Goal: Task Accomplishment & Management: Complete application form

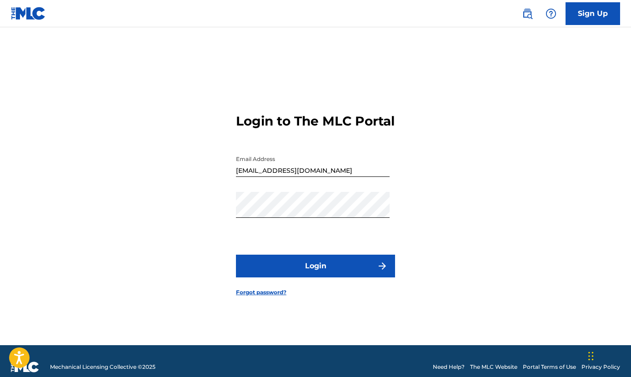
click at [316, 270] on button "Login" at bounding box center [315, 265] width 159 height 23
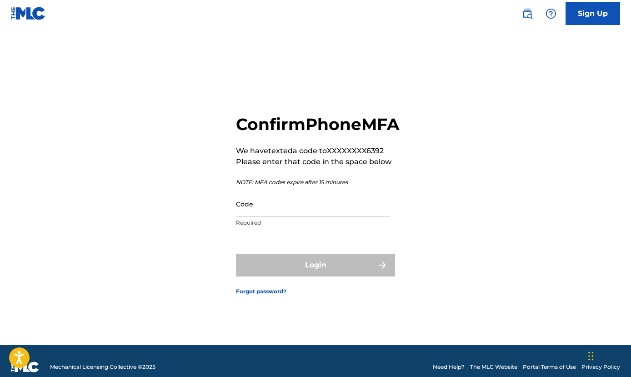
click at [247, 215] on input "Code" at bounding box center [313, 204] width 154 height 26
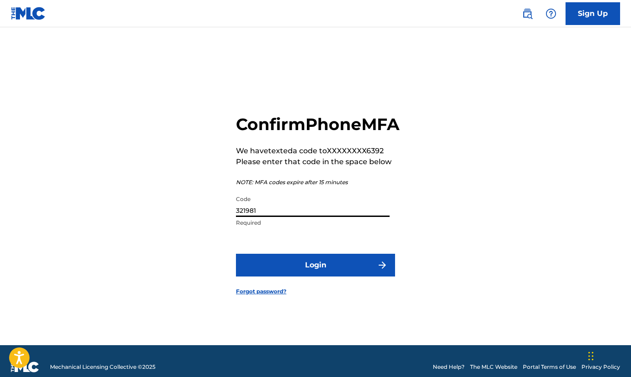
type input "321981"
click at [315, 275] on button "Login" at bounding box center [315, 265] width 159 height 23
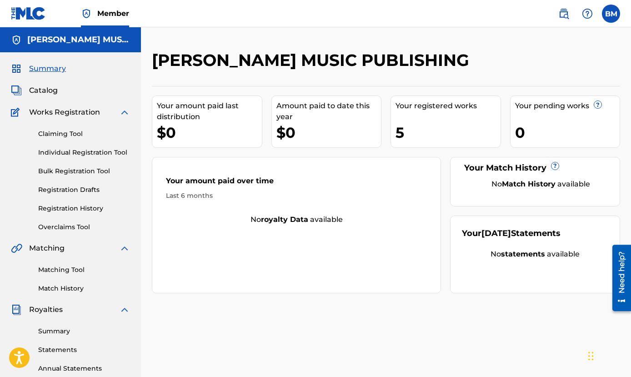
click at [38, 89] on span "Catalog" at bounding box center [43, 90] width 29 height 11
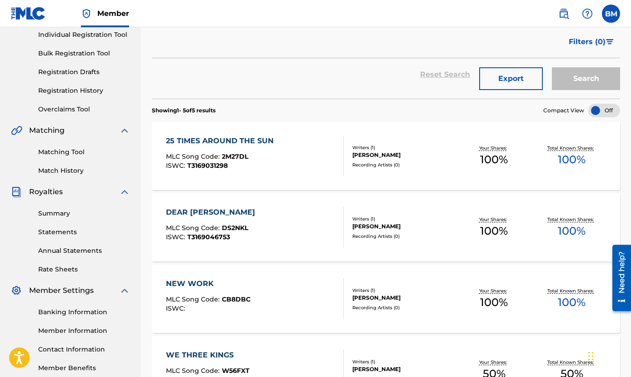
scroll to position [13, 0]
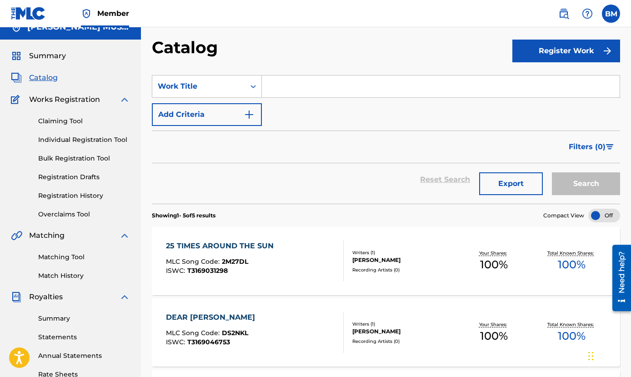
click at [562, 50] on button "Register Work" at bounding box center [566, 51] width 108 height 23
click at [530, 76] on link "Individual" at bounding box center [566, 81] width 108 height 22
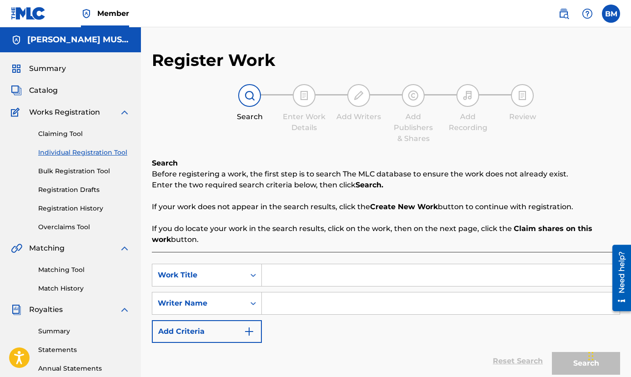
click at [276, 273] on input "Search Form" at bounding box center [441, 275] width 358 height 22
type input "GAIA"
click at [284, 304] on input "Search Form" at bounding box center [441, 303] width 358 height 22
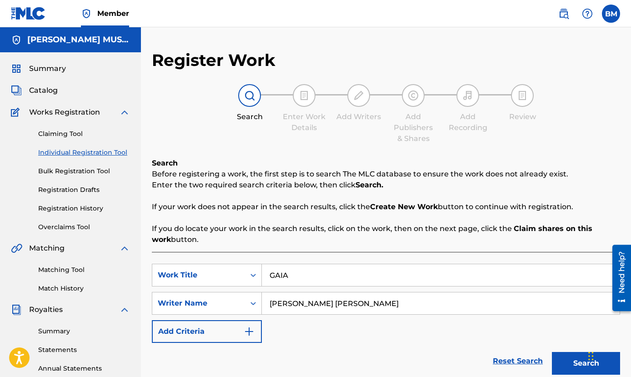
type input "[PERSON_NAME] [PERSON_NAME]"
click at [248, 329] on img "Search Form" at bounding box center [249, 331] width 11 height 11
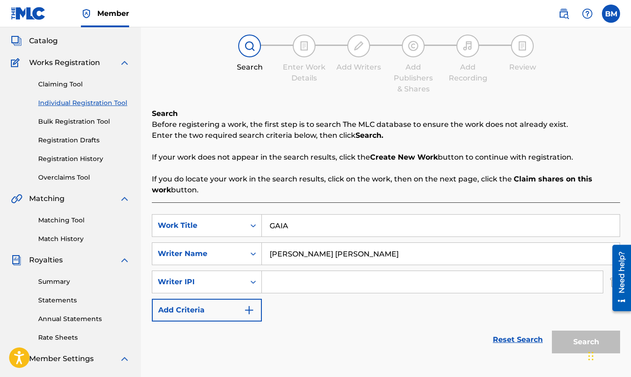
scroll to position [58, 0]
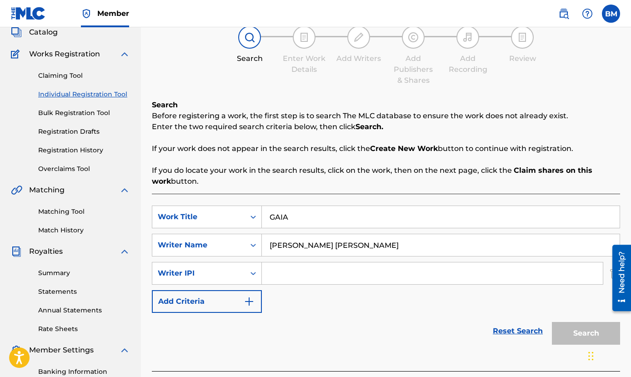
click at [285, 275] on input "Search Form" at bounding box center [432, 273] width 341 height 22
type input "128110610"
click at [250, 301] on img "Search Form" at bounding box center [249, 301] width 11 height 11
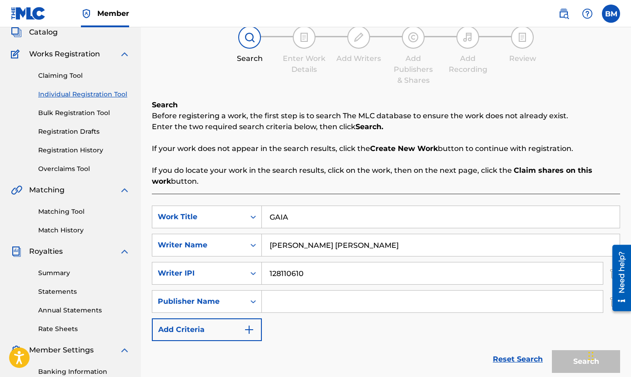
click at [276, 302] on input "Search Form" at bounding box center [432, 301] width 341 height 22
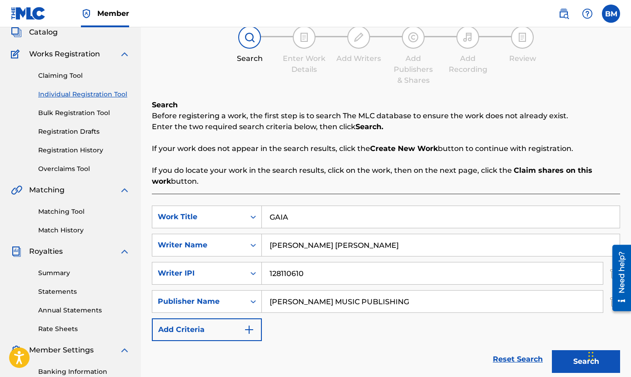
type input "[PERSON_NAME] MUSIC PUBLISHING"
click at [245, 330] on img "Search Form" at bounding box center [249, 329] width 11 height 11
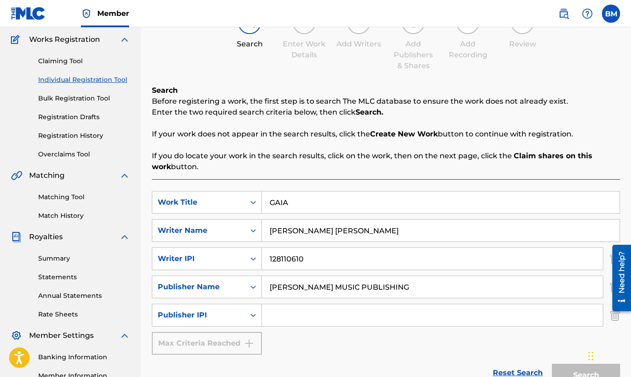
scroll to position [100, 0]
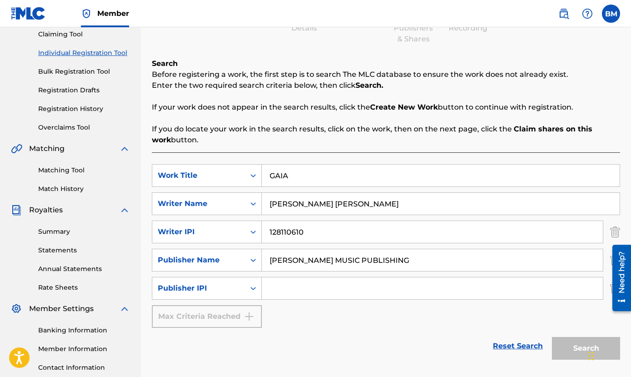
click at [282, 286] on input "Search Form" at bounding box center [432, 288] width 341 height 22
type input "129469741"
click at [250, 314] on div "Max Criteria Reached" at bounding box center [207, 316] width 110 height 23
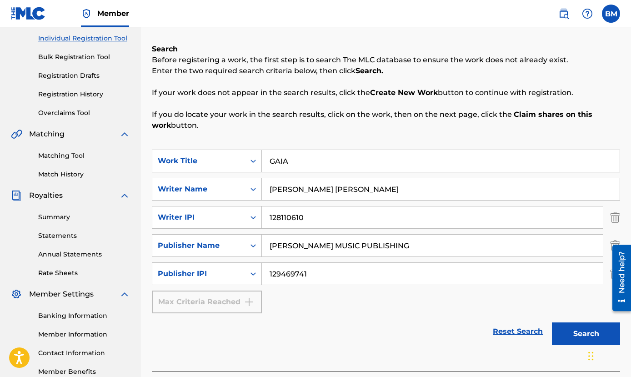
click at [582, 333] on button "Search" at bounding box center [586, 333] width 68 height 23
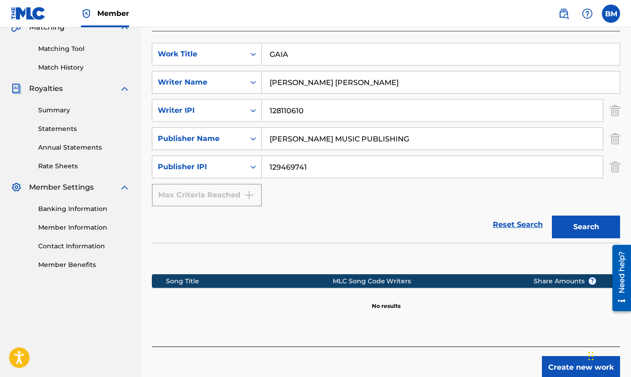
scroll to position [266, 0]
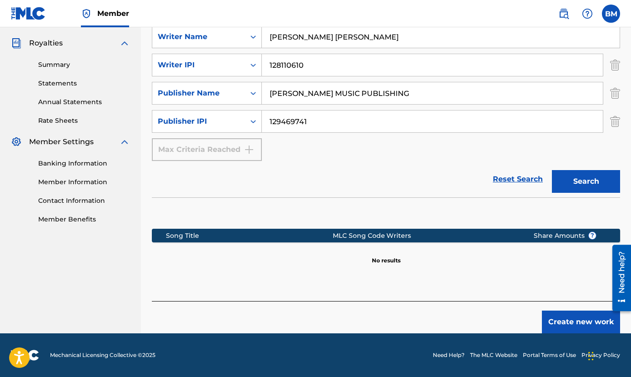
click at [579, 324] on button "Create new work" at bounding box center [581, 321] width 78 height 23
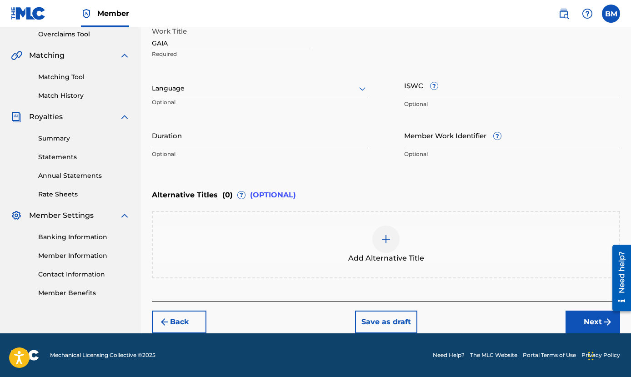
scroll to position [193, 0]
click at [362, 90] on icon at bounding box center [362, 88] width 11 height 11
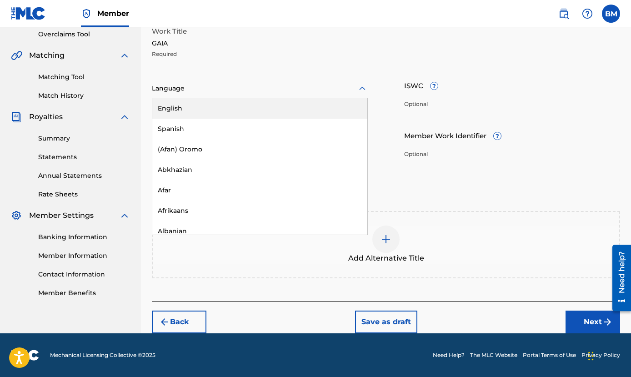
click at [234, 110] on div "English" at bounding box center [259, 108] width 215 height 20
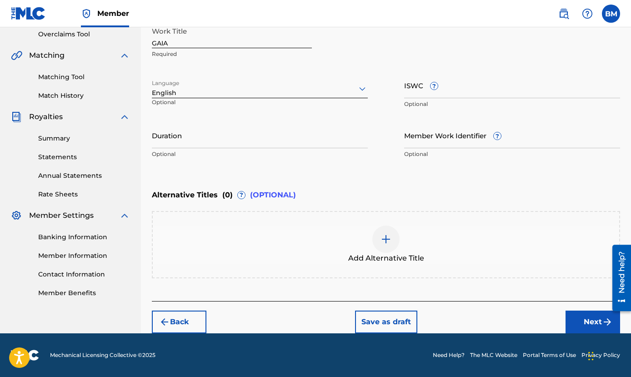
click at [451, 88] on input "ISWC ?" at bounding box center [512, 85] width 216 height 26
type input "T9195561354"
click at [223, 142] on input "Duration" at bounding box center [260, 135] width 216 height 26
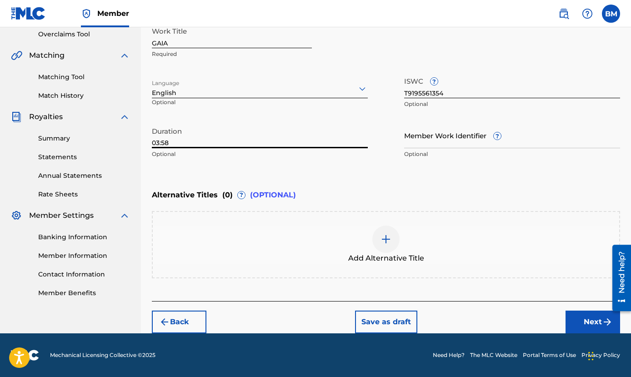
type input "03:58"
click at [227, 231] on div "Add Alternative Title" at bounding box center [386, 244] width 466 height 38
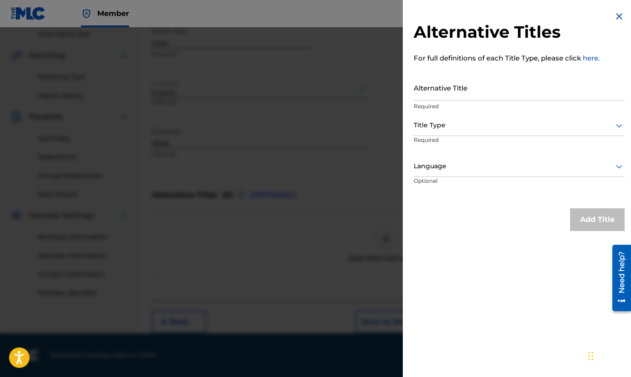
click at [441, 86] on input "Alternative Title" at bounding box center [519, 88] width 211 height 26
type input "GAIA I AM SO SORRY"
click at [616, 125] on icon at bounding box center [619, 126] width 6 height 4
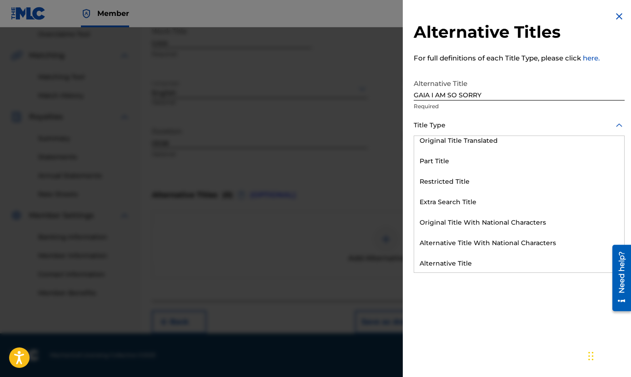
scroll to position [89, 0]
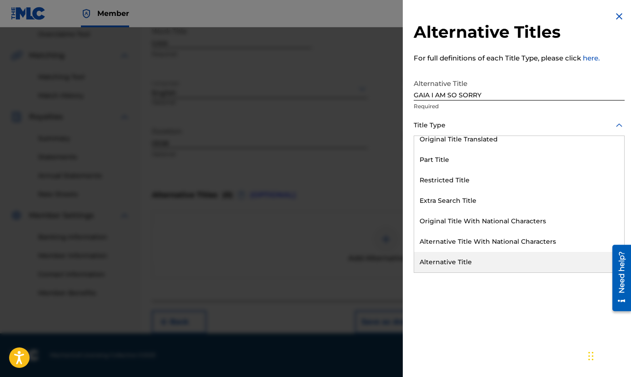
click at [435, 261] on div "Alternative Title" at bounding box center [519, 262] width 210 height 20
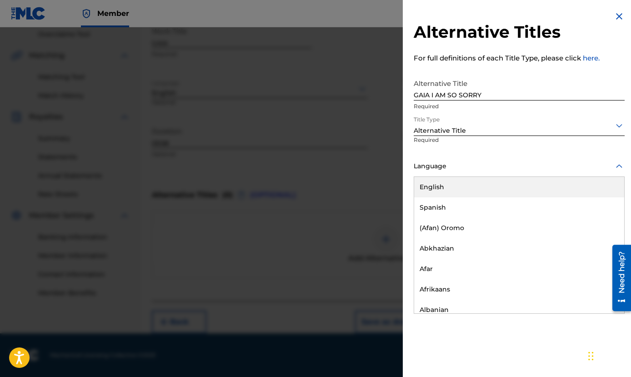
click at [614, 165] on icon at bounding box center [618, 166] width 11 height 11
click at [450, 188] on div "English" at bounding box center [519, 187] width 210 height 20
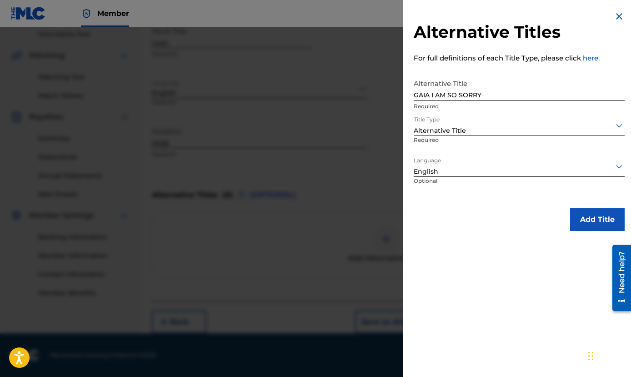
click at [605, 222] on button "Add Title" at bounding box center [597, 219] width 55 height 23
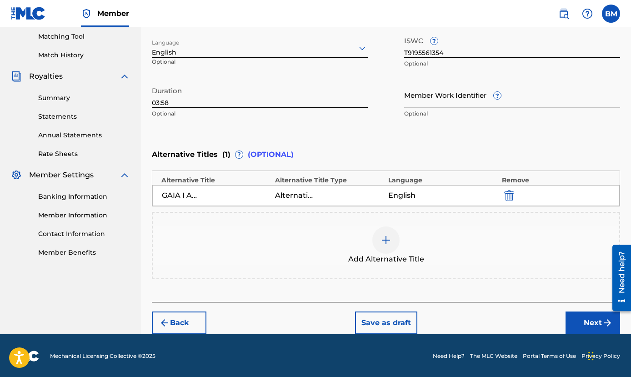
scroll to position [234, 0]
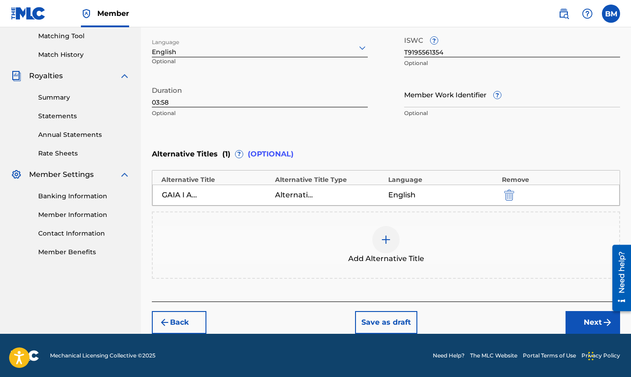
click at [594, 326] on button "Next" at bounding box center [592, 322] width 55 height 23
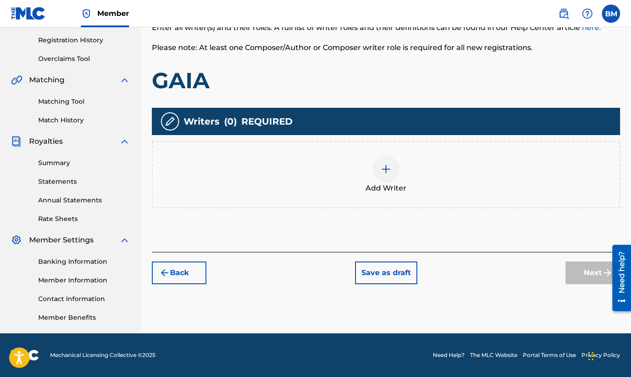
click at [388, 167] on img at bounding box center [385, 169] width 11 height 11
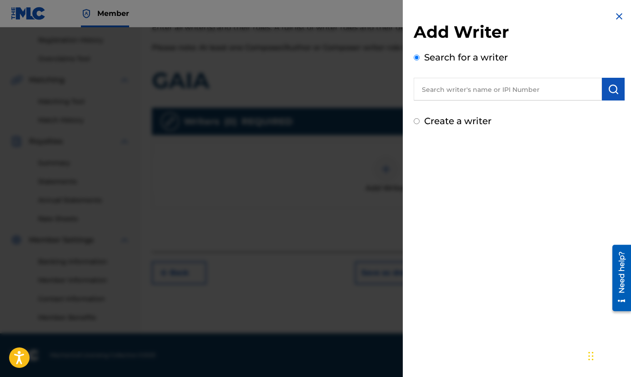
click at [458, 91] on input "text" at bounding box center [508, 89] width 188 height 23
click at [502, 90] on input "[PERSON_NAME] [PERSON_NAME]" at bounding box center [508, 89] width 188 height 23
type input "[PERSON_NAME] [PERSON_NAME]"
click at [611, 85] on img "submit" at bounding box center [613, 89] width 11 height 11
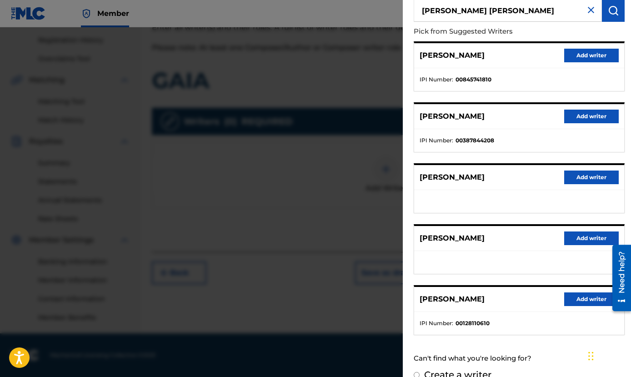
scroll to position [94, 0]
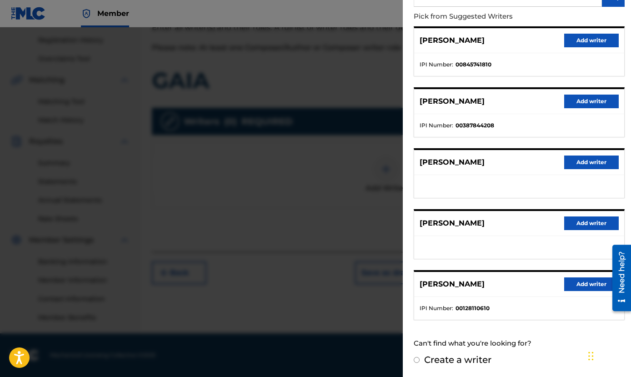
click at [581, 286] on button "Add writer" at bounding box center [591, 284] width 55 height 14
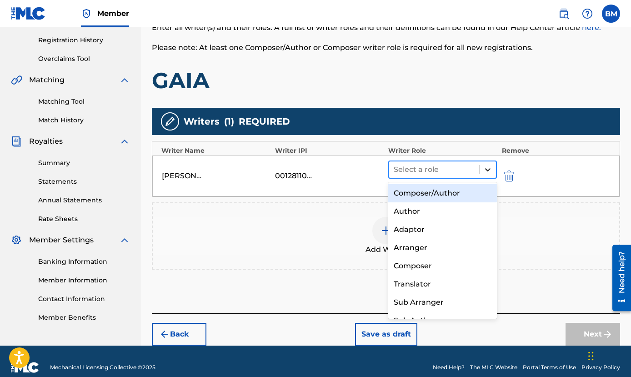
click at [487, 168] on icon at bounding box center [487, 169] width 9 height 9
click at [444, 194] on div "Composer/Author" at bounding box center [442, 193] width 109 height 18
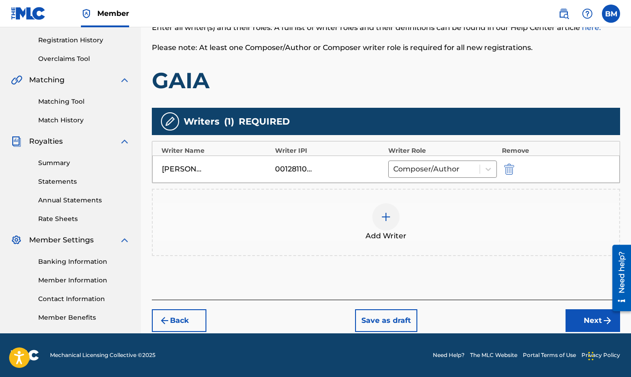
click at [579, 318] on button "Next" at bounding box center [592, 320] width 55 height 23
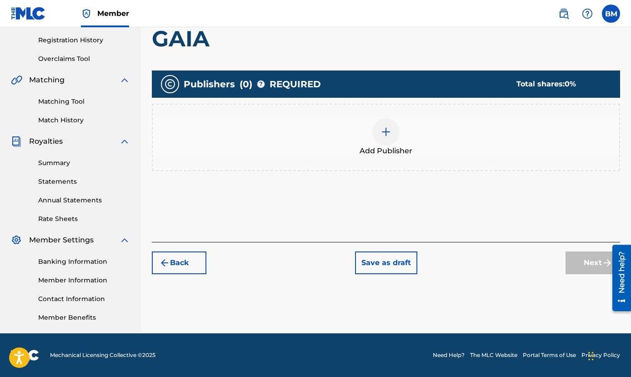
scroll to position [41, 0]
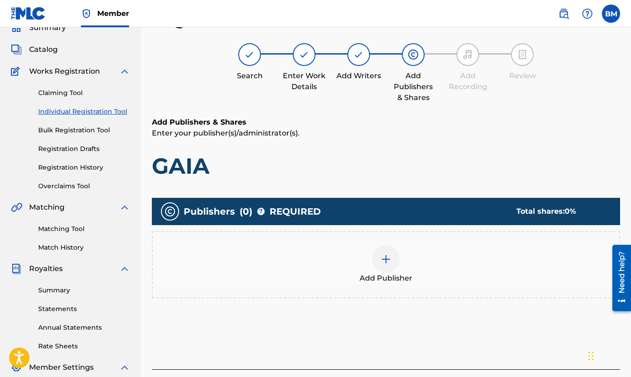
click at [389, 260] on img at bounding box center [385, 259] width 11 height 11
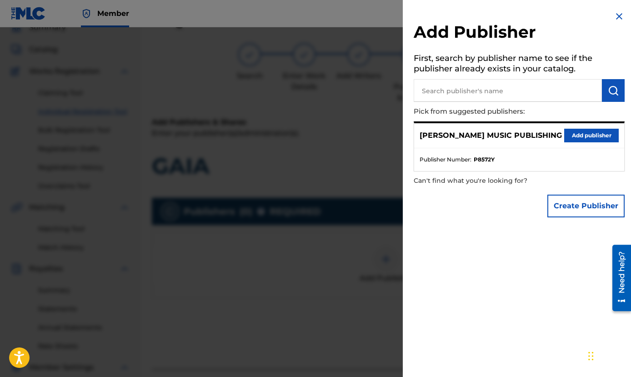
click at [573, 133] on button "Add publisher" at bounding box center [591, 136] width 55 height 14
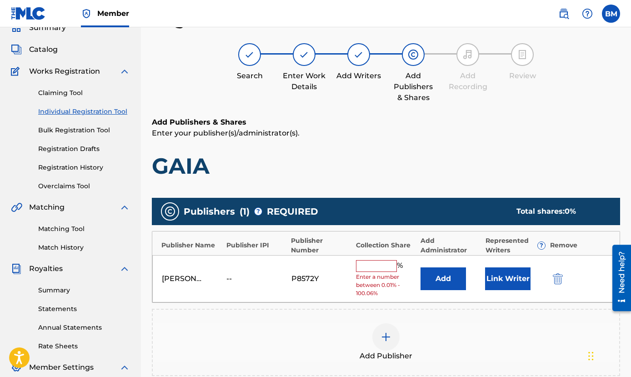
click at [378, 266] on input "text" at bounding box center [376, 266] width 41 height 12
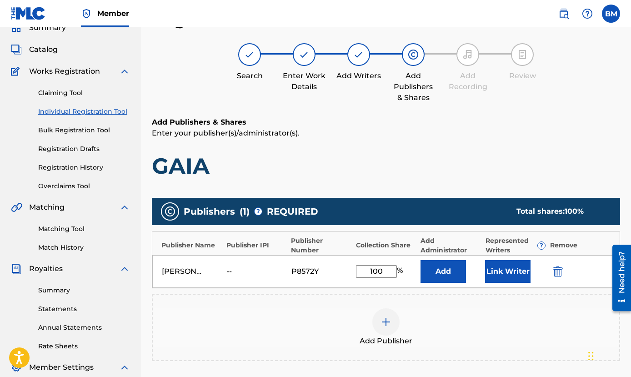
scroll to position [172, 0]
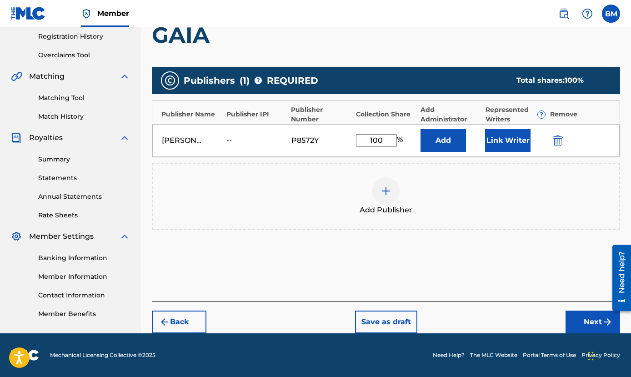
type input "100"
click at [229, 140] on div "--" at bounding box center [246, 140] width 41 height 11
click at [586, 323] on button "Next" at bounding box center [592, 321] width 55 height 23
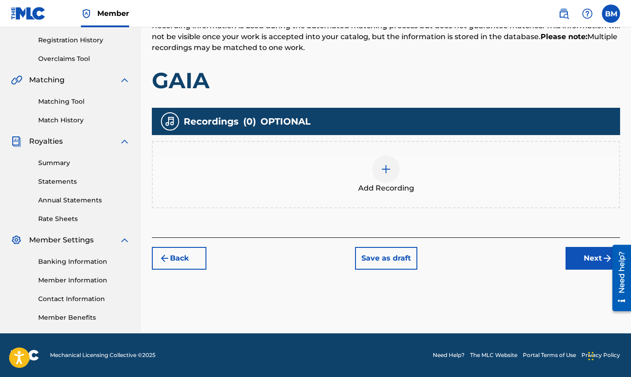
scroll to position [168, 0]
click at [387, 169] on img at bounding box center [385, 169] width 11 height 11
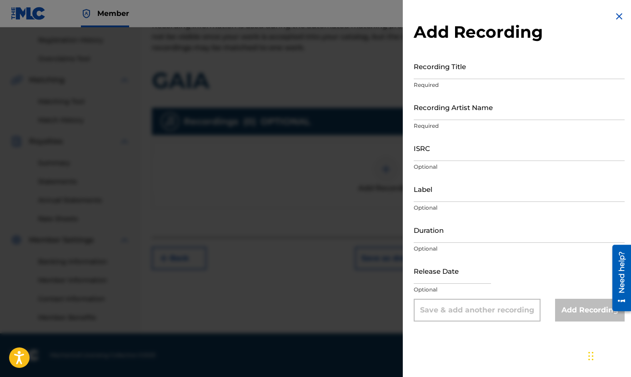
click at [436, 65] on input "Recording Title" at bounding box center [519, 66] width 211 height 26
type input "GAIA"
click at [427, 108] on input "Recording Artist Name" at bounding box center [519, 107] width 211 height 26
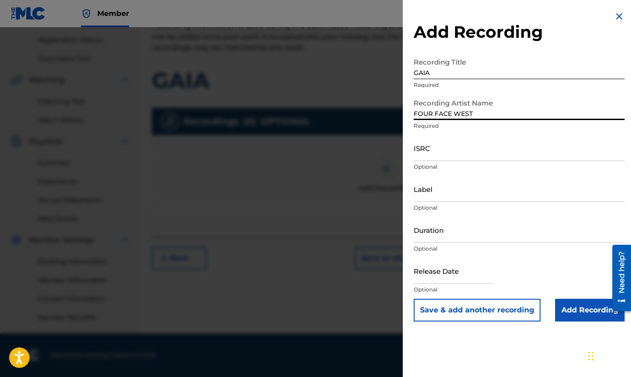
type input "FOUR FACE WEST"
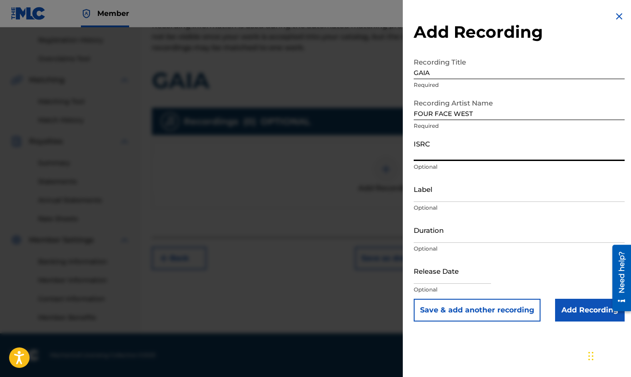
click at [434, 153] on input "ISRC" at bounding box center [519, 148] width 211 height 26
type input "USHM92499554"
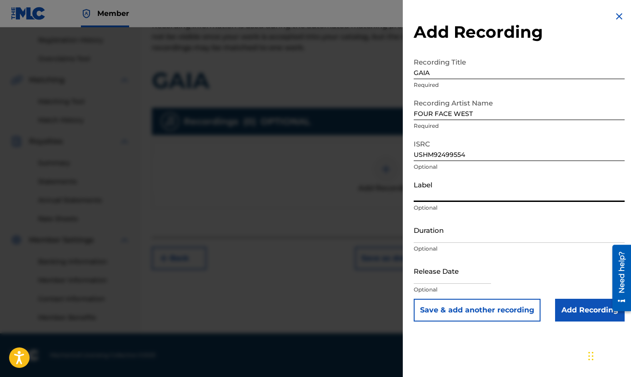
click at [434, 188] on input "Label" at bounding box center [519, 189] width 211 height 26
type input "FOUR FACE WEST"
click at [447, 229] on input "Duration" at bounding box center [519, 230] width 211 height 26
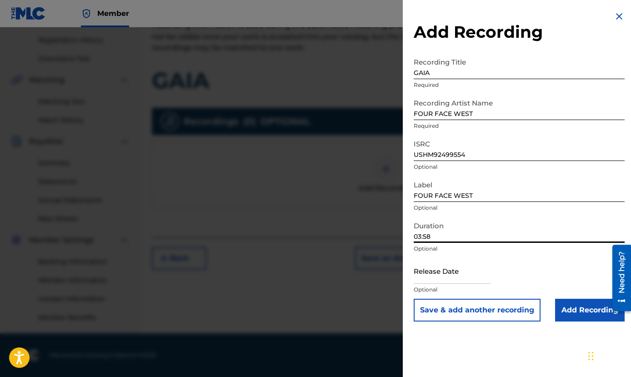
type input "03:58"
click at [469, 274] on input "text" at bounding box center [452, 271] width 77 height 26
select select "8"
select select "2025"
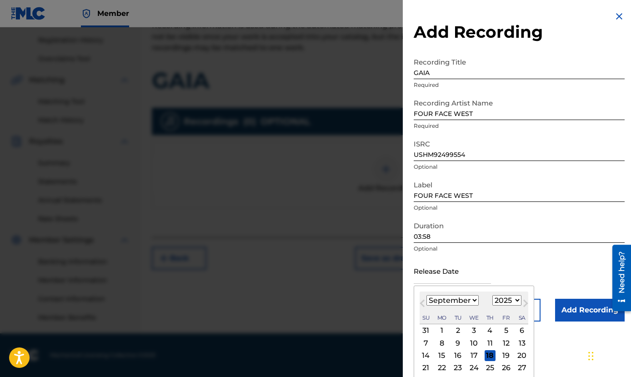
click at [518, 301] on button "Next Month" at bounding box center [525, 305] width 15 height 15
select select "9"
select select "2024"
select select "7"
click at [500, 354] on div "16" at bounding box center [505, 355] width 11 height 11
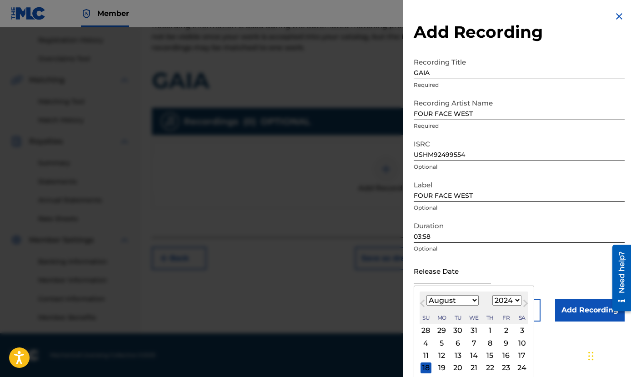
type input "[DATE]"
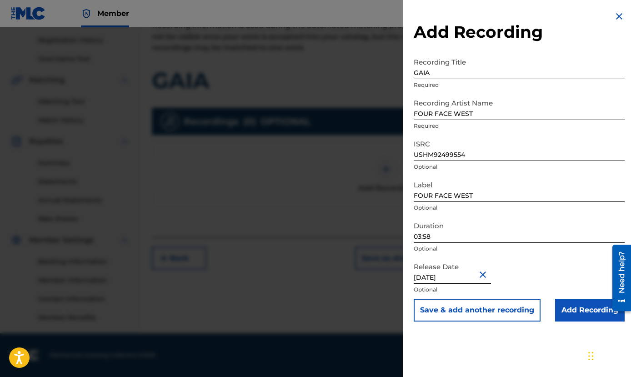
click at [580, 309] on input "Add Recording" at bounding box center [590, 310] width 70 height 23
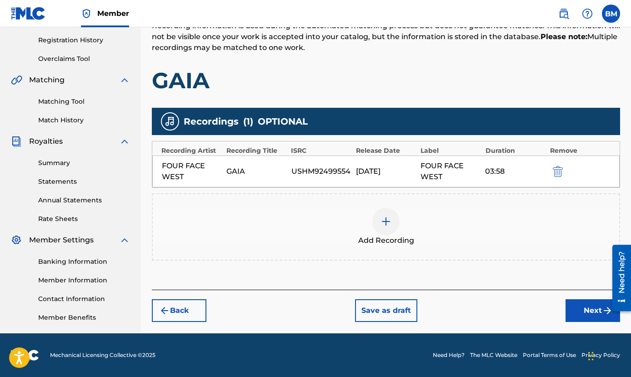
click at [589, 309] on button "Next" at bounding box center [592, 310] width 55 height 23
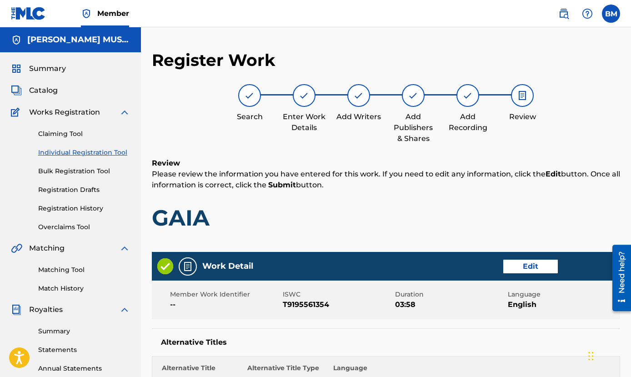
scroll to position [454, 0]
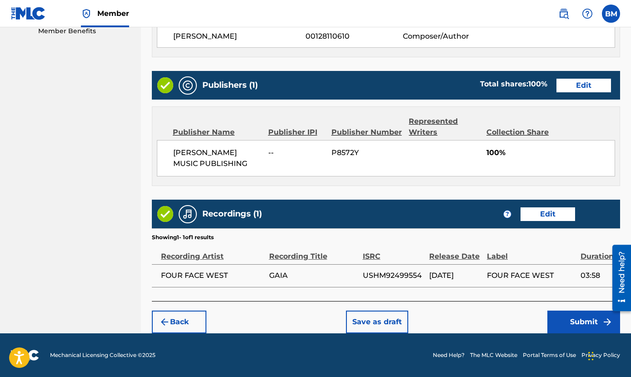
click at [590, 322] on button "Submit" at bounding box center [583, 321] width 73 height 23
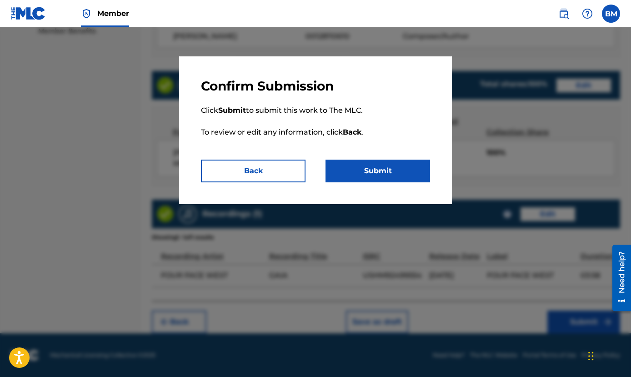
click at [375, 169] on button "Submit" at bounding box center [377, 170] width 105 height 23
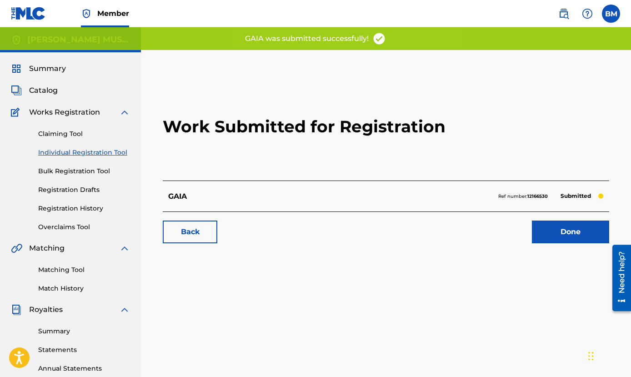
click at [572, 231] on link "Done" at bounding box center [570, 231] width 77 height 23
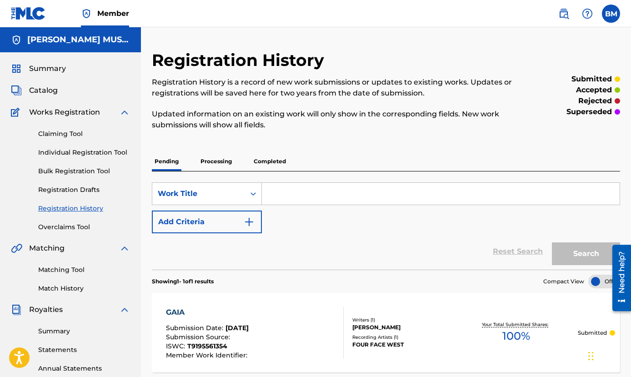
click at [39, 87] on span "Catalog" at bounding box center [43, 90] width 29 height 11
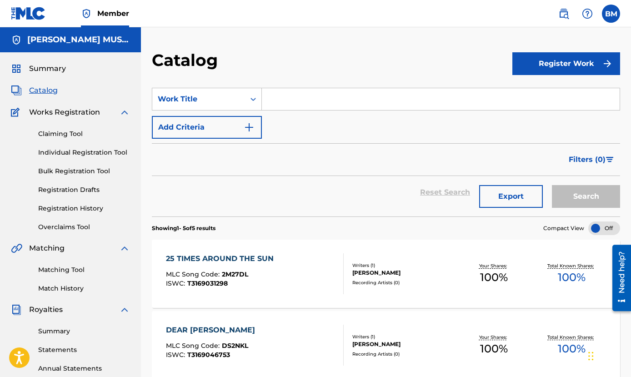
click at [560, 70] on button "Register Work" at bounding box center [566, 63] width 108 height 23
click at [548, 93] on link "Individual" at bounding box center [566, 93] width 108 height 22
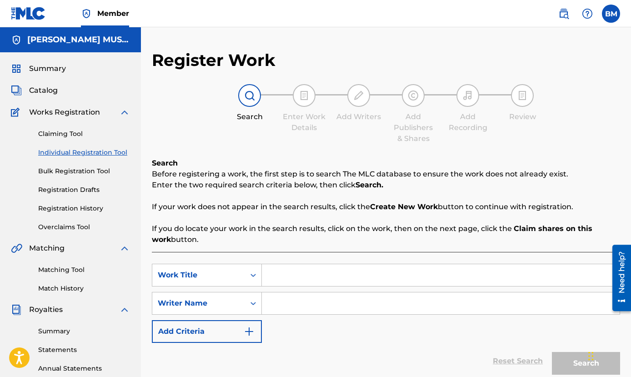
click at [284, 275] on input "Search Form" at bounding box center [441, 275] width 358 height 22
type input "JUST FOR [DATE]"
click at [273, 302] on input "Search Form" at bounding box center [441, 303] width 358 height 22
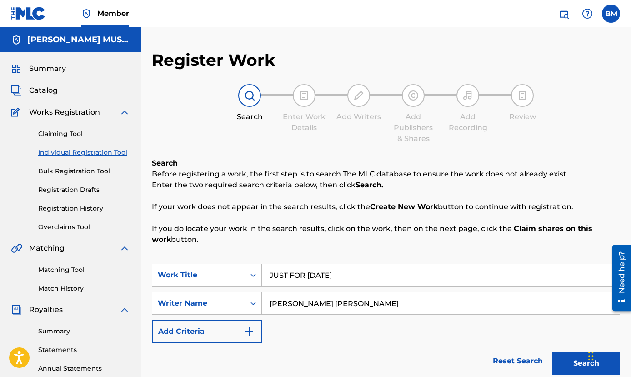
type input "[PERSON_NAME] [PERSON_NAME]"
click at [250, 329] on img "Search Form" at bounding box center [249, 331] width 11 height 11
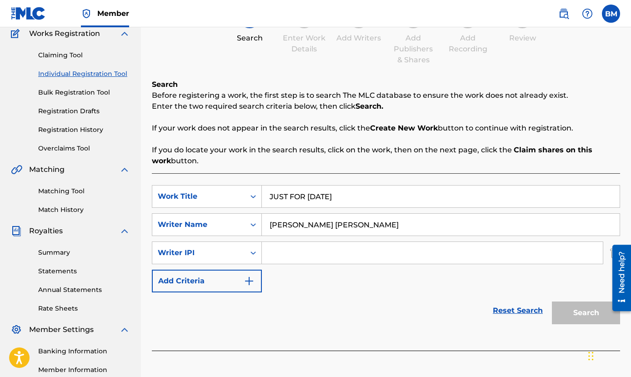
scroll to position [151, 0]
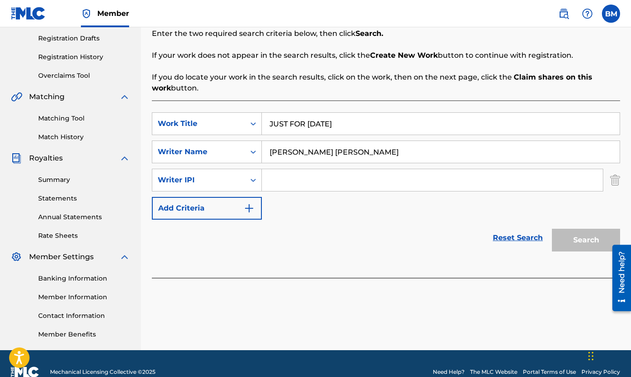
click at [284, 179] on input "Search Form" at bounding box center [432, 180] width 341 height 22
type input "128110610"
click at [247, 209] on img "Search Form" at bounding box center [249, 208] width 11 height 11
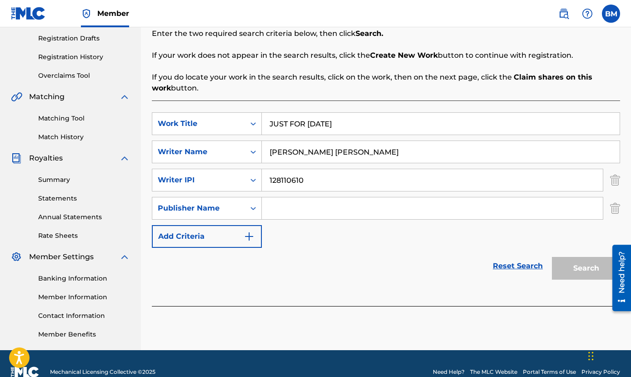
click at [281, 210] on input "Search Form" at bounding box center [432, 208] width 341 height 22
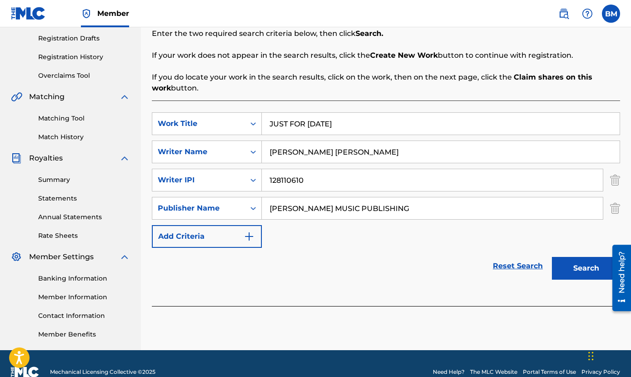
type input "[PERSON_NAME] MUSIC PUBLISHING"
click at [252, 235] on img "Search Form" at bounding box center [249, 236] width 11 height 11
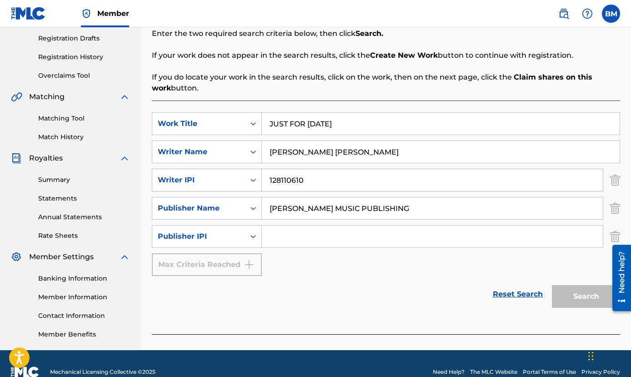
click at [286, 237] on input "Search Form" at bounding box center [432, 236] width 341 height 22
type input "129469741"
click at [585, 294] on button "Search" at bounding box center [586, 296] width 68 height 23
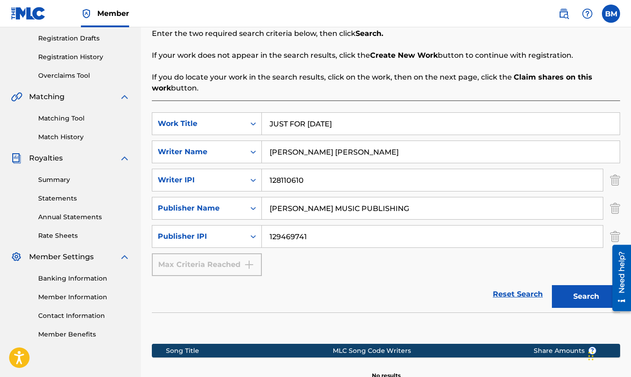
scroll to position [266, 0]
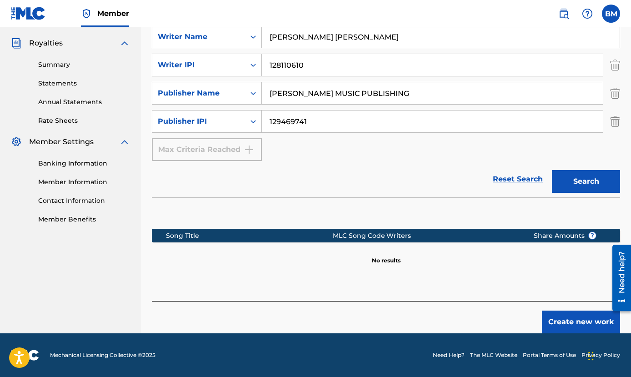
click at [584, 322] on button "Create new work" at bounding box center [581, 321] width 78 height 23
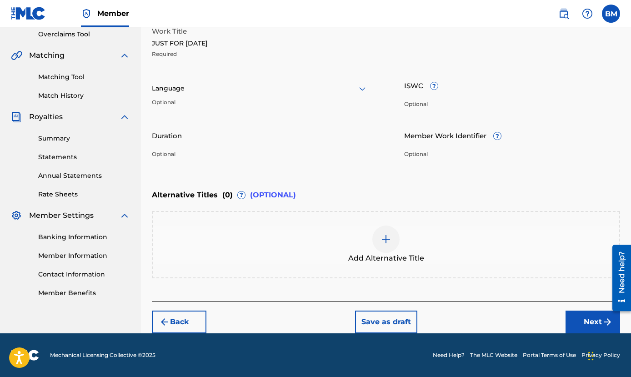
scroll to position [193, 0]
click at [361, 89] on icon at bounding box center [362, 89] width 6 height 4
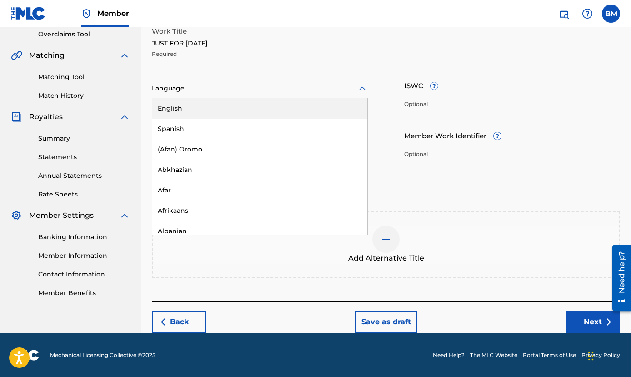
click at [233, 107] on div "English" at bounding box center [259, 108] width 215 height 20
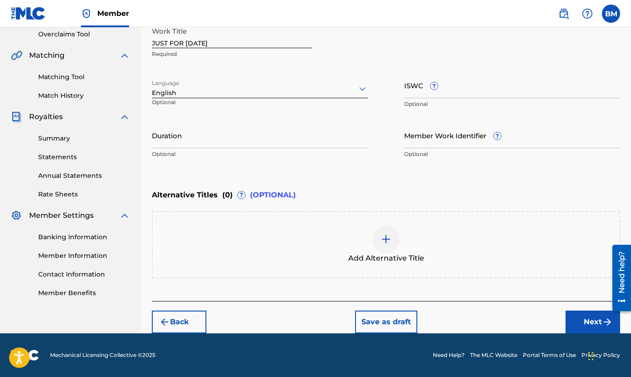
click at [460, 85] on input "ISWC ?" at bounding box center [512, 85] width 216 height 26
type input "T3214895708"
click at [187, 140] on input "Duration" at bounding box center [260, 135] width 216 height 26
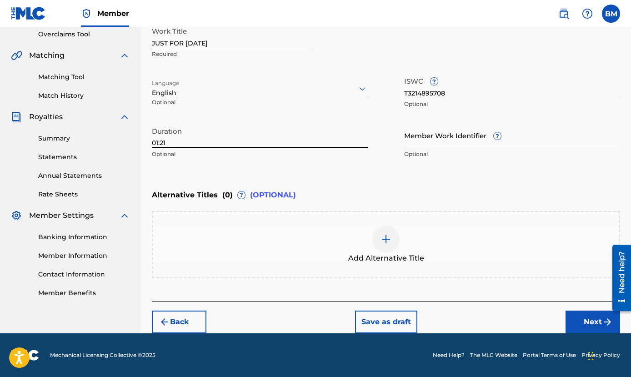
type input "01:21"
click at [592, 321] on button "Next" at bounding box center [592, 321] width 55 height 23
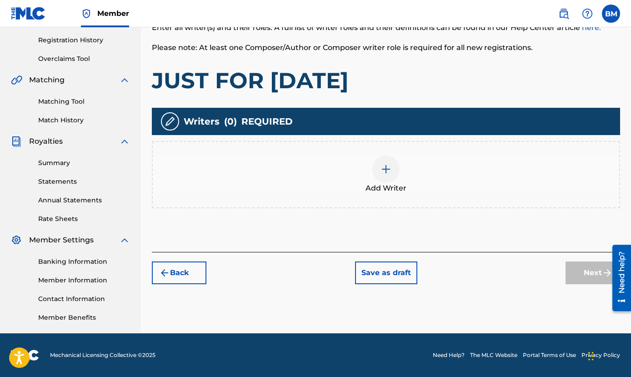
scroll to position [168, 0]
click at [386, 167] on img at bounding box center [385, 169] width 11 height 11
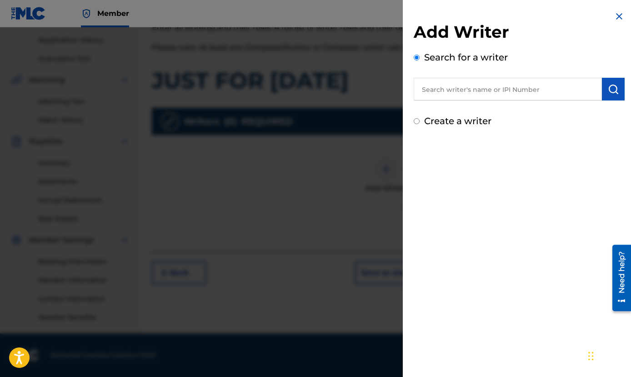
click at [440, 89] on input "text" at bounding box center [508, 89] width 188 height 23
type input "[PERSON_NAME] [PERSON_NAME]"
click at [608, 84] on img "submit" at bounding box center [613, 89] width 11 height 11
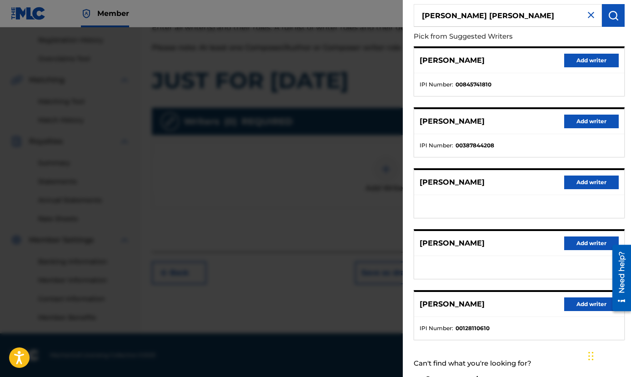
scroll to position [94, 0]
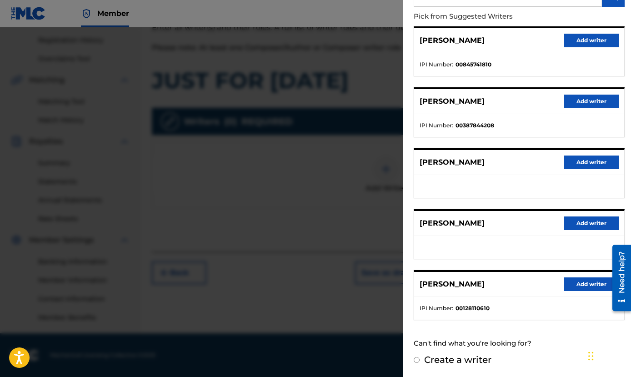
click at [583, 284] on button "Add writer" at bounding box center [591, 284] width 55 height 14
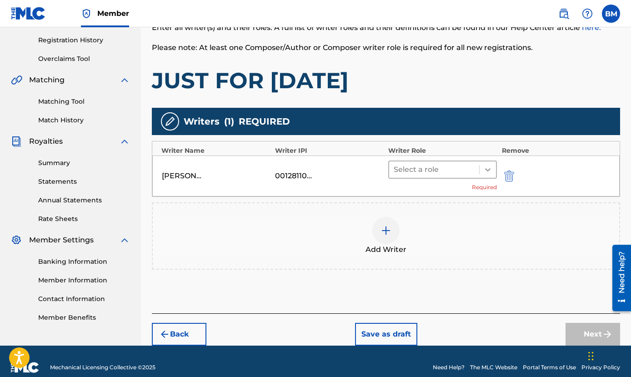
click at [488, 169] on icon at bounding box center [487, 169] width 9 height 9
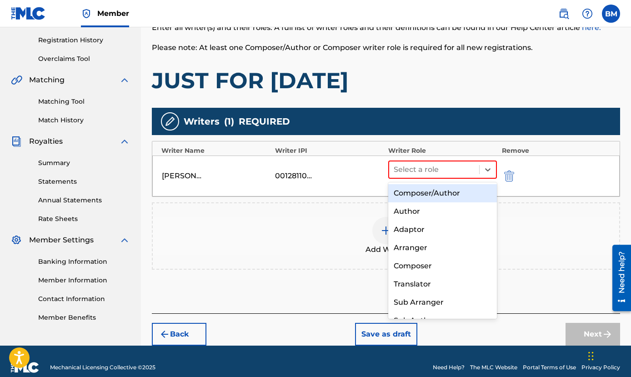
click at [439, 192] on div "Composer/Author" at bounding box center [442, 193] width 109 height 18
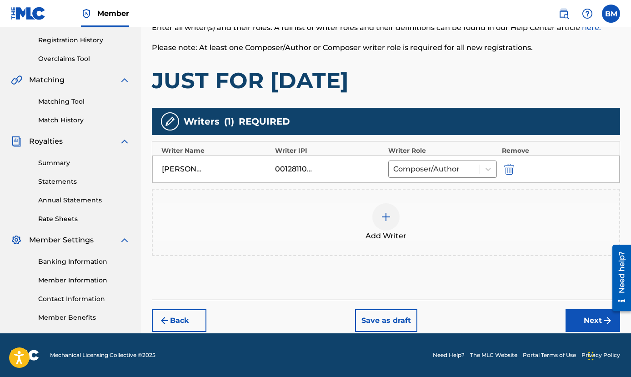
click at [592, 323] on button "Next" at bounding box center [592, 320] width 55 height 23
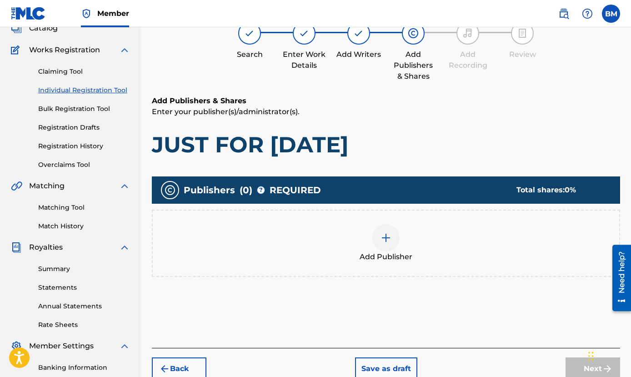
scroll to position [41, 0]
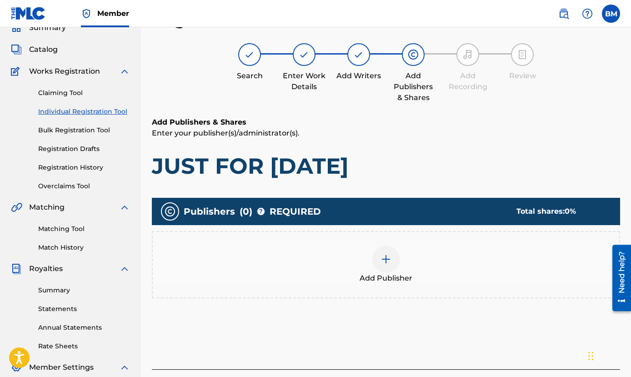
click at [384, 265] on div at bounding box center [385, 258] width 27 height 27
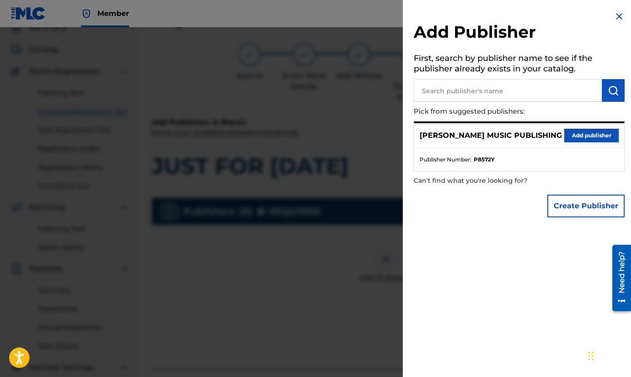
click at [574, 134] on button "Add publisher" at bounding box center [591, 136] width 55 height 14
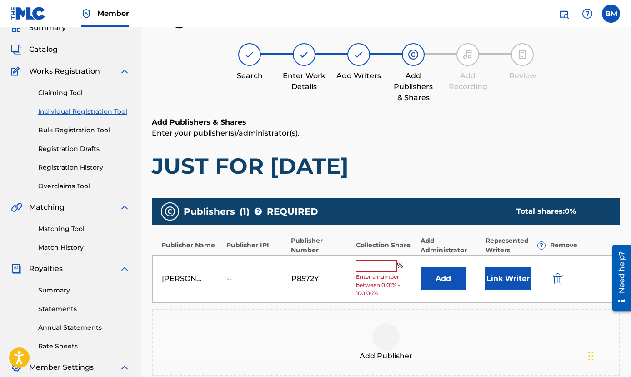
click at [373, 267] on input "text" at bounding box center [376, 266] width 41 height 12
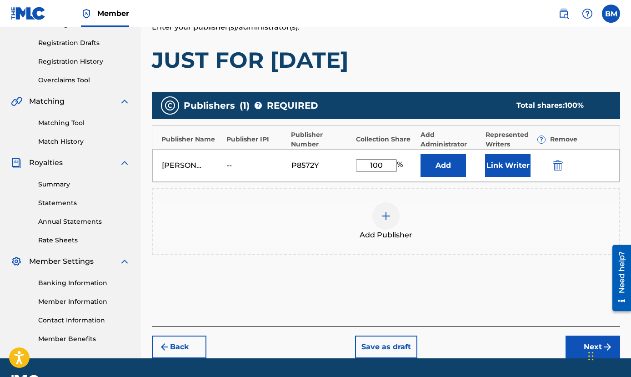
scroll to position [172, 0]
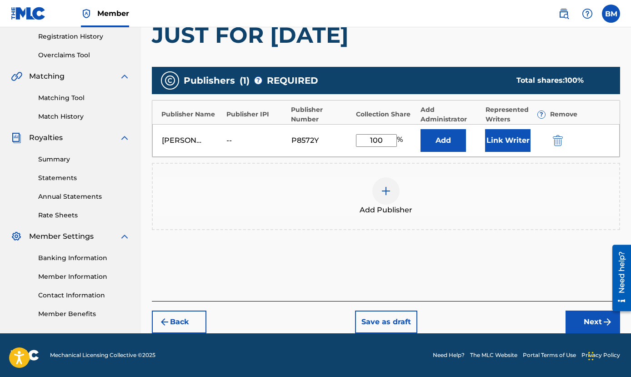
type input "100"
click at [598, 326] on button "Next" at bounding box center [592, 321] width 55 height 23
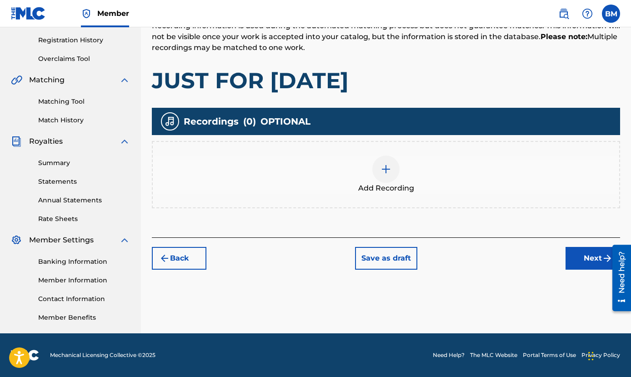
scroll to position [168, 0]
click at [386, 166] on img at bounding box center [385, 169] width 11 height 11
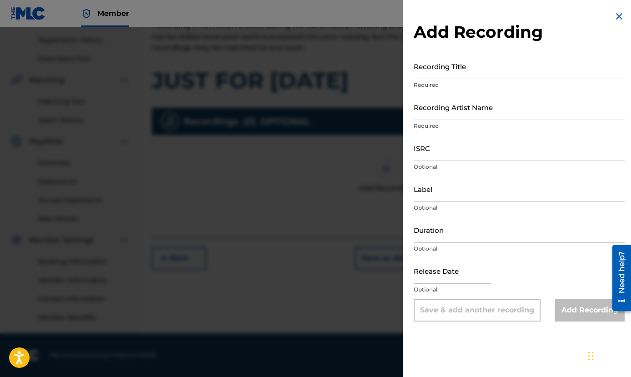
click at [477, 69] on input "Recording Title" at bounding box center [519, 66] width 211 height 26
type input "JUST FOR [DATE]"
click at [446, 109] on input "Recording Artist Name" at bounding box center [519, 107] width 211 height 26
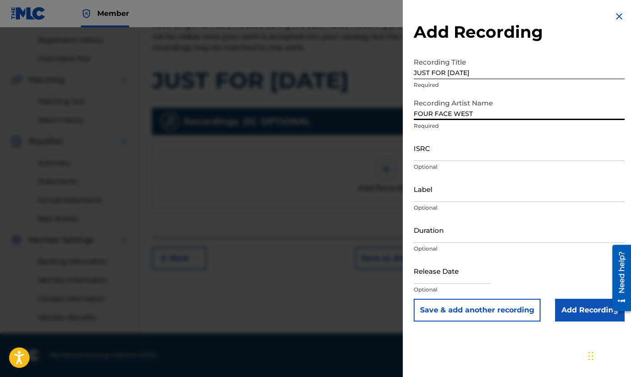
type input "FOUR FACE WEST"
click at [440, 150] on input "ISRC" at bounding box center [519, 148] width 211 height 26
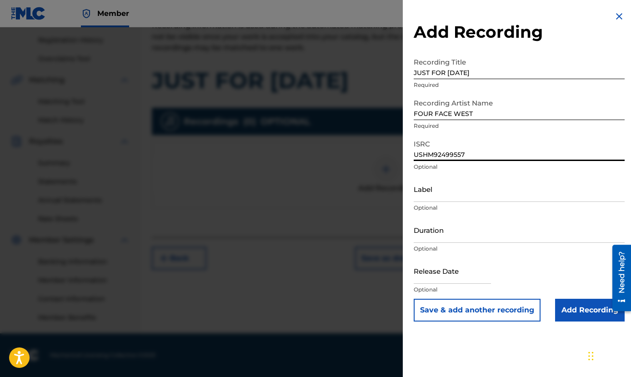
click at [445, 154] on input "USHM92499557" at bounding box center [519, 148] width 211 height 26
type input "USHM924499557"
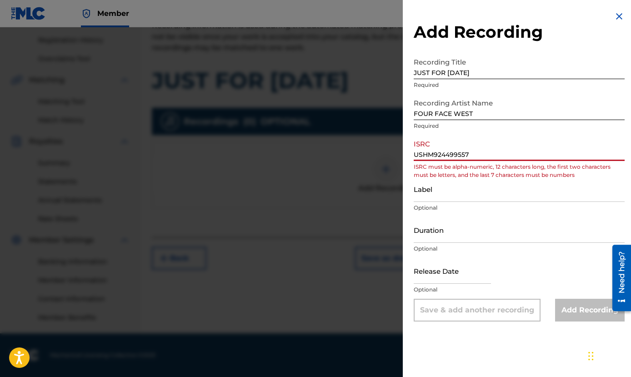
click at [469, 154] on input "USHM924499557" at bounding box center [519, 148] width 211 height 26
drag, startPoint x: 472, startPoint y: 154, endPoint x: 412, endPoint y: 154, distance: 59.5
click at [412, 154] on div "Add Recording Recording Title JUST FOR [DATE] Required Recording Artist Name FO…" at bounding box center [519, 166] width 233 height 332
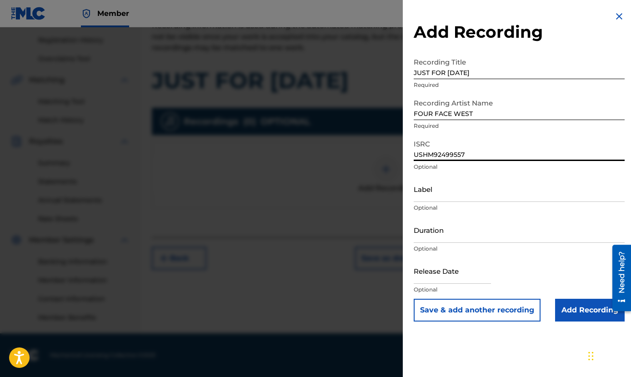
type input "USHM92499557"
click at [426, 189] on input "Label" at bounding box center [519, 189] width 211 height 26
type input "FOUR FACE WEST"
click at [437, 233] on input "Duration" at bounding box center [519, 230] width 211 height 26
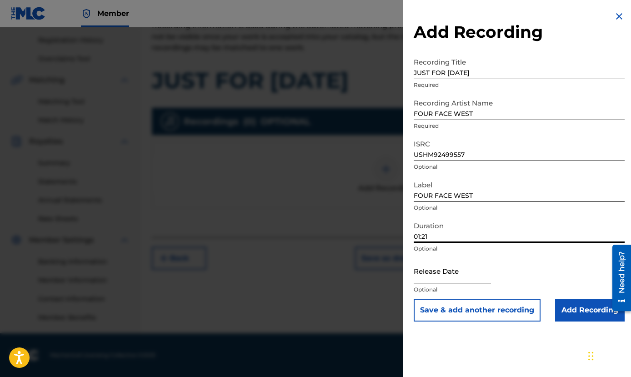
type input "01:21"
click at [425, 273] on input "text" at bounding box center [452, 271] width 77 height 26
select select "8"
select select "2025"
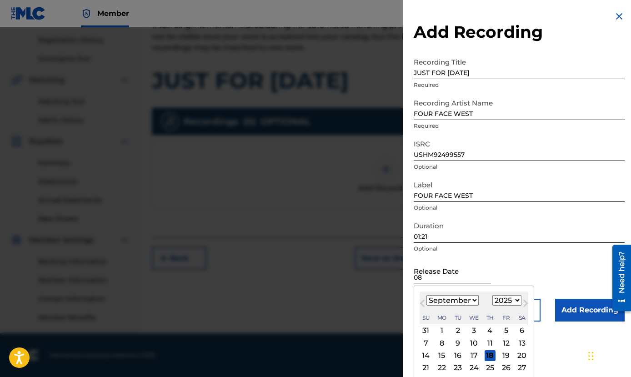
type input "0"
type input "[DATE]"
select select "2024"
select select "7"
click at [500, 353] on div "16" at bounding box center [505, 355] width 11 height 11
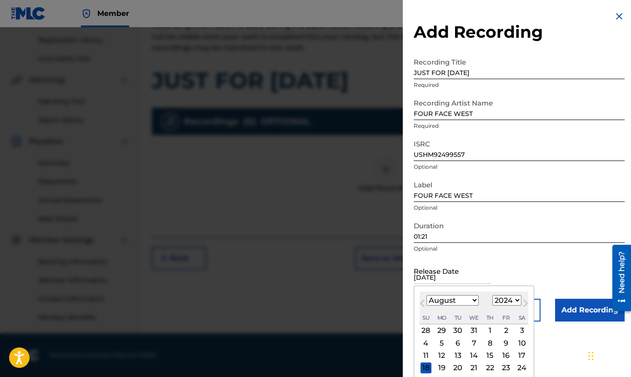
type input "[DATE]"
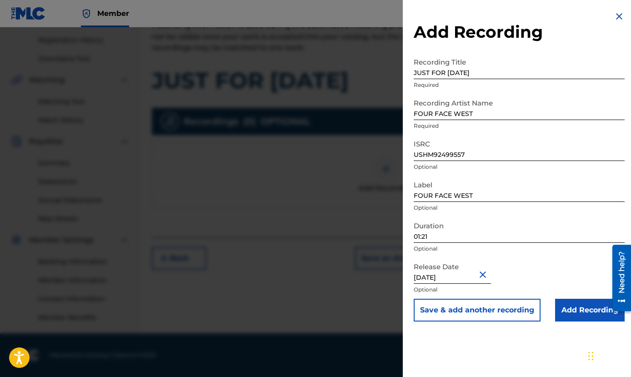
click at [472, 311] on button "Save & add another recording" at bounding box center [477, 310] width 127 height 23
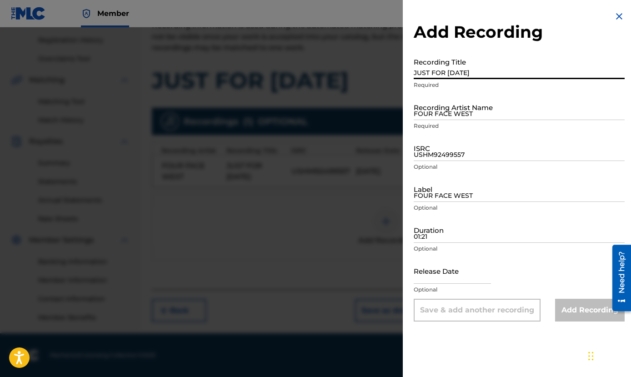
click at [448, 67] on input "JUST FOR [DATE]" at bounding box center [519, 66] width 211 height 26
type input "JUST FOR [DATE]"
click at [426, 106] on input "FOUR FACE WEST" at bounding box center [519, 107] width 211 height 26
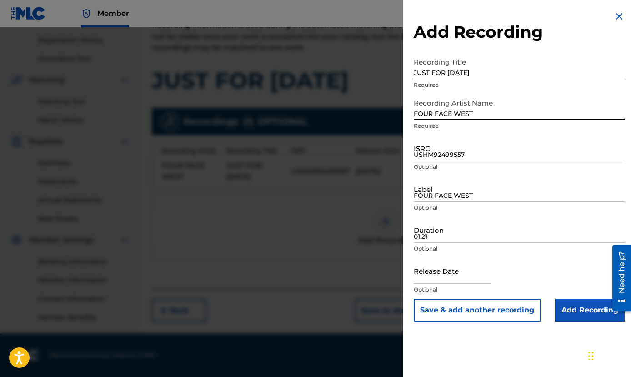
type input "FOUR FACE WEST"
click at [442, 154] on input "USHM92499557" at bounding box center [519, 148] width 211 height 26
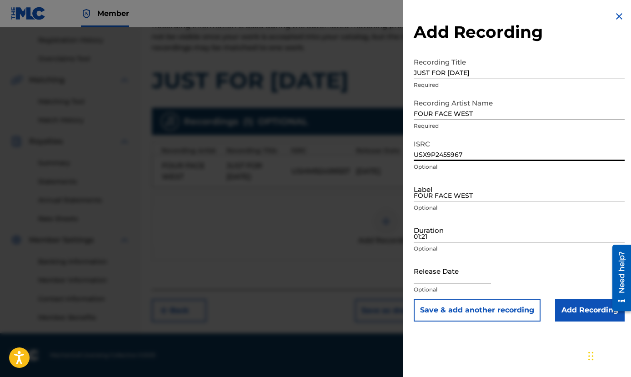
type input "USX9P2455967"
click at [435, 191] on input "FOUR FACE WEST" at bounding box center [519, 189] width 211 height 26
type input "FOUR FACE WEST"
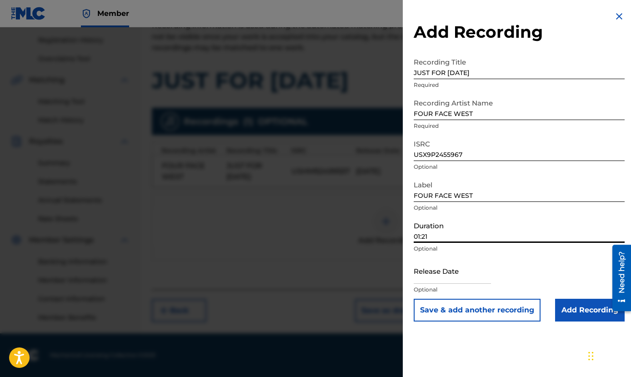
click at [430, 238] on input "01:21" at bounding box center [519, 230] width 211 height 26
type input "01:21"
click at [423, 275] on input "text" at bounding box center [452, 271] width 77 height 26
select select "8"
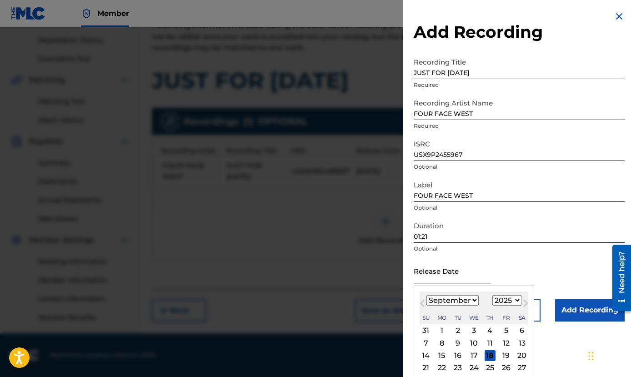
select select "2024"
select select "10"
click at [500, 328] on div "1" at bounding box center [505, 330] width 11 height 11
type input "[DATE]"
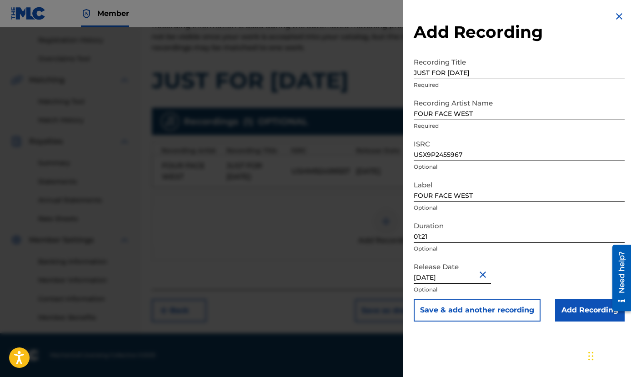
click at [439, 310] on button "Save & add another recording" at bounding box center [477, 310] width 127 height 23
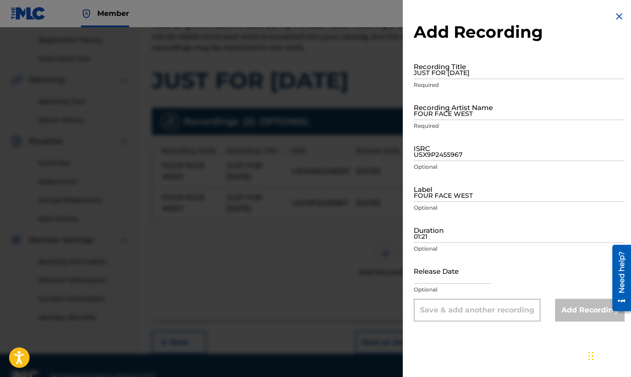
click at [436, 65] on input "JUST FOR [DATE]" at bounding box center [519, 66] width 211 height 26
type input "JUST FOR [DATE]"
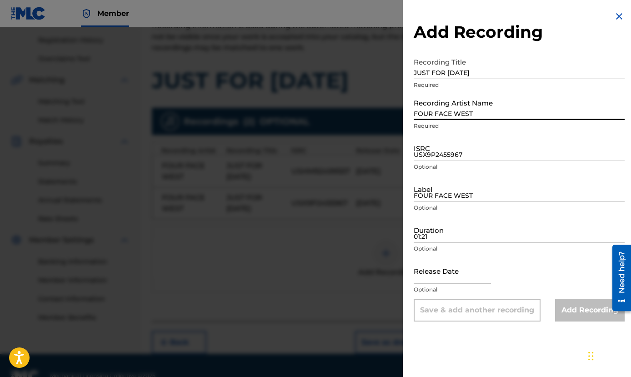
click at [427, 104] on input "FOUR FACE WEST" at bounding box center [519, 107] width 211 height 26
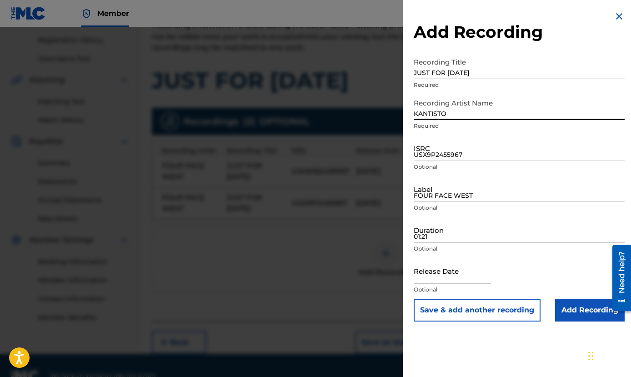
type input "KANTISTO"
click at [423, 150] on input "USX9P2455967" at bounding box center [519, 148] width 211 height 26
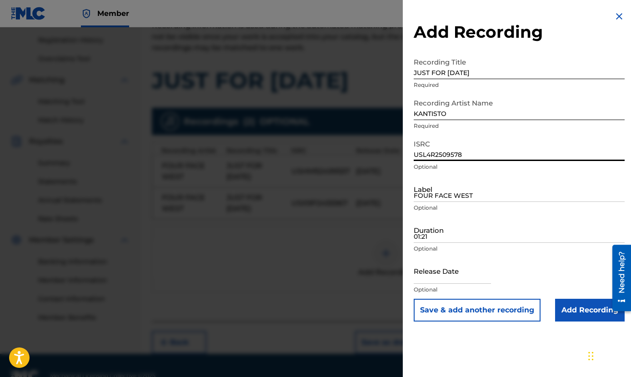
type input "USL4R2509578"
click at [436, 189] on input "FOUR FACE WEST" at bounding box center [519, 189] width 211 height 26
type input "KANTISTO"
click at [420, 234] on input "01:21" at bounding box center [519, 230] width 211 height 26
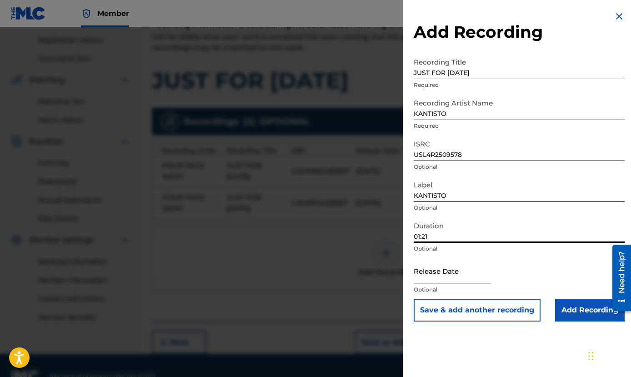
type input "01:21"
select select "8"
select select "2025"
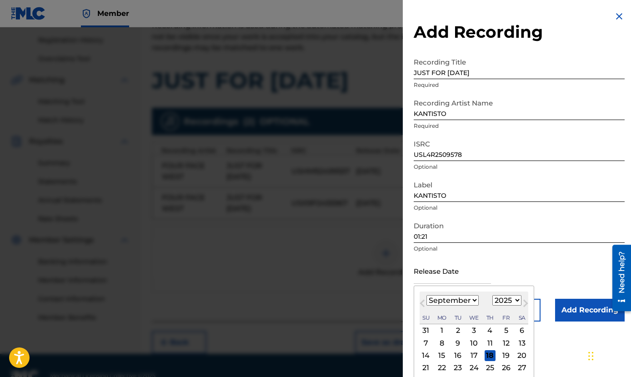
click at [428, 274] on input "text" at bounding box center [452, 271] width 77 height 26
click at [500, 344] on div "12" at bounding box center [505, 342] width 11 height 11
type input "[DATE]"
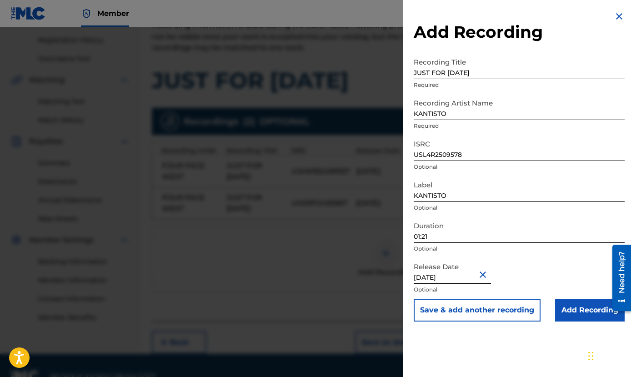
click at [577, 312] on input "Add Recording" at bounding box center [590, 310] width 70 height 23
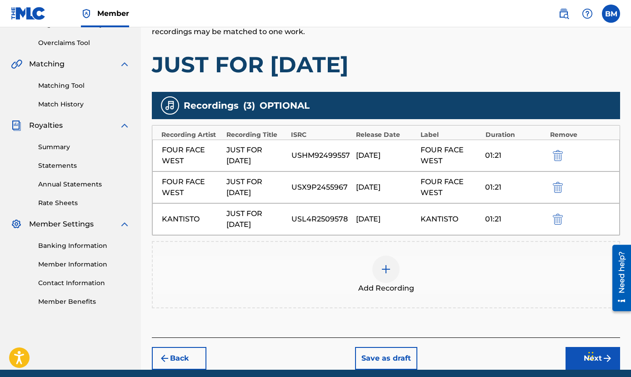
scroll to position [212, 0]
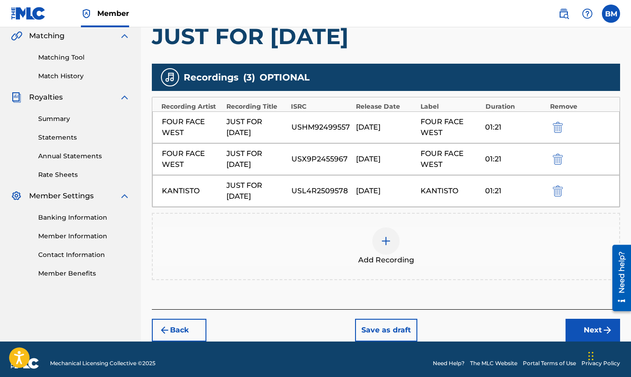
click at [590, 330] on button "Next" at bounding box center [592, 330] width 55 height 23
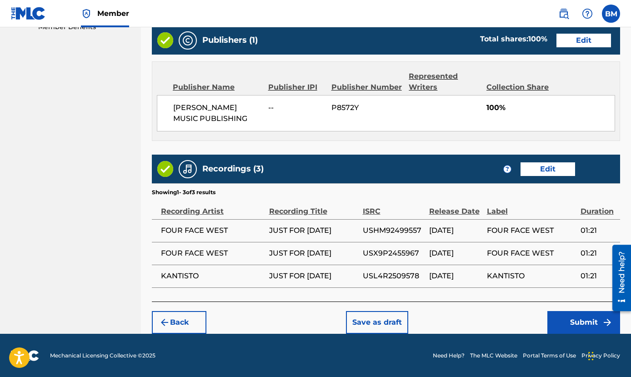
scroll to position [459, 0]
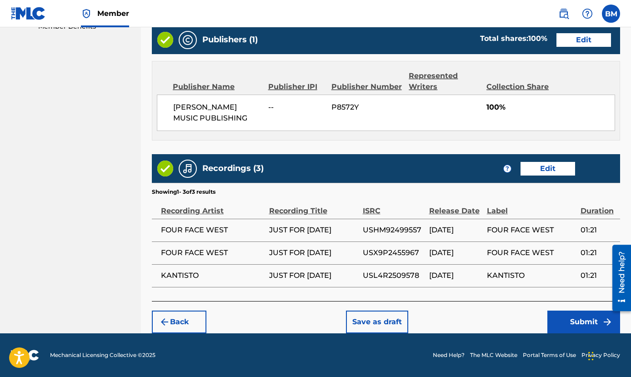
click at [580, 320] on button "Submit" at bounding box center [583, 321] width 73 height 23
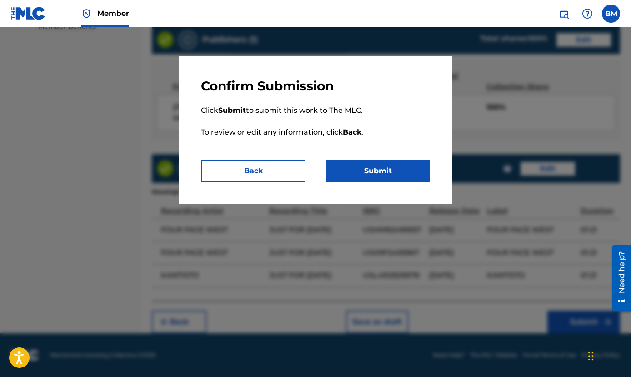
click at [368, 170] on button "Submit" at bounding box center [377, 170] width 105 height 23
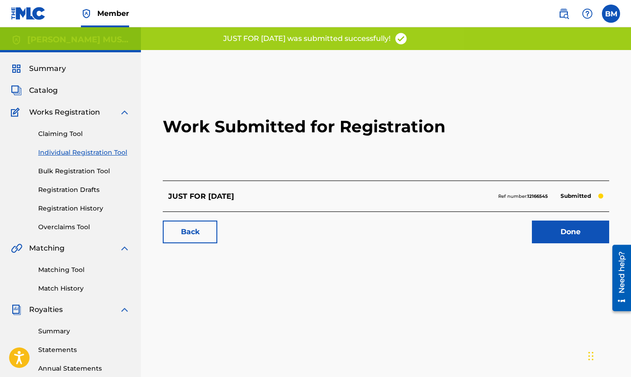
click at [575, 232] on link "Done" at bounding box center [570, 231] width 77 height 23
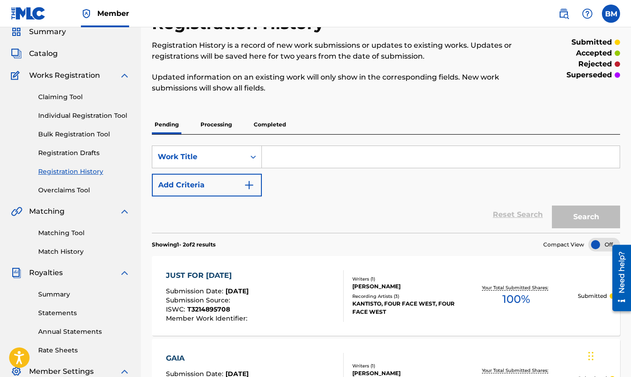
scroll to position [18, 0]
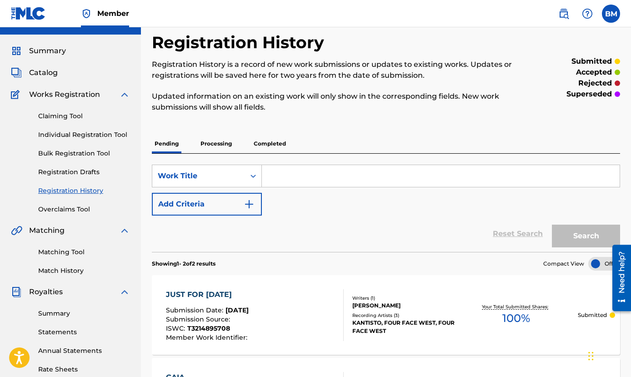
click at [47, 73] on span "Catalog" at bounding box center [43, 72] width 29 height 11
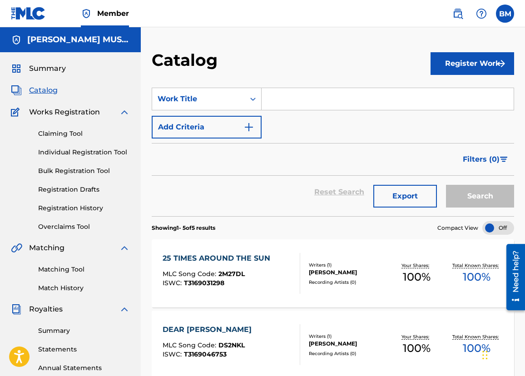
click at [469, 63] on button "Register Work" at bounding box center [473, 63] width 84 height 23
click at [453, 95] on link "Individual" at bounding box center [473, 93] width 84 height 22
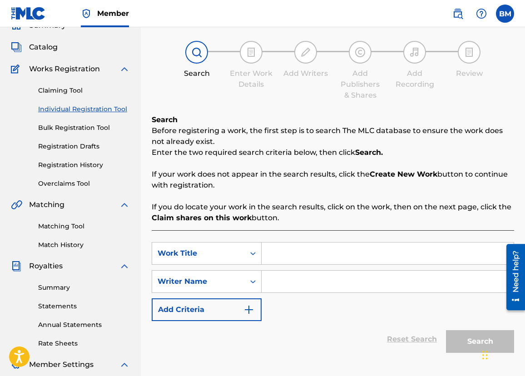
scroll to position [64, 0]
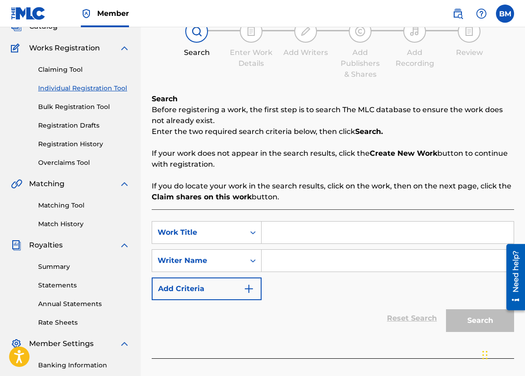
click at [288, 232] on input "Search Form" at bounding box center [388, 233] width 252 height 22
type input "[DEMOGRAPHIC_DATA] FARMERS"
click at [295, 266] on input "Search Form" at bounding box center [388, 261] width 252 height 22
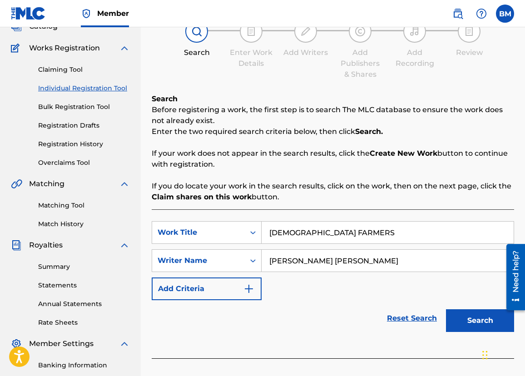
type input "[PERSON_NAME] [PERSON_NAME]"
click at [476, 318] on button "Search" at bounding box center [480, 320] width 68 height 23
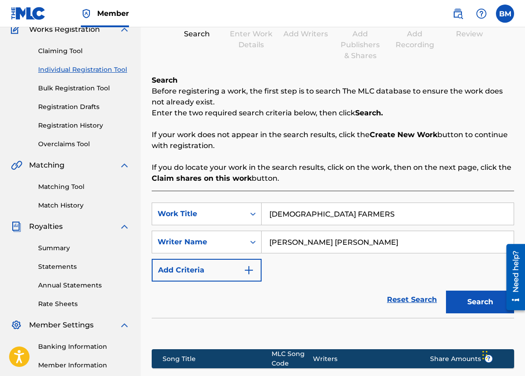
scroll to position [209, 0]
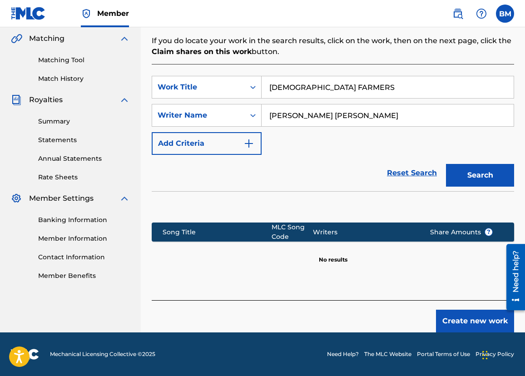
click at [478, 323] on button "Create new work" at bounding box center [475, 321] width 78 height 23
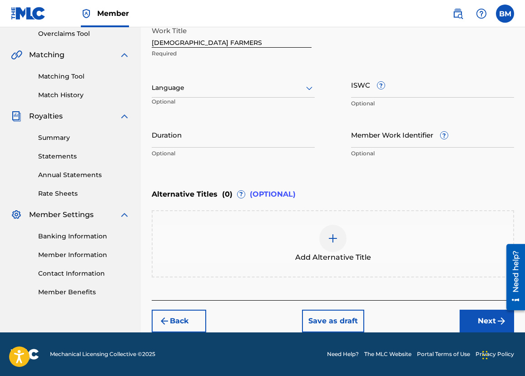
scroll to position [193, 0]
click at [310, 86] on icon at bounding box center [309, 88] width 11 height 11
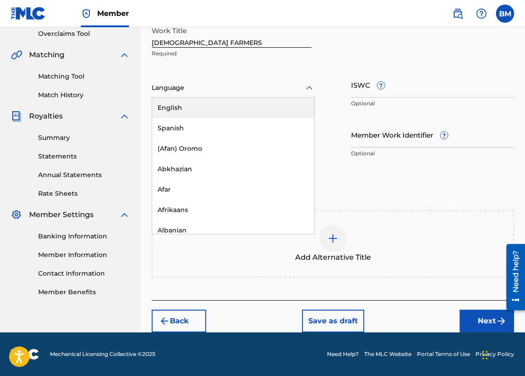
click at [220, 102] on div "English" at bounding box center [233, 108] width 162 height 20
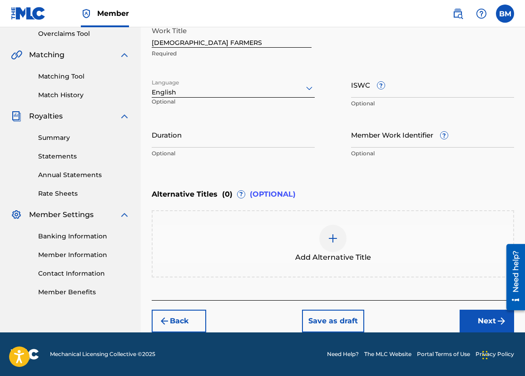
click at [399, 83] on input "ISWC ?" at bounding box center [432, 85] width 163 height 26
type input "T3214891433"
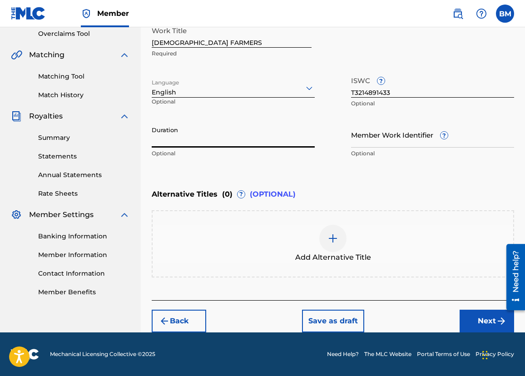
click at [194, 140] on input "Duration" at bounding box center [233, 135] width 163 height 26
type input "03:06"
click at [479, 321] on button "Next" at bounding box center [487, 321] width 55 height 23
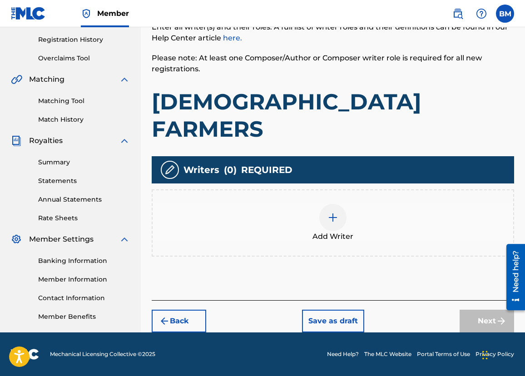
scroll to position [169, 0]
click at [332, 212] on img at bounding box center [333, 217] width 11 height 11
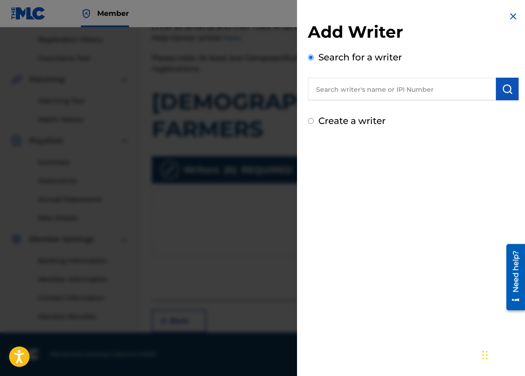
click at [334, 92] on input "text" at bounding box center [402, 89] width 188 height 23
type input "[PERSON_NAME] [PERSON_NAME]"
click at [502, 87] on img "submit" at bounding box center [507, 89] width 11 height 11
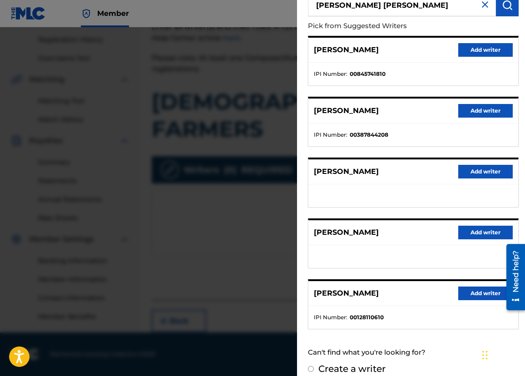
scroll to position [94, 0]
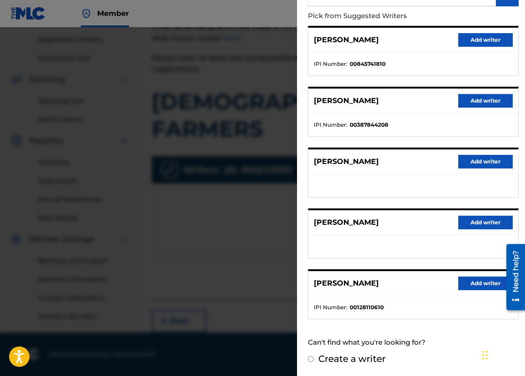
click at [484, 281] on button "Add writer" at bounding box center [485, 284] width 55 height 14
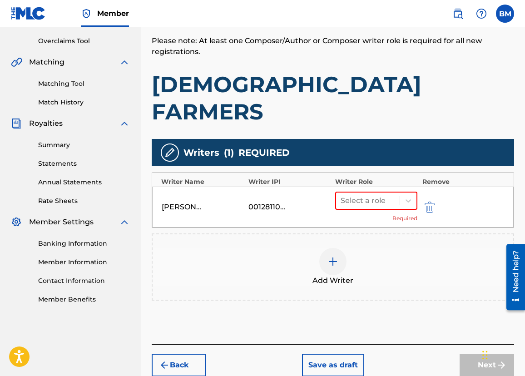
scroll to position [203, 0]
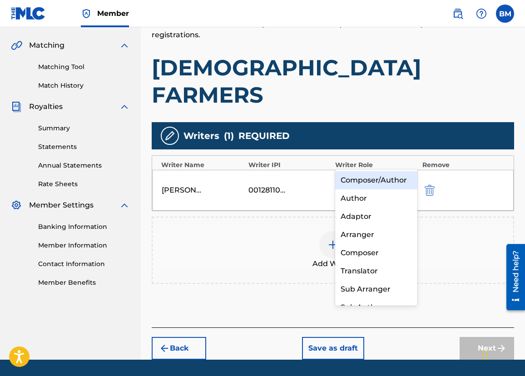
click at [403, 176] on div at bounding box center [408, 184] width 16 height 16
click at [382, 178] on div "Composer/Author" at bounding box center [376, 180] width 82 height 18
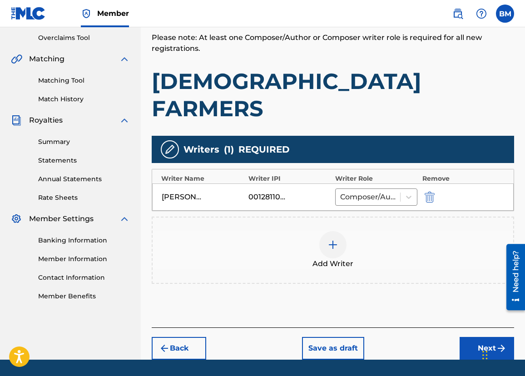
click at [483, 337] on button "Next" at bounding box center [487, 348] width 55 height 23
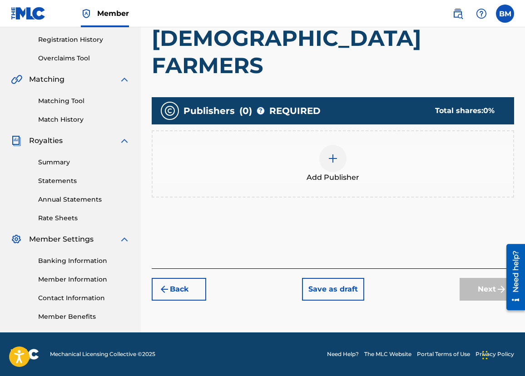
click at [331, 153] on img at bounding box center [333, 158] width 11 height 11
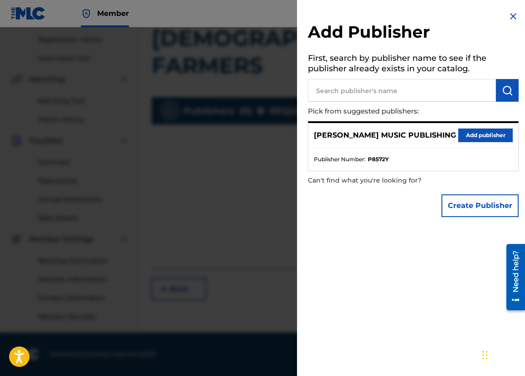
click at [472, 133] on button "Add publisher" at bounding box center [485, 136] width 55 height 14
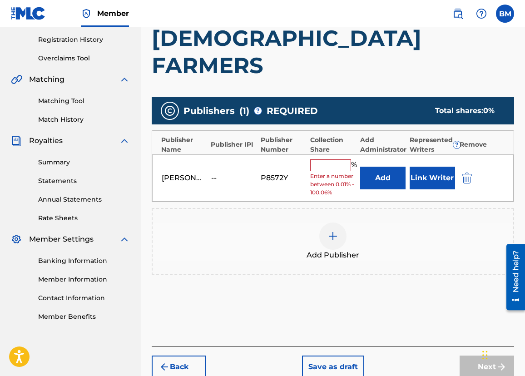
click at [329, 159] on input "text" at bounding box center [330, 165] width 41 height 12
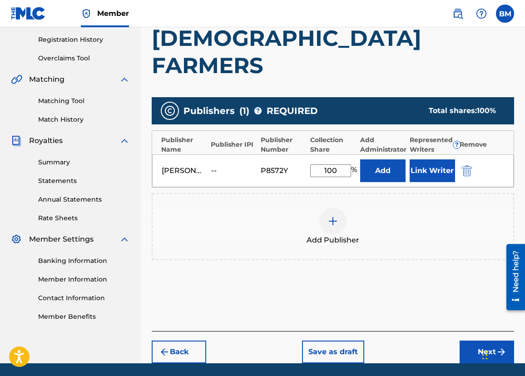
type input "100"
click at [479, 341] on button "Next" at bounding box center [487, 352] width 55 height 23
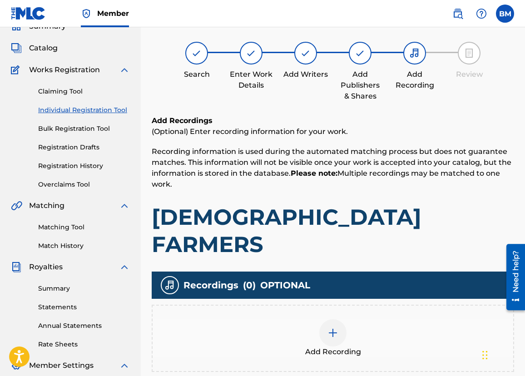
scroll to position [41, 0]
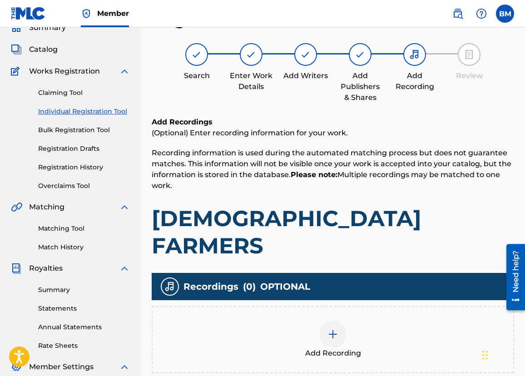
click at [330, 329] on img at bounding box center [333, 334] width 11 height 11
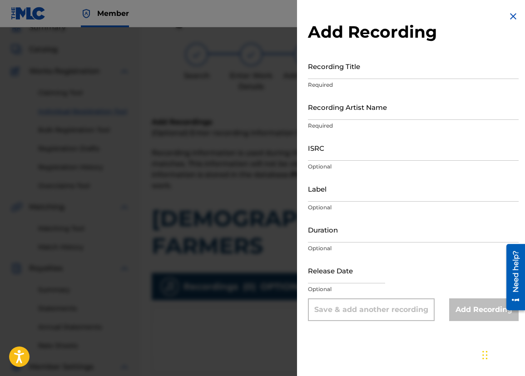
click at [312, 68] on input "Recording Title" at bounding box center [413, 66] width 211 height 26
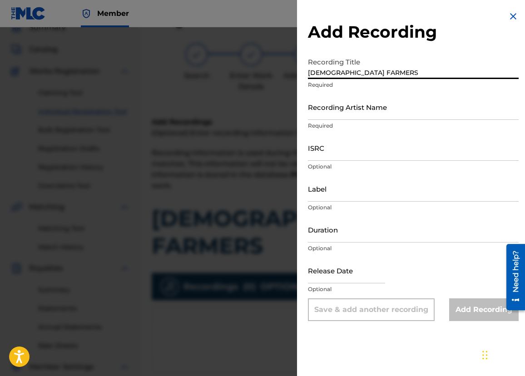
type input "[DEMOGRAPHIC_DATA] FARMERS"
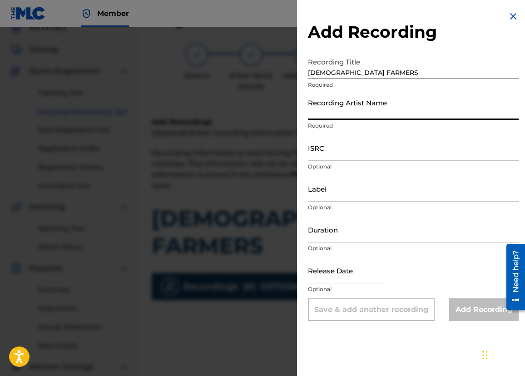
click at [317, 112] on input "Recording Artist Name" at bounding box center [413, 107] width 211 height 26
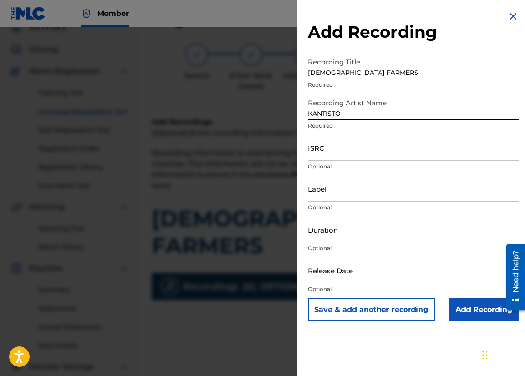
type input "KANTISTO"
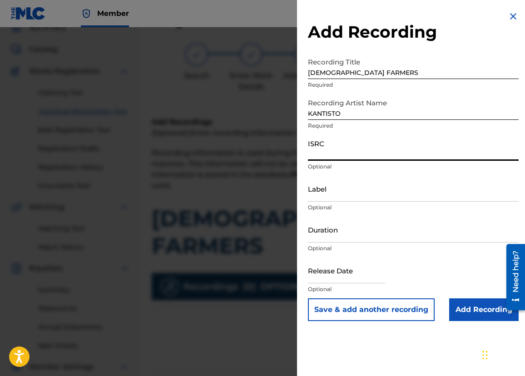
click at [316, 151] on input "ISRC" at bounding box center [413, 148] width 211 height 26
type input "USL4R2509575"
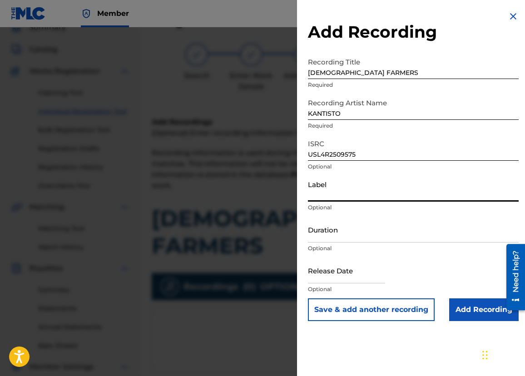
click at [326, 192] on input "Label" at bounding box center [413, 189] width 211 height 26
type input "KANTISTO"
click at [324, 237] on input "Duration" at bounding box center [413, 230] width 211 height 26
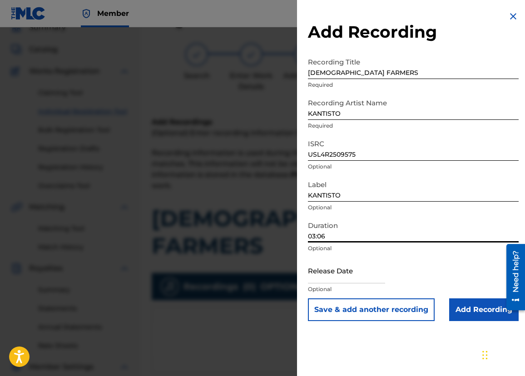
type input "03:06"
select select "8"
select select "2025"
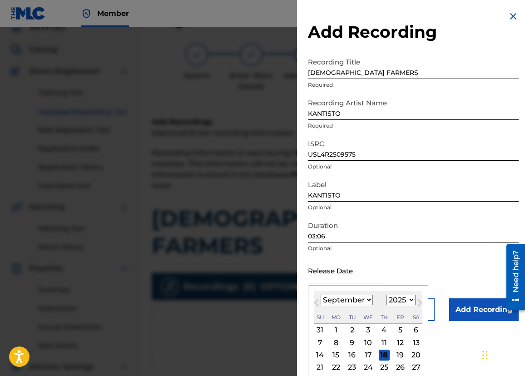
click at [345, 273] on input "text" at bounding box center [346, 271] width 77 height 26
click at [395, 340] on div "12" at bounding box center [400, 342] width 11 height 11
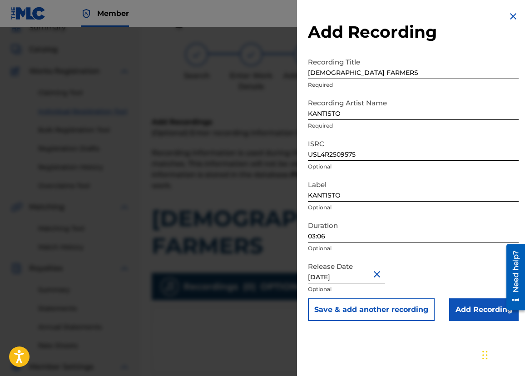
type input "[DATE]"
click at [473, 310] on input "Add Recording" at bounding box center [484, 310] width 70 height 23
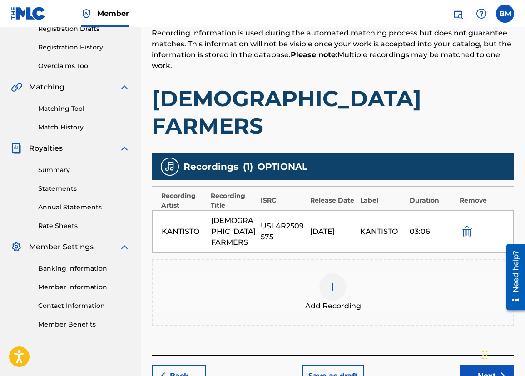
scroll to position [178, 0]
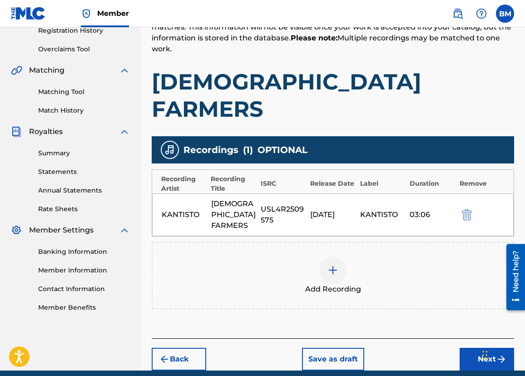
click at [484, 348] on button "Next" at bounding box center [487, 359] width 55 height 23
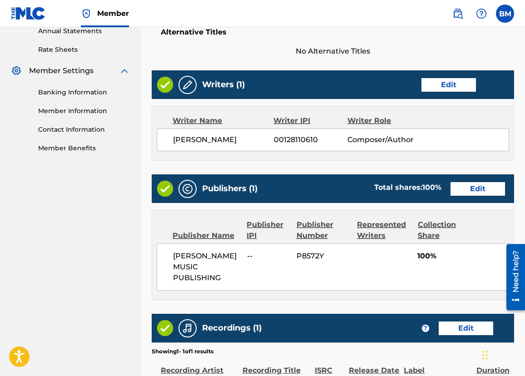
scroll to position [414, 0]
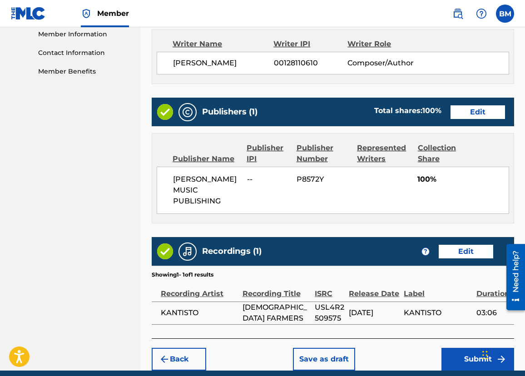
click at [477, 348] on button "Submit" at bounding box center [478, 359] width 73 height 23
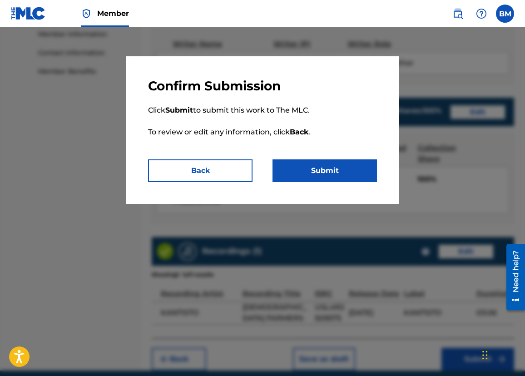
click at [318, 174] on button "Submit" at bounding box center [325, 170] width 105 height 23
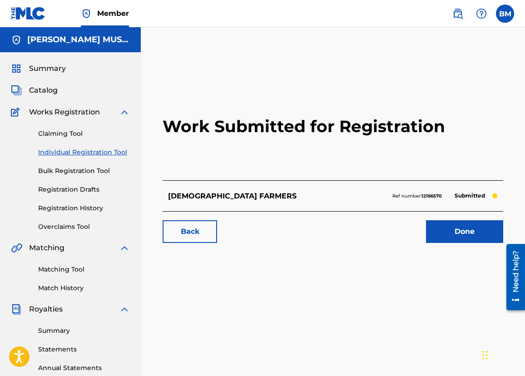
click at [456, 235] on link "Done" at bounding box center [464, 231] width 77 height 23
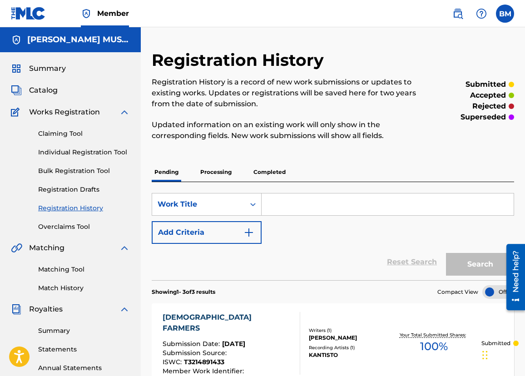
click at [57, 151] on link "Individual Registration Tool" at bounding box center [84, 153] width 92 height 10
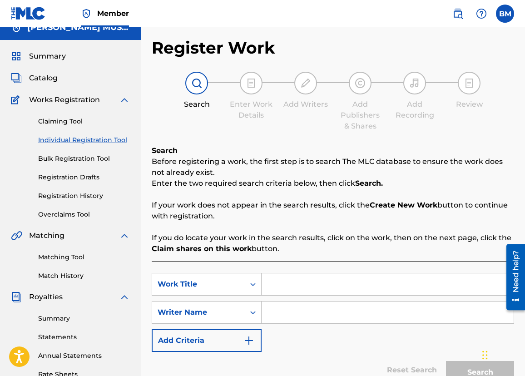
scroll to position [111, 0]
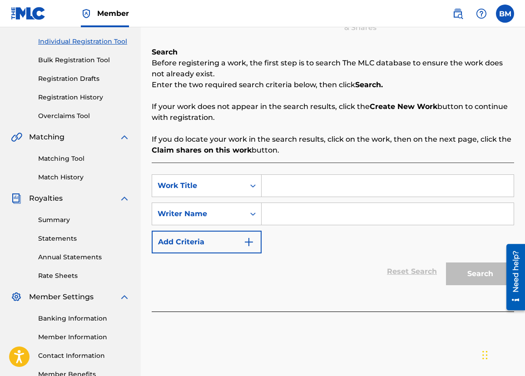
click at [282, 183] on input "Search Form" at bounding box center [388, 186] width 252 height 22
type input "BARN RULES"
click at [292, 213] on input "Search Form" at bounding box center [388, 214] width 252 height 22
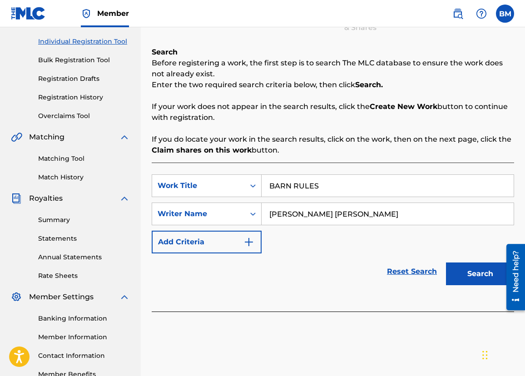
type input "[PERSON_NAME] [PERSON_NAME]"
click at [466, 273] on button "Search" at bounding box center [480, 274] width 68 height 23
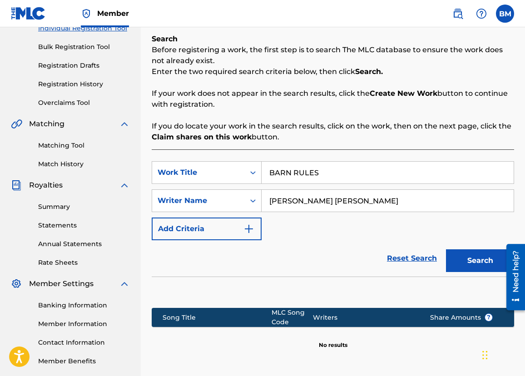
scroll to position [209, 0]
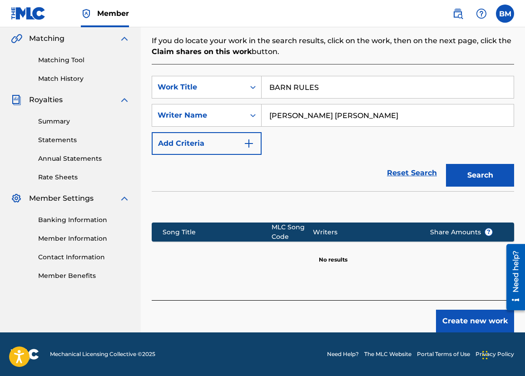
click at [458, 321] on button "Create new work" at bounding box center [475, 321] width 78 height 23
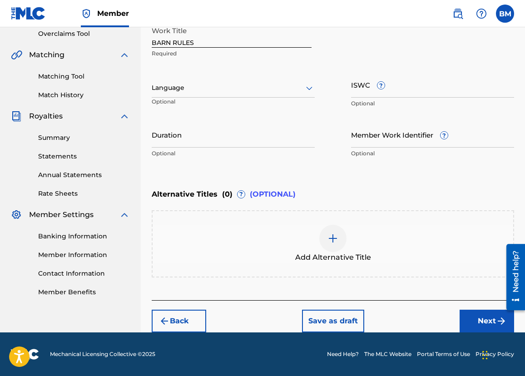
scroll to position [193, 0]
click at [310, 89] on icon at bounding box center [309, 88] width 11 height 11
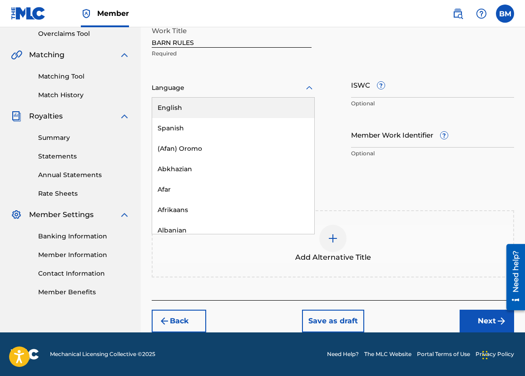
click at [197, 108] on div "English" at bounding box center [233, 108] width 162 height 20
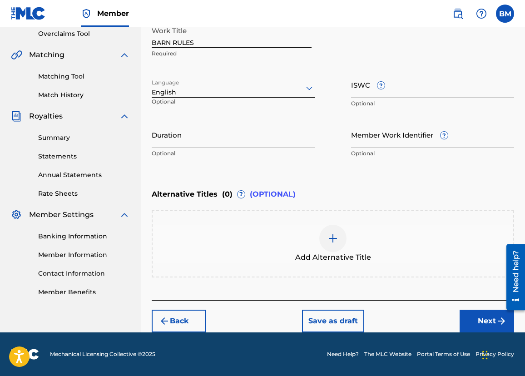
click at [414, 90] on input "ISWC ?" at bounding box center [432, 85] width 163 height 26
type input "T3217666707"
click at [495, 323] on button "Next" at bounding box center [487, 321] width 55 height 23
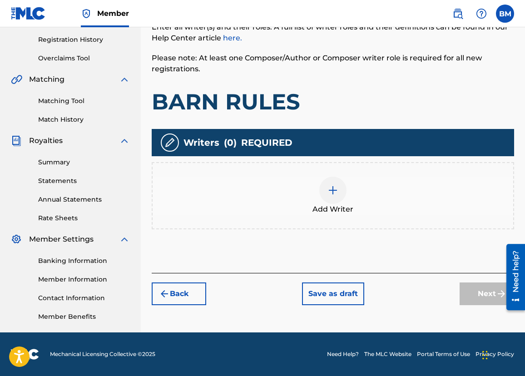
click at [324, 188] on div at bounding box center [332, 190] width 27 height 27
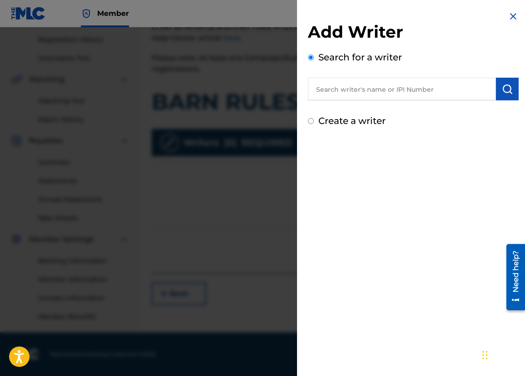
click at [330, 93] on input "text" at bounding box center [402, 89] width 188 height 23
type input "[PERSON_NAME]"
click at [502, 89] on img "submit" at bounding box center [507, 89] width 11 height 11
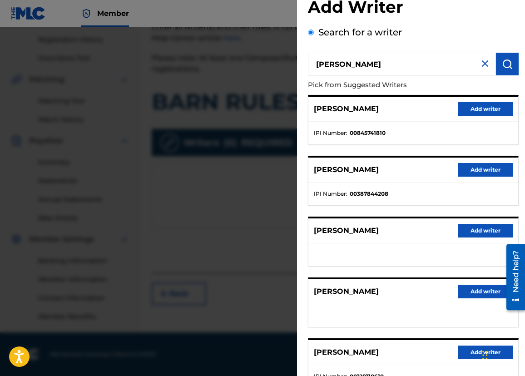
scroll to position [53, 0]
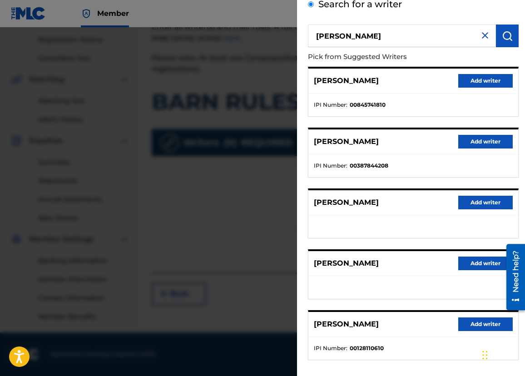
click at [488, 321] on button "Add writer" at bounding box center [485, 325] width 55 height 14
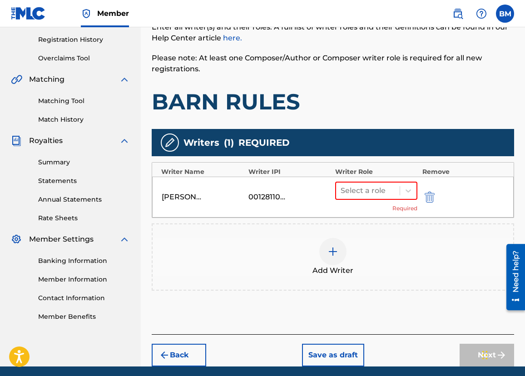
scroll to position [203, 0]
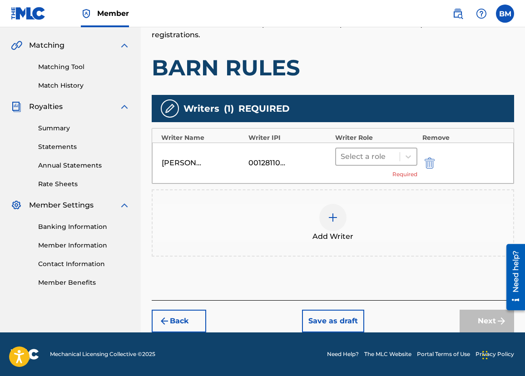
click at [366, 159] on div at bounding box center [368, 156] width 55 height 13
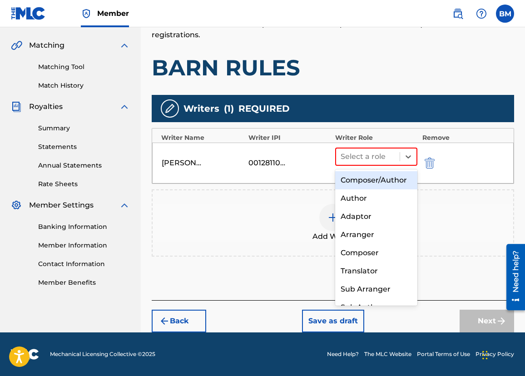
click at [359, 182] on div "Composer/Author" at bounding box center [376, 180] width 82 height 18
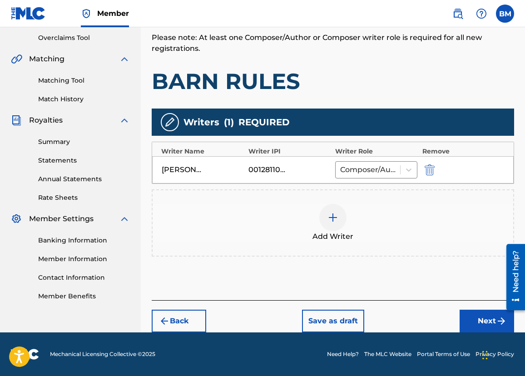
scroll to position [189, 0]
click at [493, 317] on button "Next" at bounding box center [487, 321] width 55 height 23
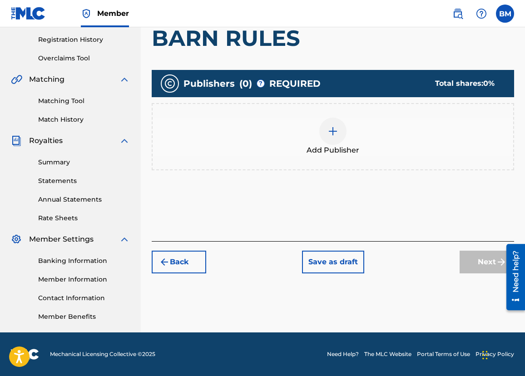
scroll to position [169, 0]
click at [325, 134] on div at bounding box center [332, 131] width 27 height 27
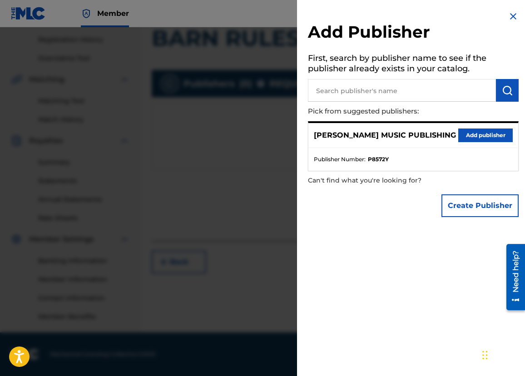
click at [481, 134] on button "Add publisher" at bounding box center [485, 136] width 55 height 14
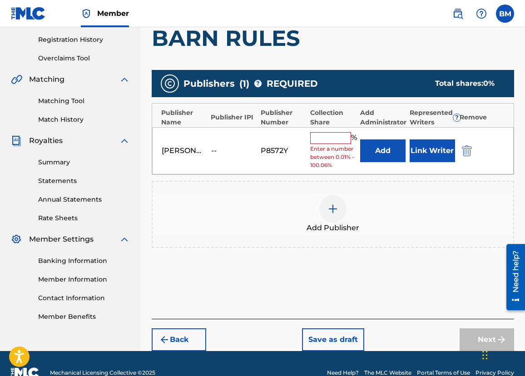
click at [334, 140] on input "text" at bounding box center [330, 138] width 41 height 12
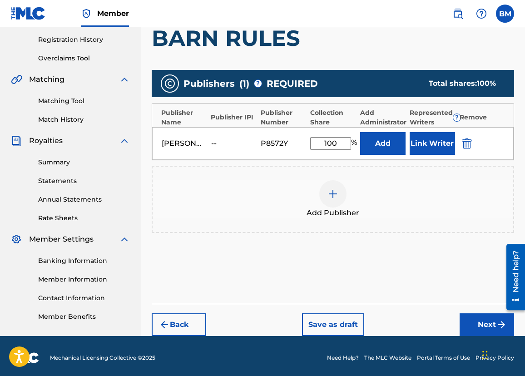
type input "100"
click at [477, 318] on button "Next" at bounding box center [487, 325] width 55 height 23
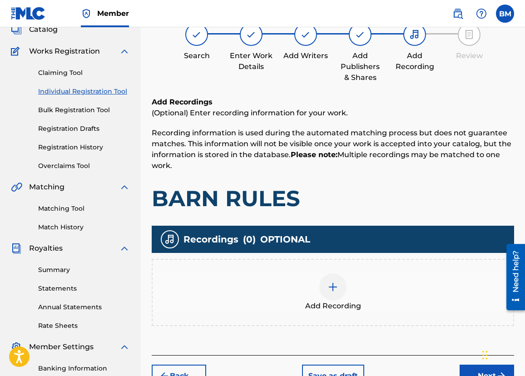
scroll to position [41, 0]
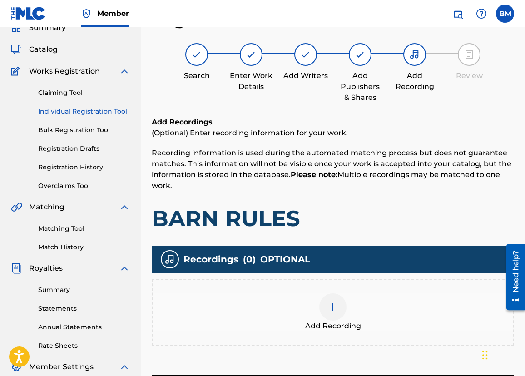
click at [330, 305] on img at bounding box center [333, 307] width 11 height 11
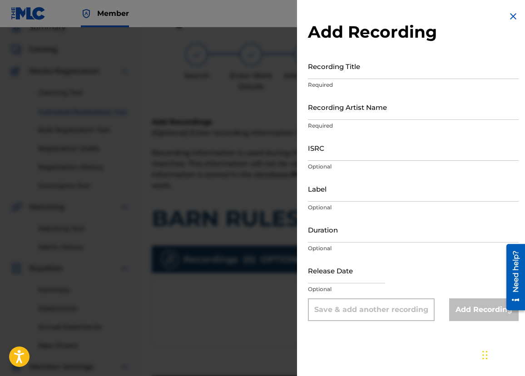
click at [316, 65] on input "Recording Title" at bounding box center [413, 66] width 211 height 26
type input "BARN RULES"
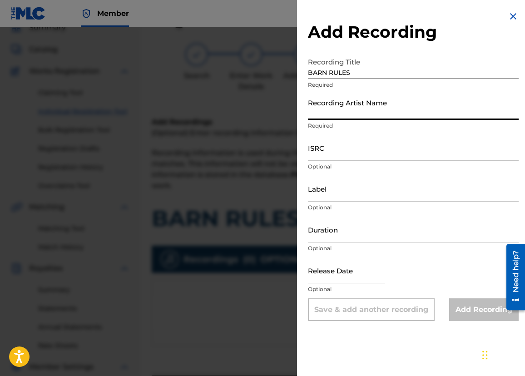
click at [336, 108] on input "Recording Artist Name" at bounding box center [413, 107] width 211 height 26
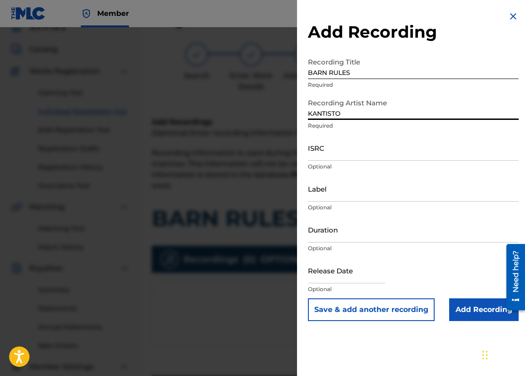
type input "KANTISTO"
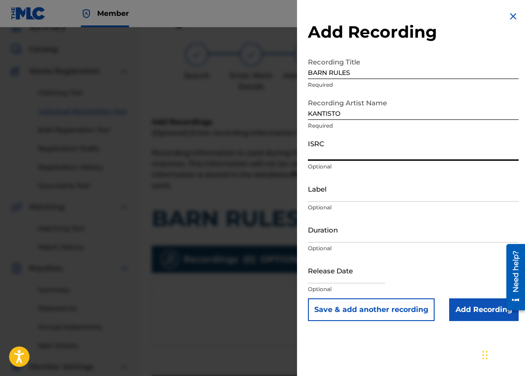
click at [344, 155] on input "ISRC" at bounding box center [413, 148] width 211 height 26
type input "USL4R2509576"
click at [328, 192] on input "Label" at bounding box center [413, 189] width 211 height 26
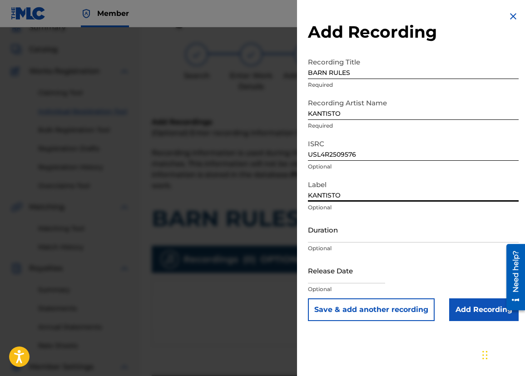
type input "KANTISTO"
click at [319, 231] on input "Duration" at bounding box center [413, 230] width 211 height 26
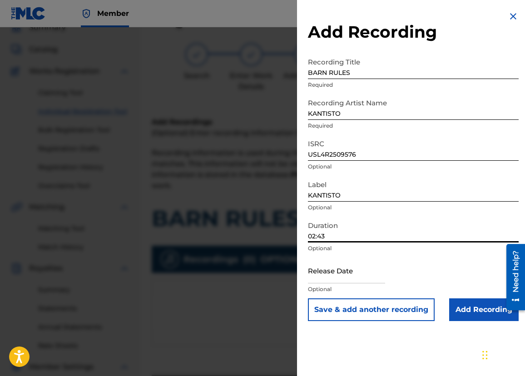
type input "02:43"
select select "8"
select select "2025"
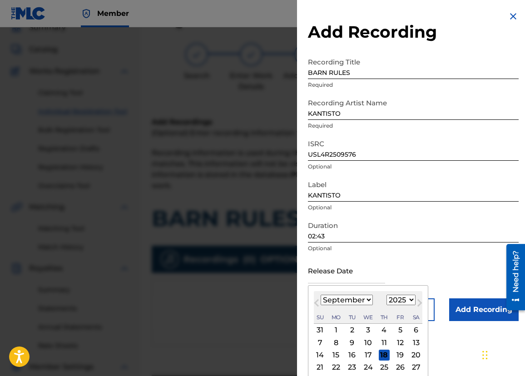
click at [354, 276] on input "text" at bounding box center [346, 271] width 77 height 26
click at [395, 342] on div "12" at bounding box center [400, 342] width 11 height 11
type input "[DATE]"
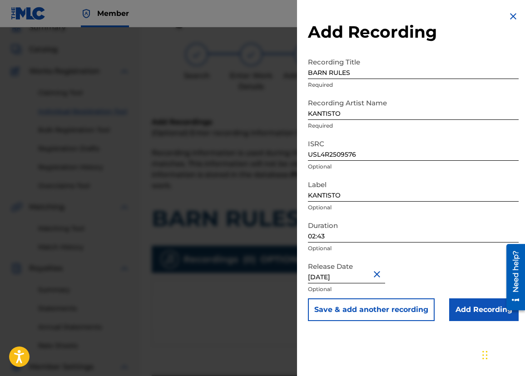
click at [465, 308] on input "Add Recording" at bounding box center [484, 310] width 70 height 23
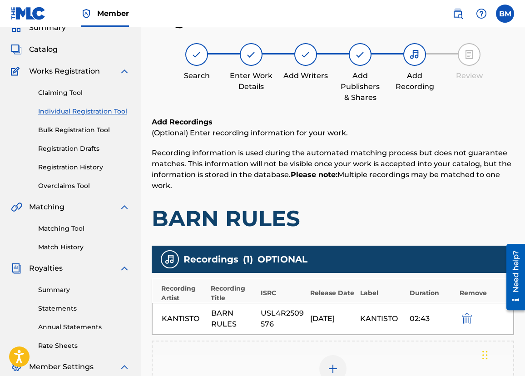
scroll to position [178, 0]
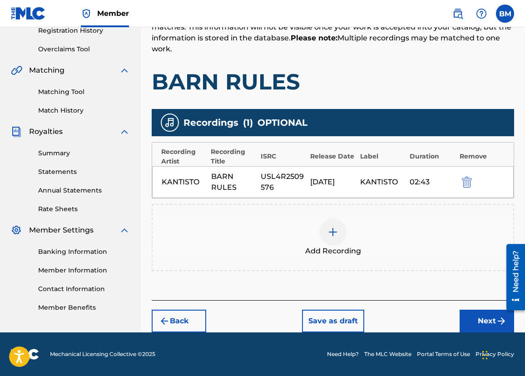
click at [483, 319] on button "Next" at bounding box center [487, 321] width 55 height 23
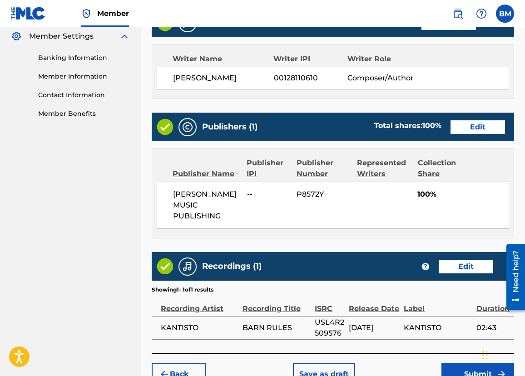
scroll to position [414, 0]
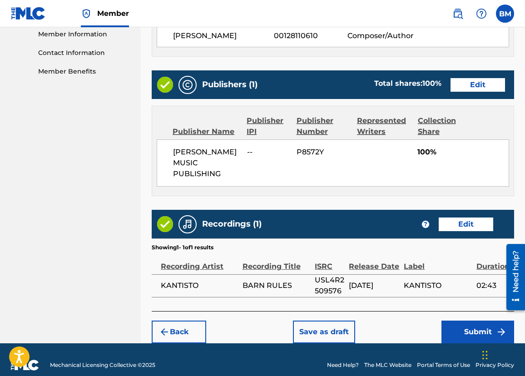
click at [473, 85] on button "Edit" at bounding box center [478, 85] width 55 height 14
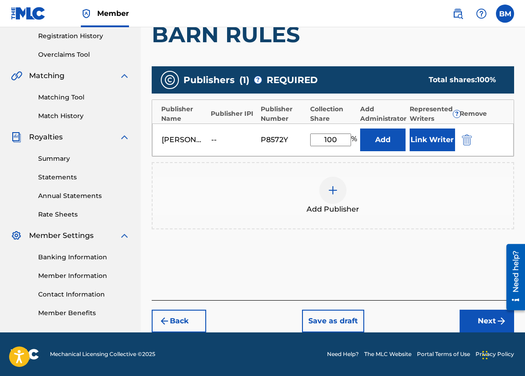
scroll to position [172, 0]
click at [224, 115] on div "Publisher IPI" at bounding box center [233, 114] width 45 height 10
click at [487, 322] on button "Next" at bounding box center [487, 321] width 55 height 23
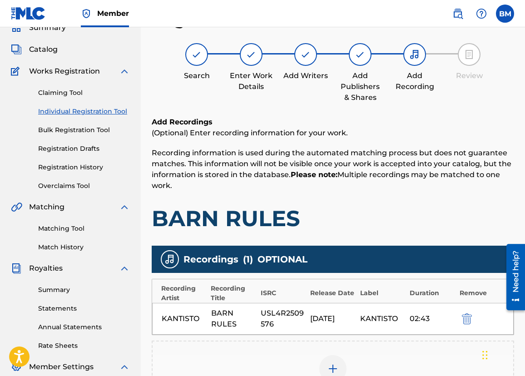
scroll to position [178, 0]
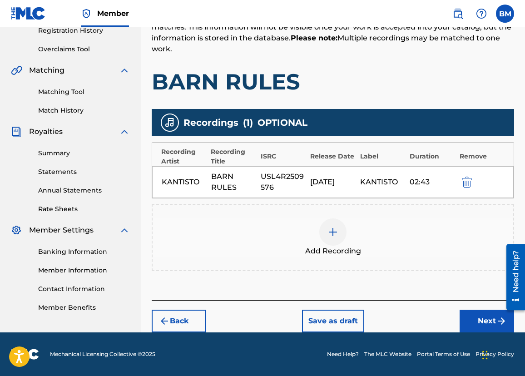
click at [486, 325] on button "Next" at bounding box center [487, 321] width 55 height 23
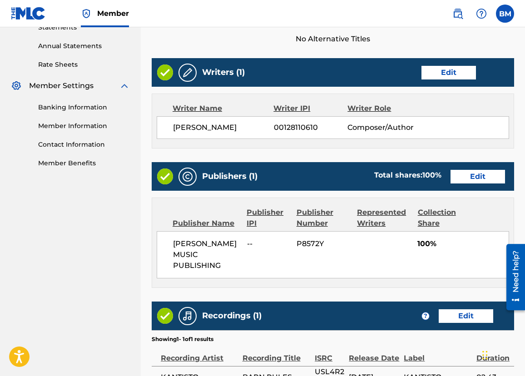
scroll to position [414, 0]
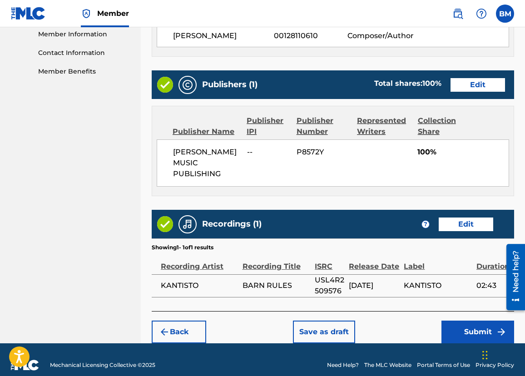
click at [477, 321] on button "Submit" at bounding box center [478, 332] width 73 height 23
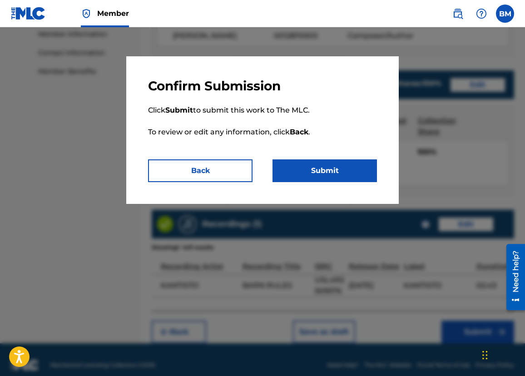
click at [337, 169] on button "Submit" at bounding box center [325, 170] width 105 height 23
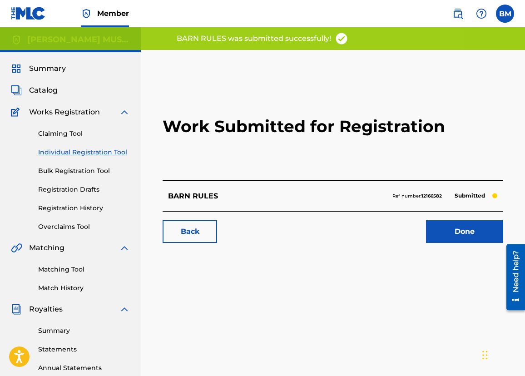
click at [465, 235] on link "Done" at bounding box center [464, 231] width 77 height 23
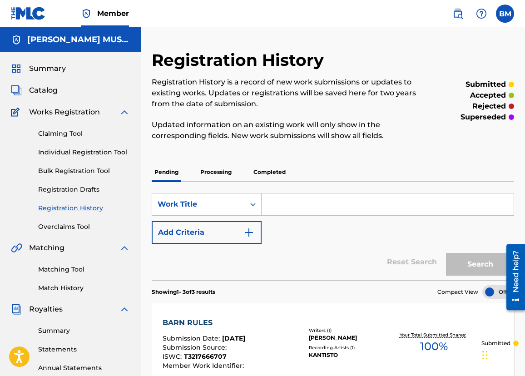
click at [62, 134] on link "Claiming Tool" at bounding box center [84, 134] width 92 height 10
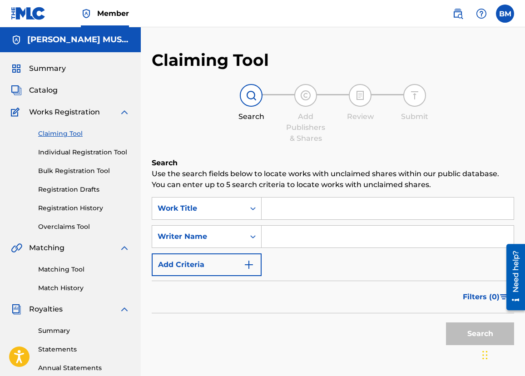
click at [329, 209] on input "Search Form" at bounding box center [388, 209] width 252 height 22
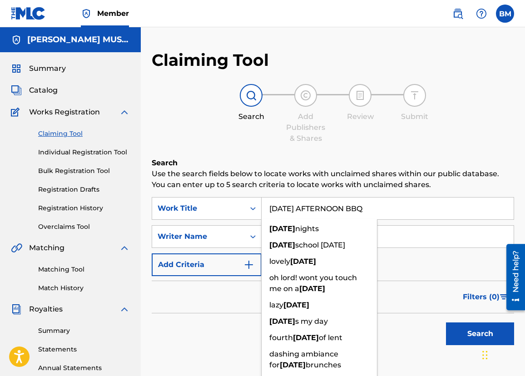
click at [433, 204] on input "[DATE] AFTERNOON BBQ" at bounding box center [388, 209] width 252 height 22
type input "[DATE] AFTERNOON BBQ"
click at [429, 224] on div "SearchWithCriteria6f44eb96-938b-459d-b0aa-31f14db4ad37 Work Title [DATE] AFTERN…" at bounding box center [333, 236] width 363 height 79
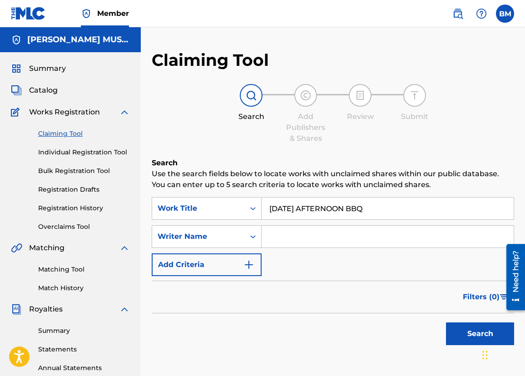
click at [313, 239] on input "Search Form" at bounding box center [388, 237] width 252 height 22
type input "[PERSON_NAME] [PERSON_NAME]"
click at [476, 335] on button "Search" at bounding box center [480, 334] width 68 height 23
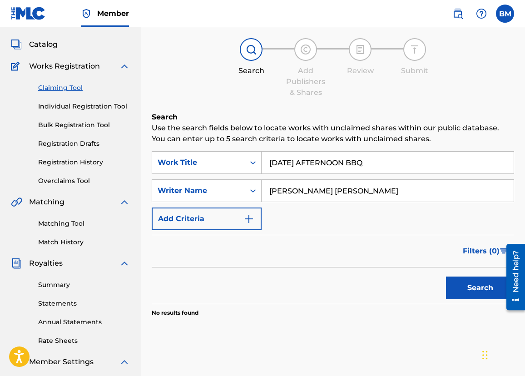
scroll to position [38, 0]
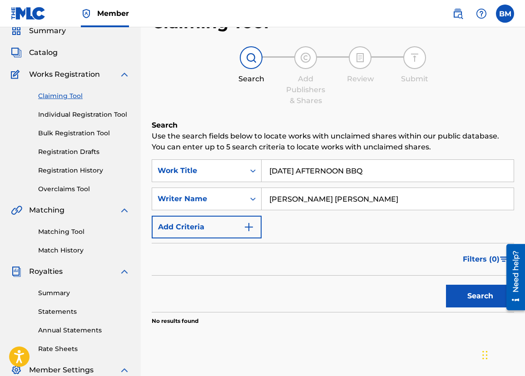
click at [248, 226] on img "Search Form" at bounding box center [249, 227] width 11 height 11
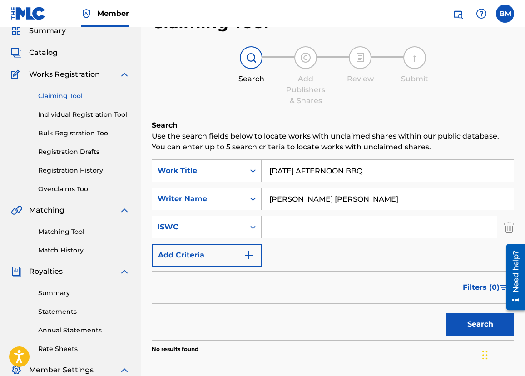
click at [291, 229] on input "Search Form" at bounding box center [379, 227] width 235 height 22
type input "T3211724146"
click at [249, 252] on img "Search Form" at bounding box center [249, 255] width 11 height 11
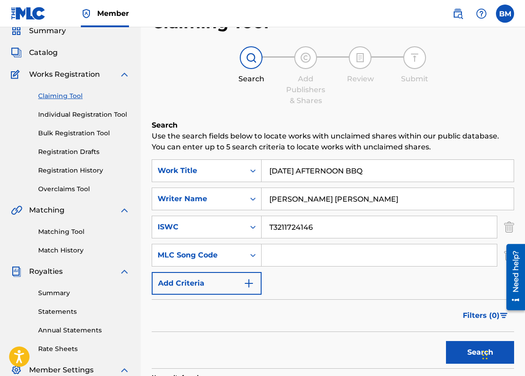
click at [245, 280] on img "Search Form" at bounding box center [249, 283] width 11 height 11
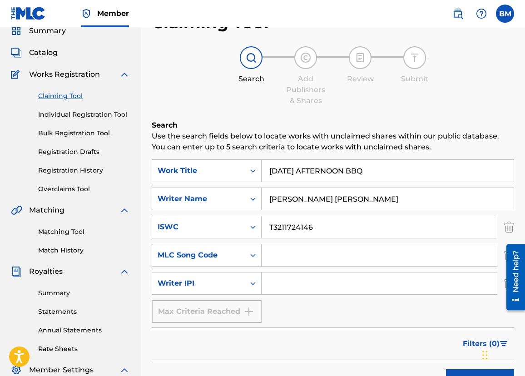
click at [293, 284] on input "Search Form" at bounding box center [379, 284] width 235 height 22
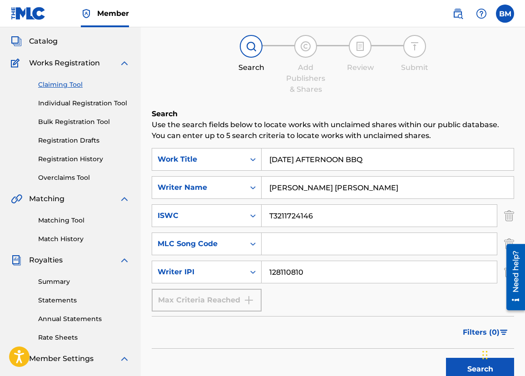
scroll to position [70, 0]
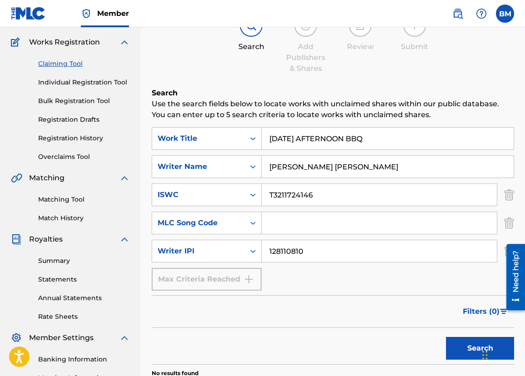
type input "128110810"
click at [464, 350] on button "Search" at bounding box center [480, 348] width 68 height 23
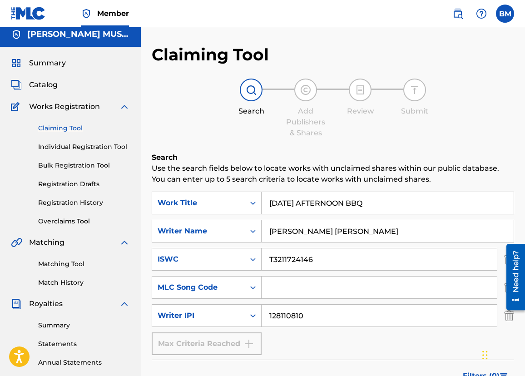
scroll to position [0, 0]
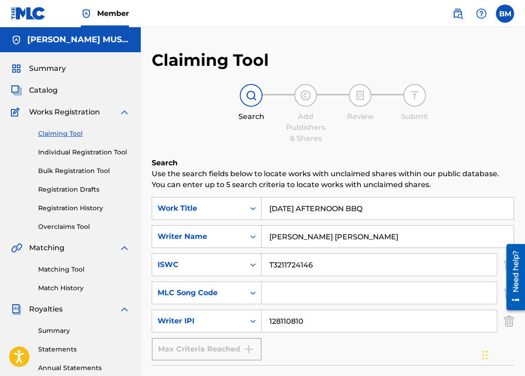
drag, startPoint x: 314, startPoint y: 265, endPoint x: 295, endPoint y: 258, distance: 20.3
click at [266, 256] on input "T3211724146" at bounding box center [379, 265] width 235 height 22
click at [60, 135] on link "Claiming Tool" at bounding box center [84, 134] width 92 height 10
click at [302, 98] on img at bounding box center [305, 95] width 11 height 11
click at [58, 133] on link "Claiming Tool" at bounding box center [84, 134] width 92 height 10
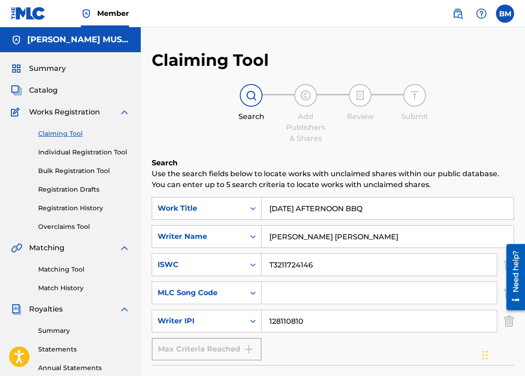
click at [60, 149] on link "Individual Registration Tool" at bounding box center [84, 153] width 92 height 10
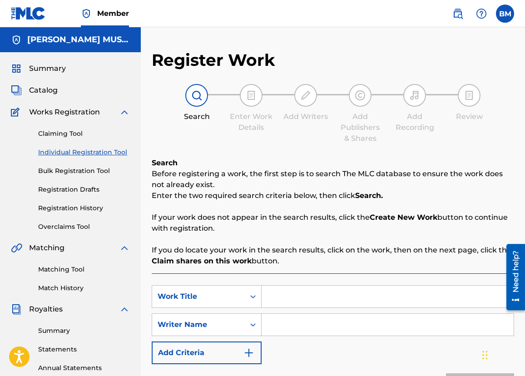
scroll to position [70, 0]
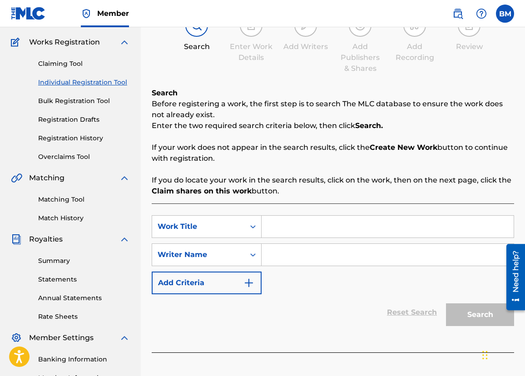
click at [280, 224] on input "Search Form" at bounding box center [388, 227] width 252 height 22
type input "[DATE] AFTERNOON BBQ"
click at [286, 253] on input "Search Form" at bounding box center [388, 255] width 252 height 22
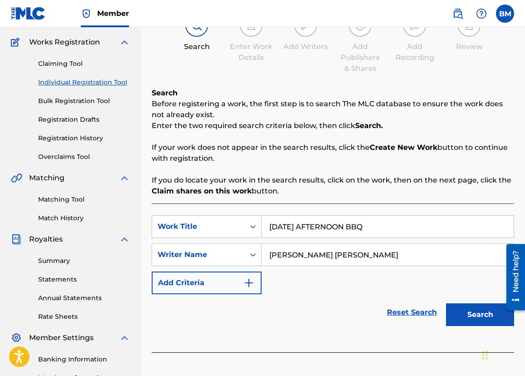
type input "[PERSON_NAME] [PERSON_NAME]"
click at [488, 312] on button "Search" at bounding box center [480, 315] width 68 height 23
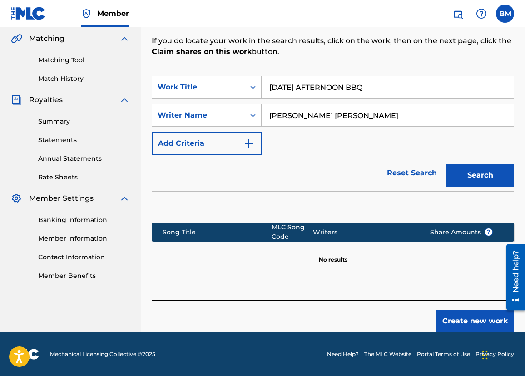
click at [471, 321] on button "Create new work" at bounding box center [475, 321] width 78 height 23
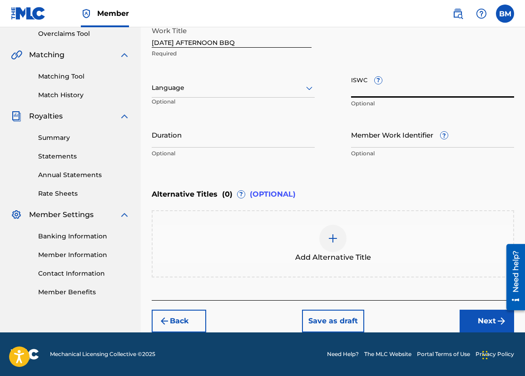
click at [407, 83] on input "ISWC ?" at bounding box center [432, 85] width 163 height 26
paste input "T3211724146"
type input "T3211724146"
click at [311, 86] on icon at bounding box center [309, 88] width 11 height 11
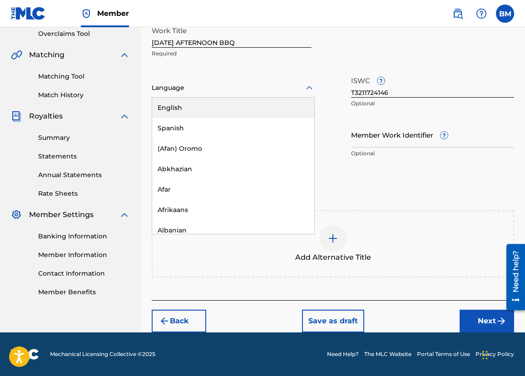
click at [231, 104] on div "English" at bounding box center [233, 108] width 162 height 20
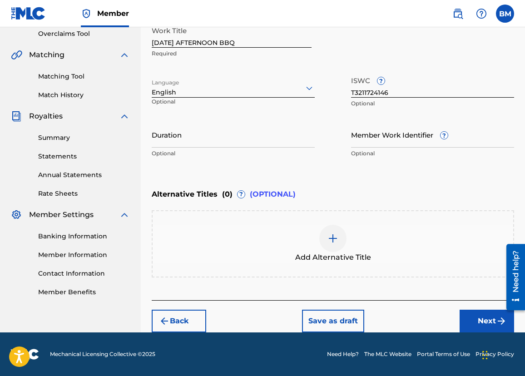
click at [196, 138] on input "Duration" at bounding box center [233, 135] width 163 height 26
type input "03:12"
click at [486, 323] on button "Next" at bounding box center [487, 321] width 55 height 23
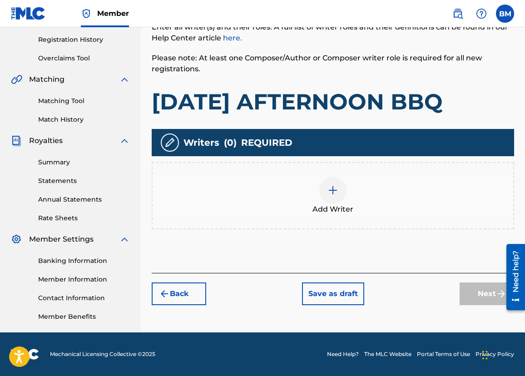
click at [335, 192] on img at bounding box center [333, 190] width 11 height 11
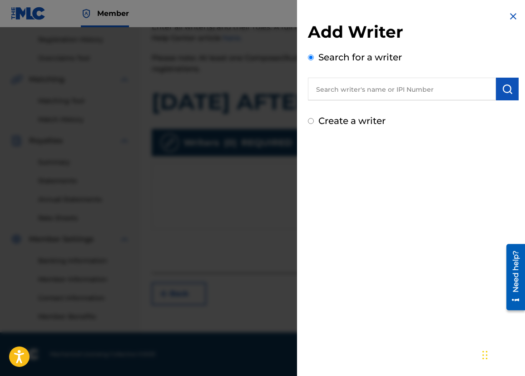
click at [337, 91] on input "text" at bounding box center [402, 89] width 188 height 23
type input "[PERSON_NAME]"
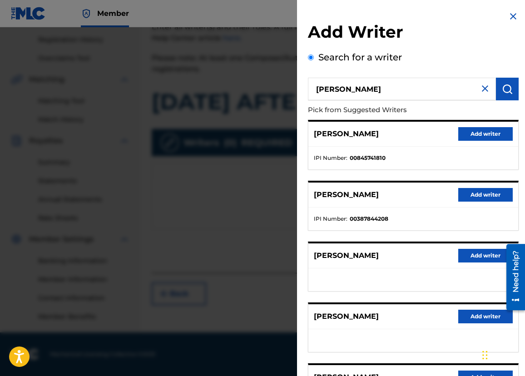
scroll to position [70, 0]
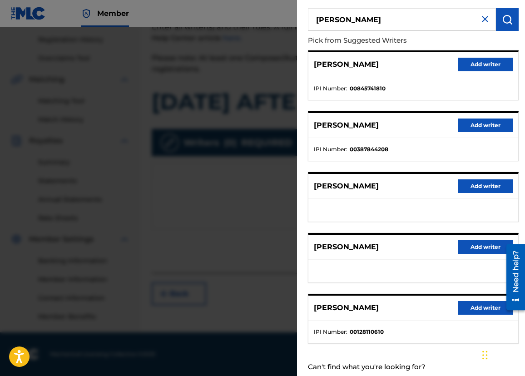
click at [480, 309] on button "Add writer" at bounding box center [485, 308] width 55 height 14
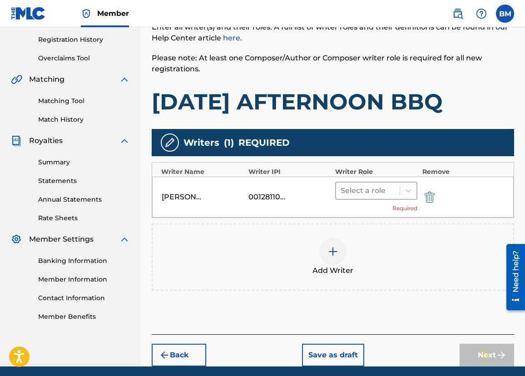
click at [390, 195] on div at bounding box center [368, 190] width 55 height 13
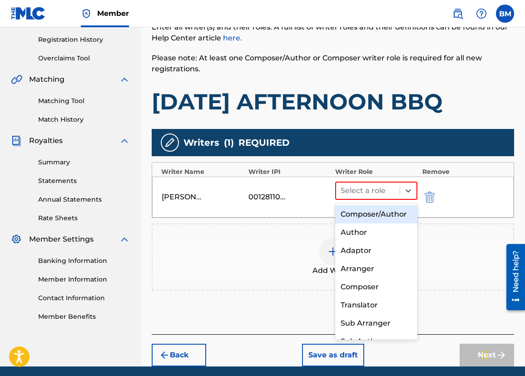
click at [377, 214] on div "Composer/Author" at bounding box center [376, 214] width 82 height 18
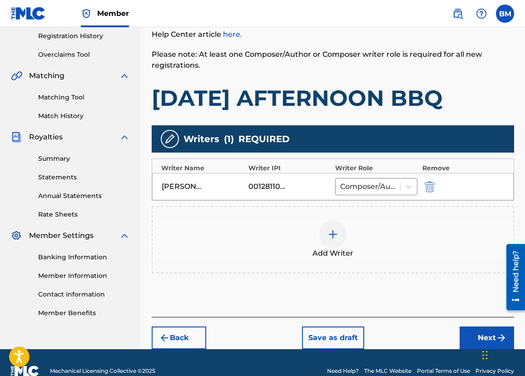
scroll to position [189, 0]
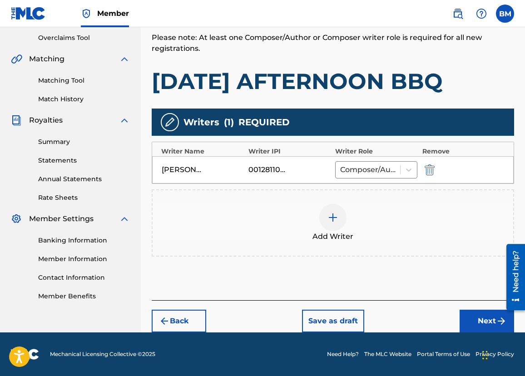
click at [487, 322] on button "Next" at bounding box center [487, 321] width 55 height 23
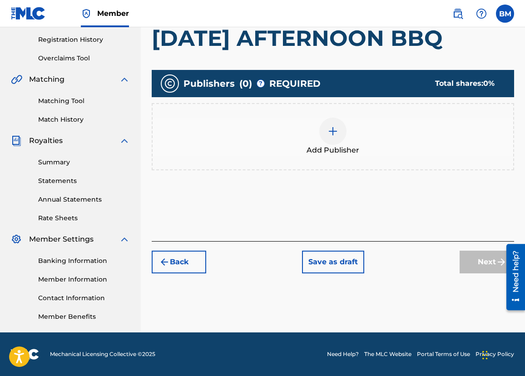
click at [334, 133] on img at bounding box center [333, 131] width 11 height 11
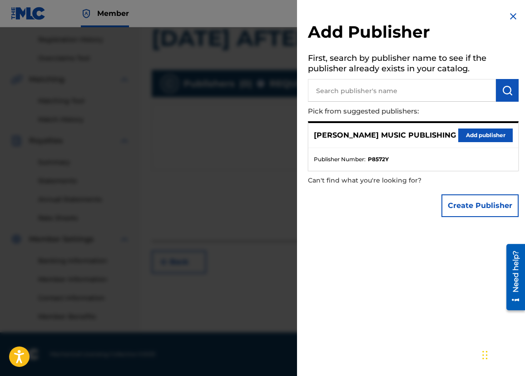
click at [489, 133] on button "Add publisher" at bounding box center [485, 136] width 55 height 14
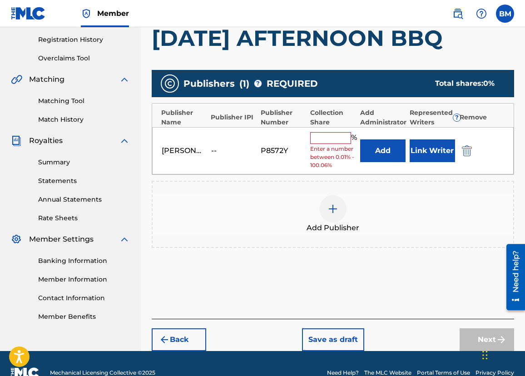
click at [333, 137] on input "text" at bounding box center [330, 138] width 41 height 12
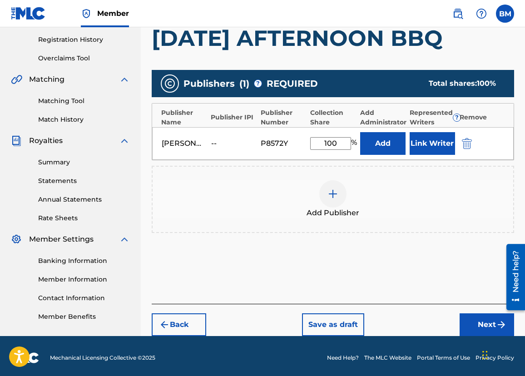
type input "100"
click at [480, 326] on button "Next" at bounding box center [487, 325] width 55 height 23
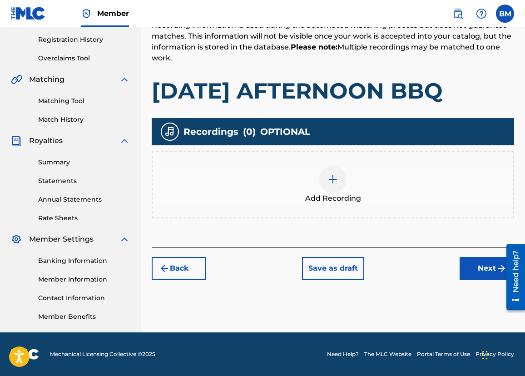
click at [333, 177] on img at bounding box center [333, 179] width 11 height 11
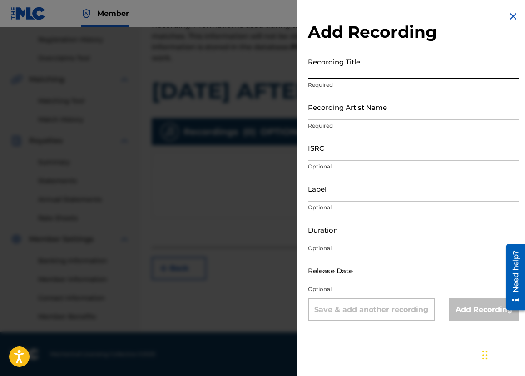
click at [325, 63] on input "Recording Title" at bounding box center [413, 66] width 211 height 26
type input "[DATE] AFTERNOON BBQ"
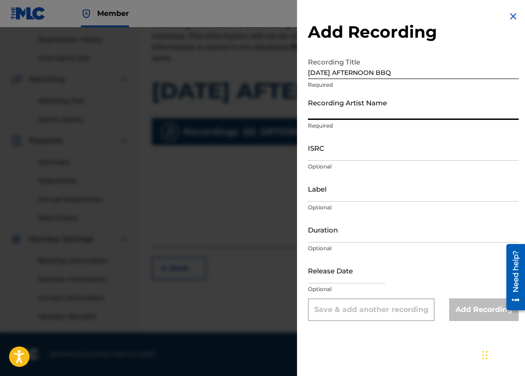
click at [321, 110] on input "Recording Artist Name" at bounding box center [413, 107] width 211 height 26
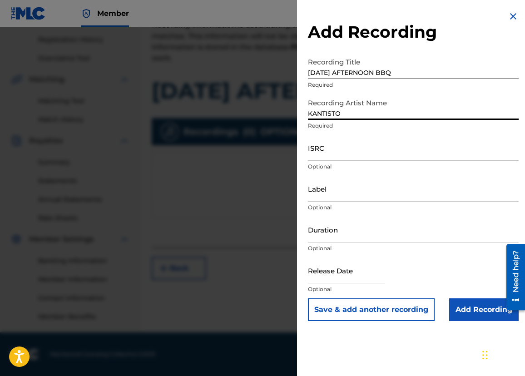
type input "KANTISTO"
click at [318, 150] on input "ISRC" at bounding box center [413, 148] width 211 height 26
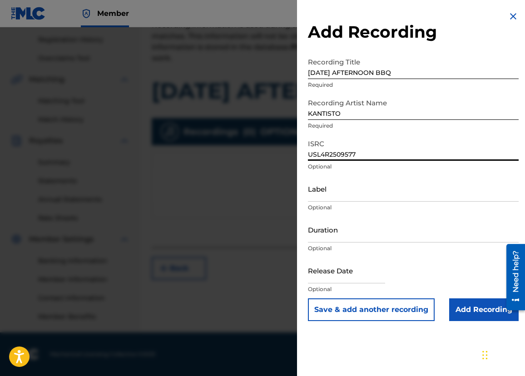
type input "USL4R2509577"
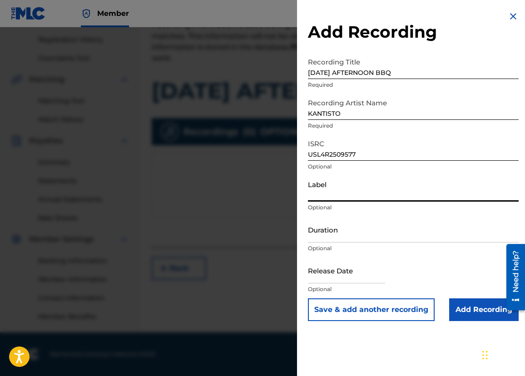
click at [333, 188] on input "Label" at bounding box center [413, 189] width 211 height 26
type input "KANTISTO"
click at [329, 232] on input "Duration" at bounding box center [413, 230] width 211 height 26
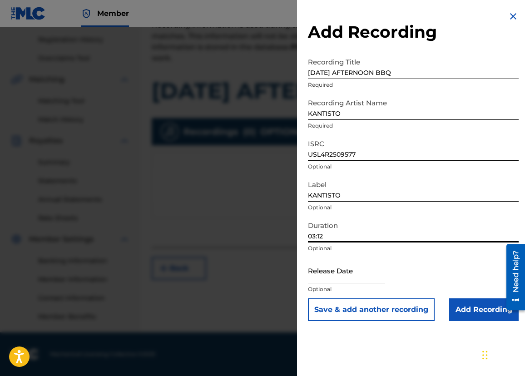
type input "03:12"
click at [334, 269] on input "text" at bounding box center [346, 271] width 77 height 26
select select "8"
select select "2025"
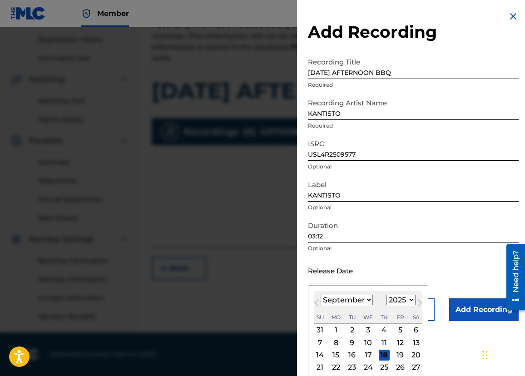
click at [395, 343] on div "12" at bounding box center [400, 342] width 11 height 11
type input "[DATE]"
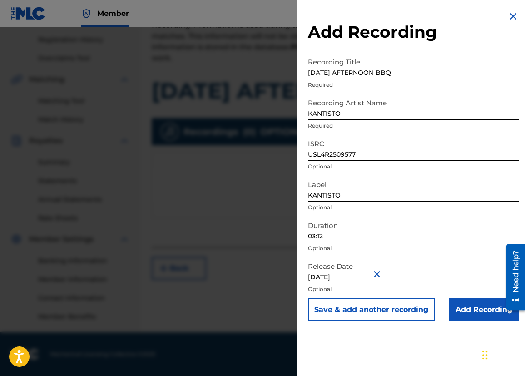
click at [475, 313] on input "Add Recording" at bounding box center [484, 310] width 70 height 23
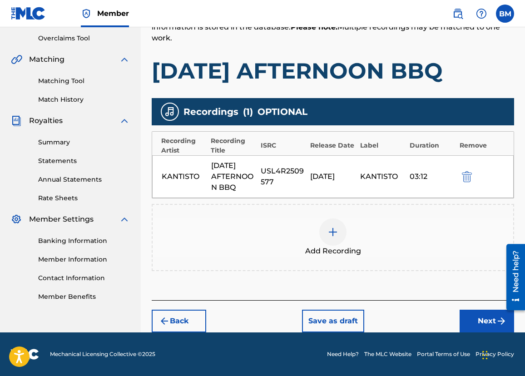
click at [490, 317] on button "Next" at bounding box center [487, 321] width 55 height 23
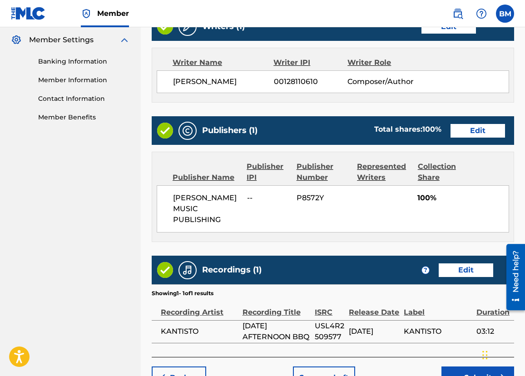
scroll to position [414, 0]
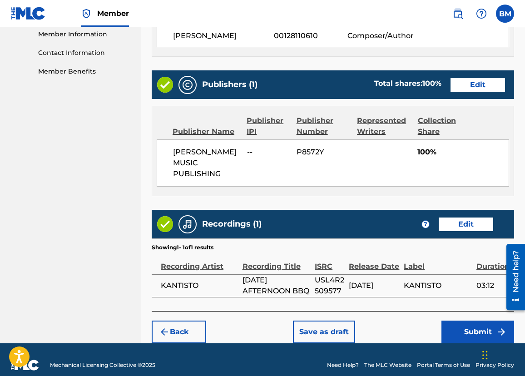
click at [481, 321] on button "Submit" at bounding box center [478, 332] width 73 height 23
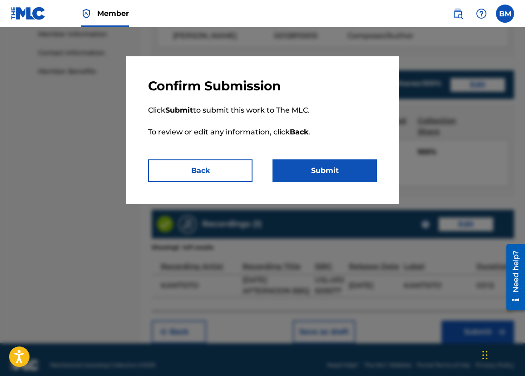
click at [312, 175] on button "Submit" at bounding box center [325, 170] width 105 height 23
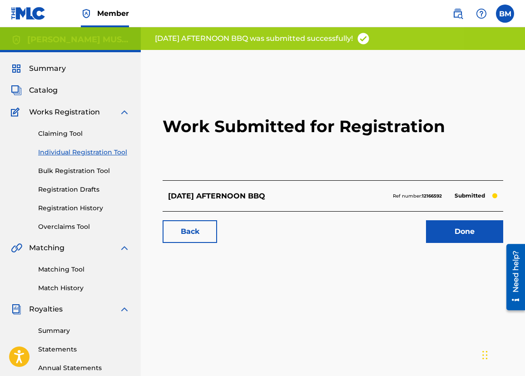
click at [457, 238] on link "Done" at bounding box center [464, 231] width 77 height 23
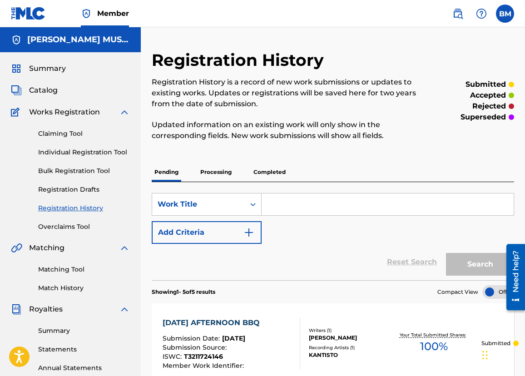
click at [57, 153] on link "Individual Registration Tool" at bounding box center [84, 153] width 92 height 10
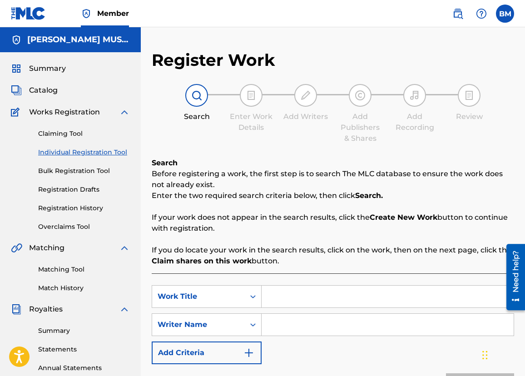
click at [292, 295] on input "Search Form" at bounding box center [388, 297] width 252 height 22
type input "DANCE WITH ME"
click at [283, 324] on input "Search Form" at bounding box center [388, 325] width 252 height 22
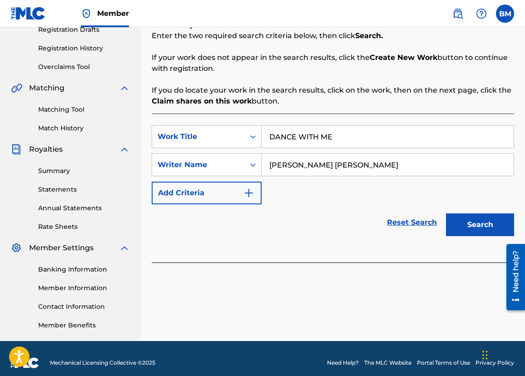
type input "[PERSON_NAME] [PERSON_NAME]"
click at [475, 225] on button "Search" at bounding box center [480, 225] width 68 height 23
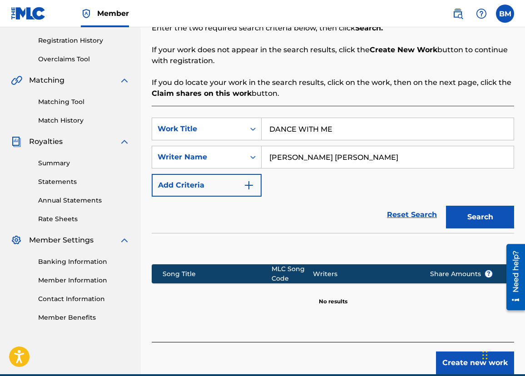
scroll to position [194, 0]
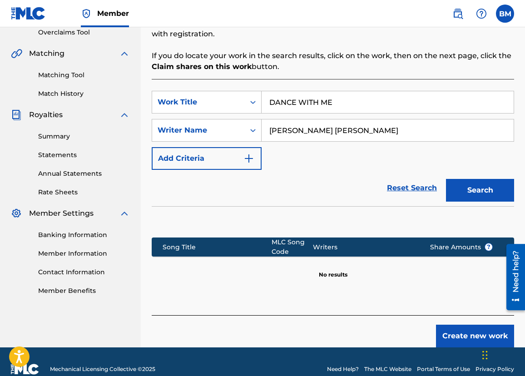
click at [459, 332] on button "Create new work" at bounding box center [475, 336] width 78 height 23
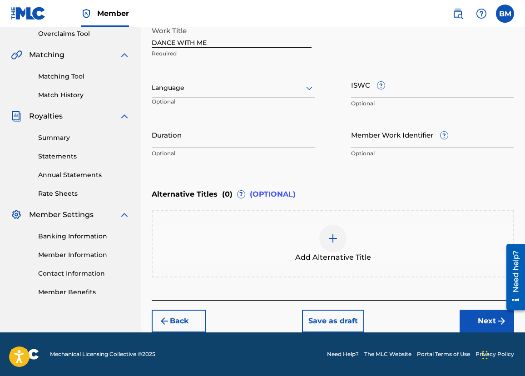
scroll to position [193, 0]
click at [309, 87] on icon at bounding box center [309, 88] width 11 height 11
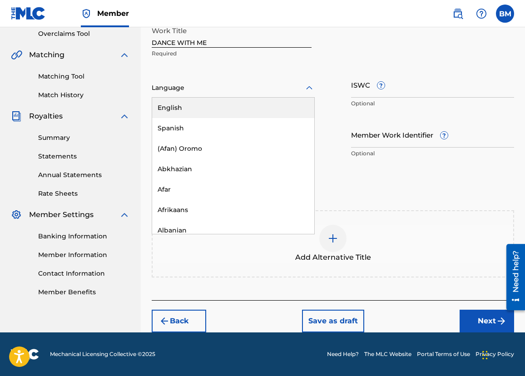
click at [201, 109] on div "English" at bounding box center [233, 108] width 162 height 20
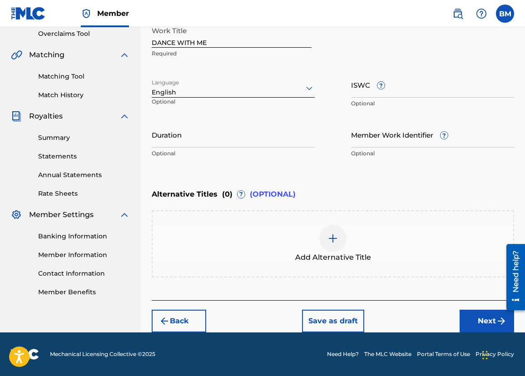
click at [417, 89] on input "ISWC ?" at bounding box center [432, 85] width 163 height 26
click at [194, 139] on input "Duration" at bounding box center [233, 135] width 163 height 26
type input "03:23"
click at [483, 320] on button "Next" at bounding box center [487, 321] width 55 height 23
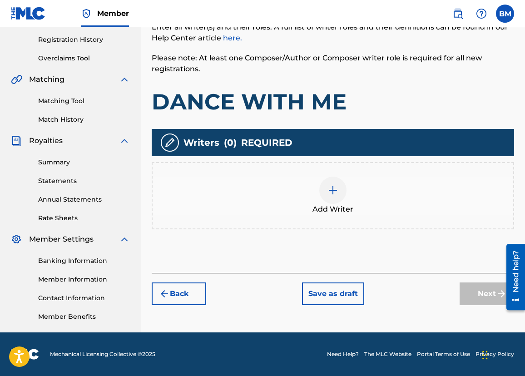
click at [333, 190] on img at bounding box center [333, 190] width 11 height 11
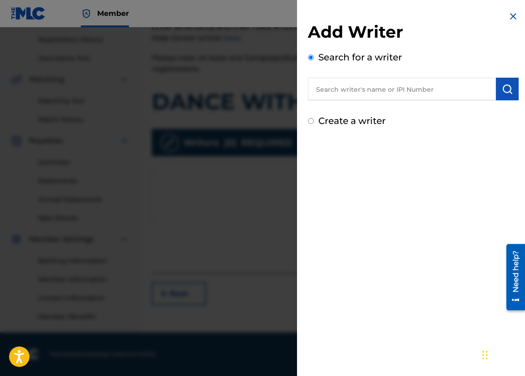
click at [334, 90] on input "text" at bounding box center [402, 89] width 188 height 23
type input "[PERSON_NAME]"
click at [503, 94] on img "submit" at bounding box center [507, 89] width 11 height 11
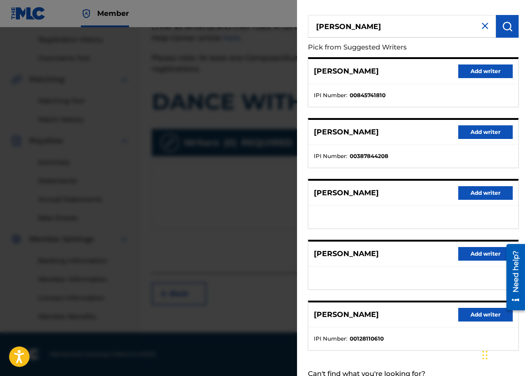
scroll to position [94, 0]
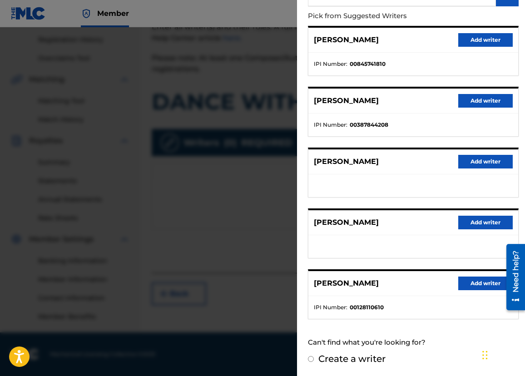
click at [480, 283] on button "Add writer" at bounding box center [485, 284] width 55 height 14
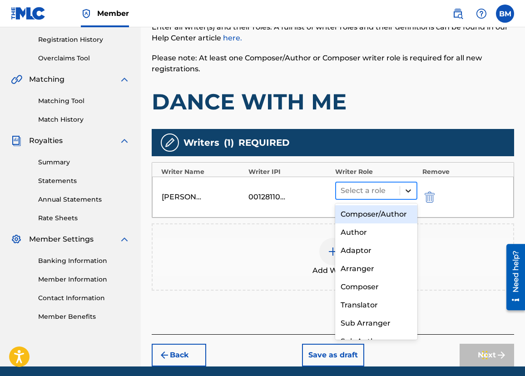
click at [405, 189] on icon at bounding box center [408, 190] width 9 height 9
click at [382, 214] on div "Composer/Author" at bounding box center [376, 214] width 82 height 18
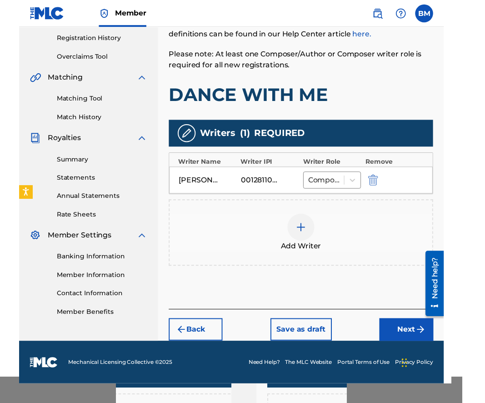
scroll to position [155, 0]
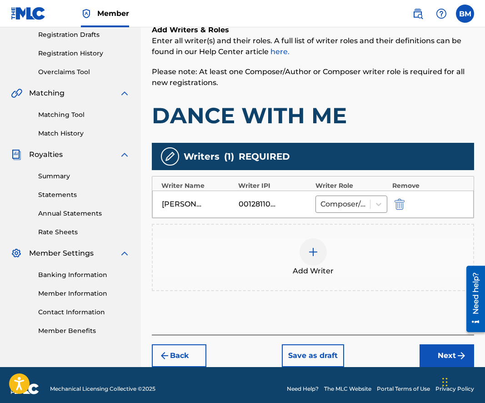
click at [309, 250] on img at bounding box center [313, 251] width 11 height 11
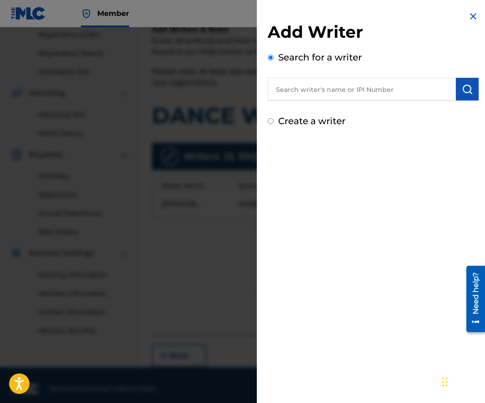
click at [304, 88] on input "text" at bounding box center [362, 89] width 188 height 23
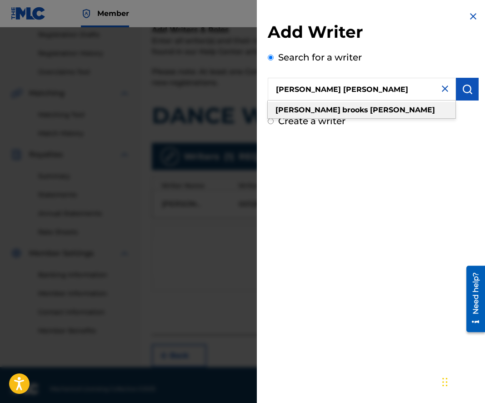
click at [342, 105] on strong "brooks" at bounding box center [355, 109] width 26 height 9
type input "[PERSON_NAME] [PERSON_NAME]"
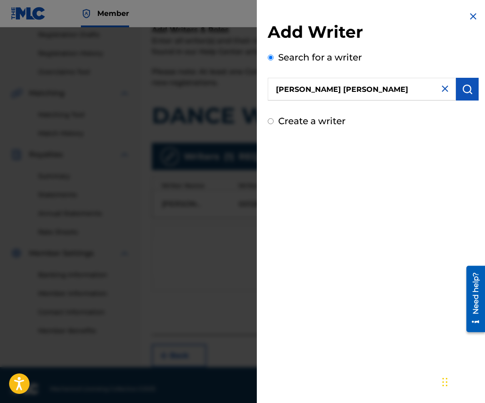
click at [467, 90] on img "submit" at bounding box center [467, 89] width 11 height 11
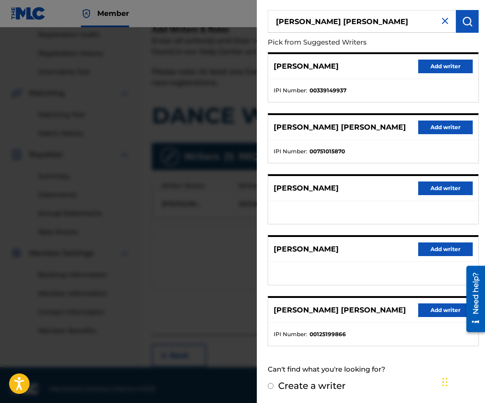
scroll to position [163, 0]
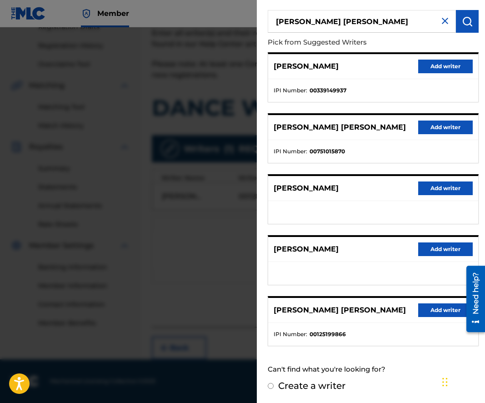
click at [433, 309] on button "Add writer" at bounding box center [445, 310] width 55 height 14
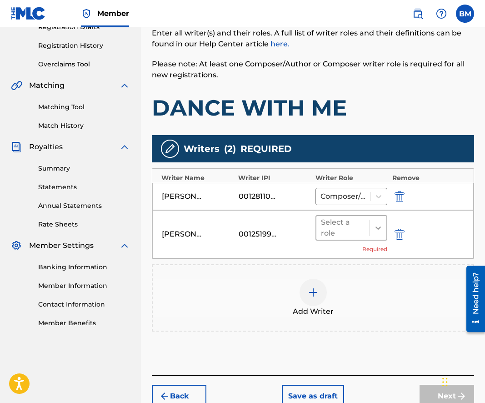
click at [374, 224] on icon at bounding box center [378, 227] width 9 height 9
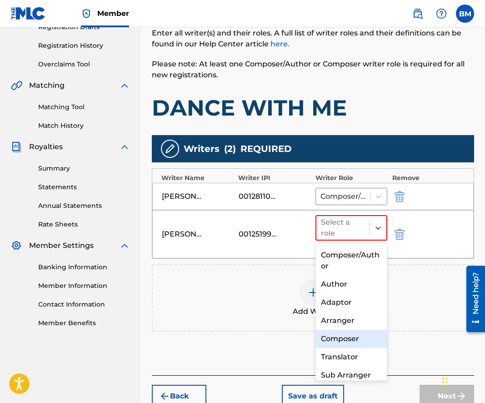
click at [347, 338] on div "Composer" at bounding box center [351, 338] width 72 height 18
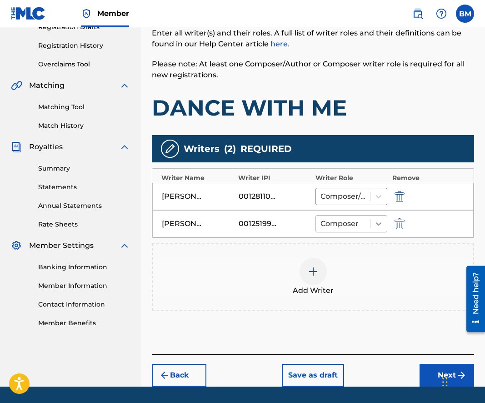
click at [375, 219] on icon at bounding box center [378, 223] width 9 height 9
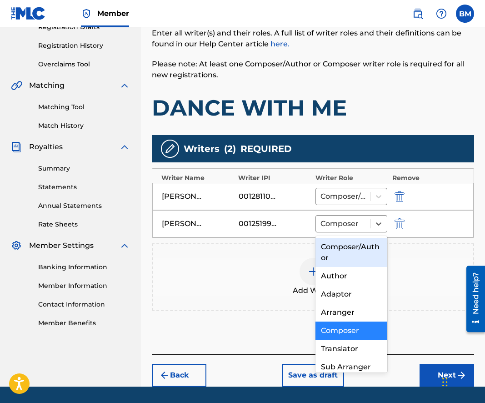
click at [354, 252] on div "Composer/Author" at bounding box center [351, 252] width 72 height 29
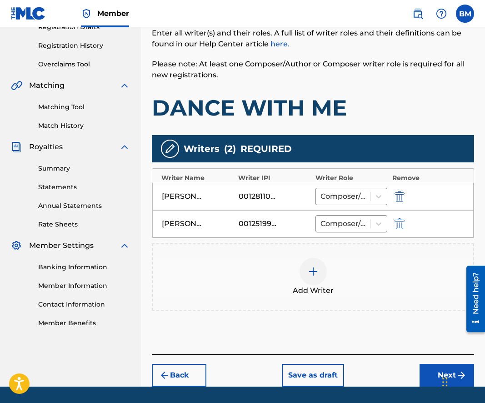
click at [315, 271] on img at bounding box center [313, 271] width 11 height 11
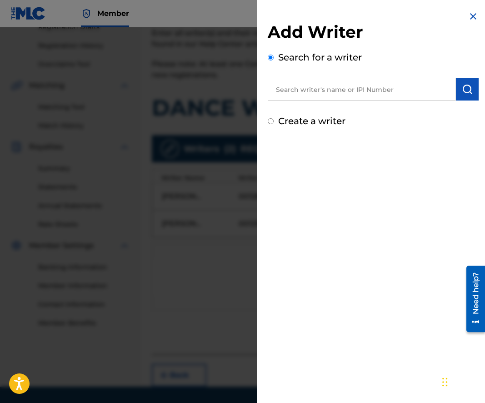
click at [304, 89] on input "text" at bounding box center [362, 89] width 188 height 23
type input "[PERSON_NAME]"
click at [462, 90] on img "submit" at bounding box center [467, 89] width 11 height 11
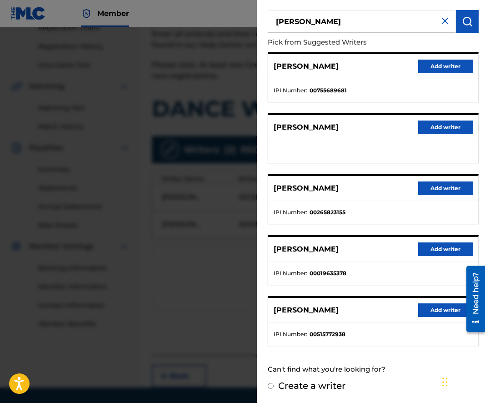
scroll to position [190, 0]
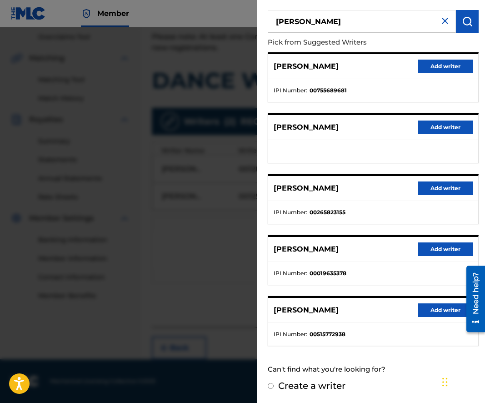
click at [270, 376] on input "Create a writer" at bounding box center [271, 386] width 6 height 6
radio input "false"
radio input "true"
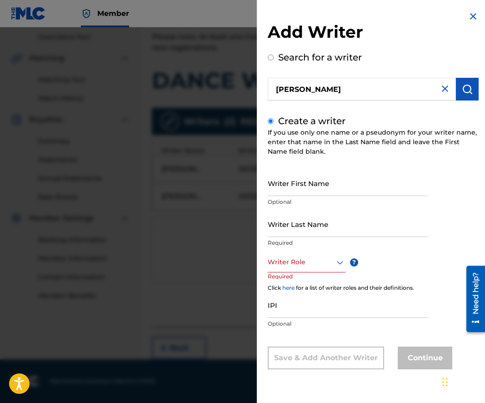
scroll to position [0, 0]
click at [322, 184] on input "Writer First Name" at bounding box center [348, 183] width 160 height 26
type input "[PERSON_NAME]"
click at [276, 223] on input "Writer Last Name" at bounding box center [348, 224] width 160 height 26
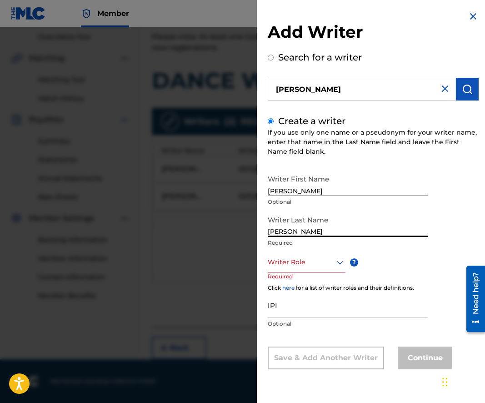
type input "[PERSON_NAME]"
click at [410, 250] on div "Writer Last Name [PERSON_NAME]" at bounding box center [348, 231] width 160 height 41
click at [339, 262] on icon at bounding box center [339, 262] width 11 height 11
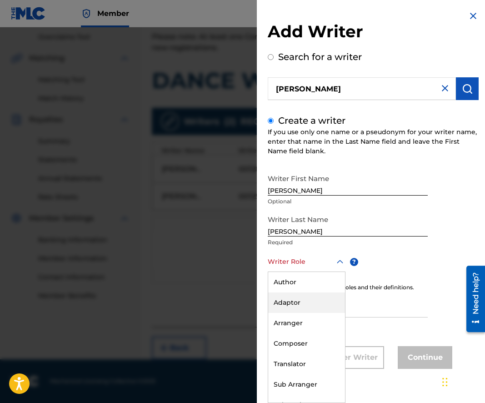
scroll to position [0, 0]
click at [279, 301] on div "Author" at bounding box center [306, 302] width 77 height 20
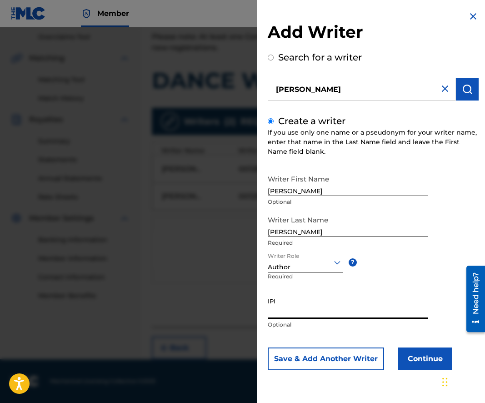
click at [284, 306] on input "IPI" at bounding box center [348, 306] width 160 height 26
type input "581668708"
click at [325, 358] on button "Save & Add Another Writer" at bounding box center [326, 358] width 116 height 23
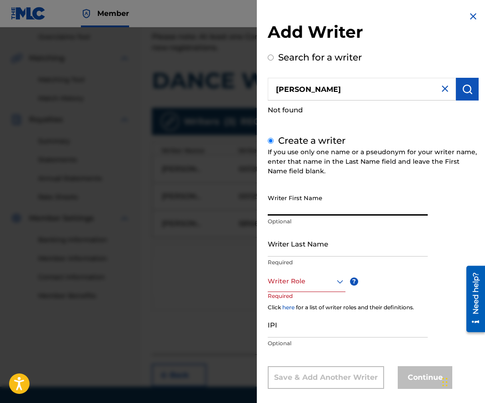
click at [314, 209] on input "Writer First Name" at bounding box center [348, 202] width 160 height 26
type input "[PERSON_NAME]"
click at [297, 250] on input "Writer Last Name" at bounding box center [348, 243] width 160 height 26
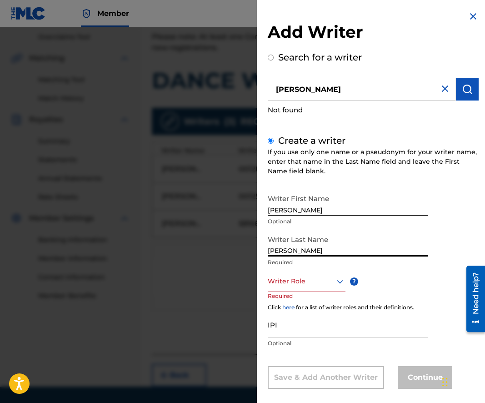
type input "[PERSON_NAME]"
click at [439, 230] on div "Writer First Name [PERSON_NAME] JOB Optional Writer Last Name [PERSON_NAME] Req…" at bounding box center [373, 288] width 211 height 199
click at [337, 280] on div "Writer Role" at bounding box center [307, 281] width 78 height 20
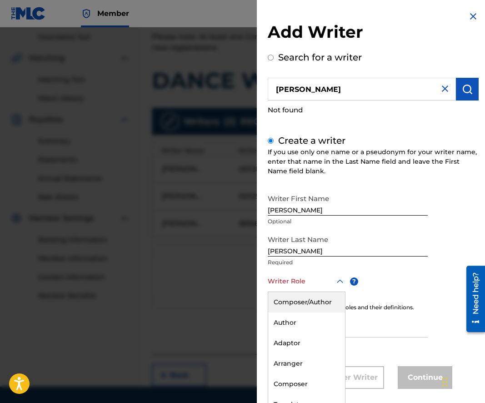
scroll to position [10, 0]
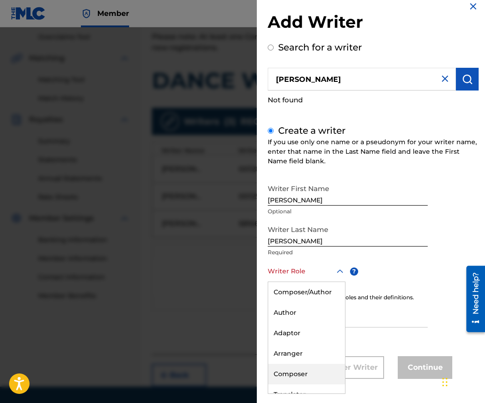
click at [289, 369] on div "Composer" at bounding box center [306, 374] width 77 height 20
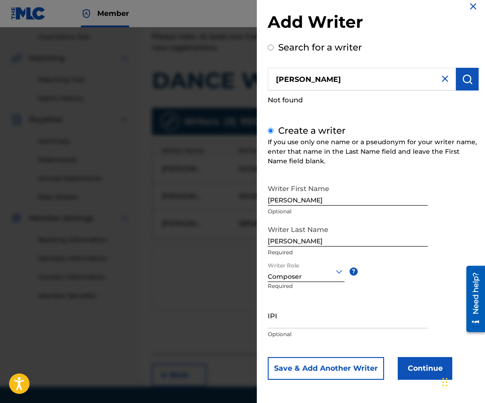
scroll to position [11, 0]
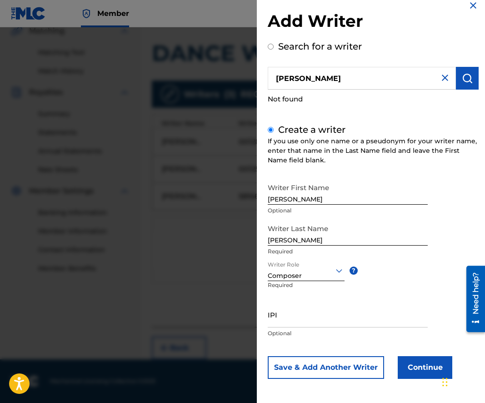
click at [425, 369] on button "Continue" at bounding box center [425, 367] width 55 height 23
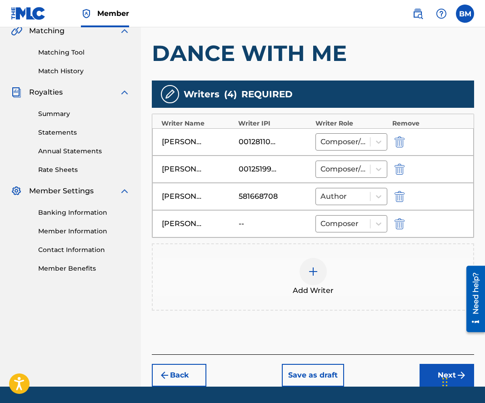
click at [314, 269] on img at bounding box center [313, 271] width 11 height 11
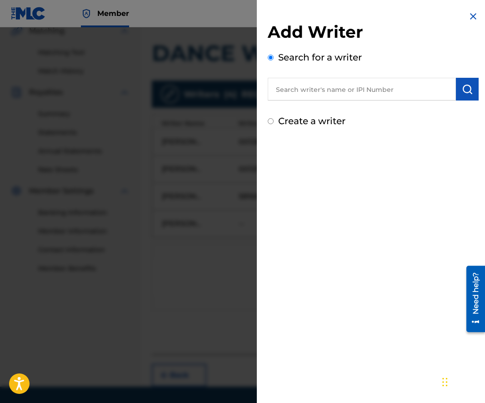
click at [269, 121] on input "Create a writer" at bounding box center [271, 121] width 6 height 6
radio input "false"
radio input "true"
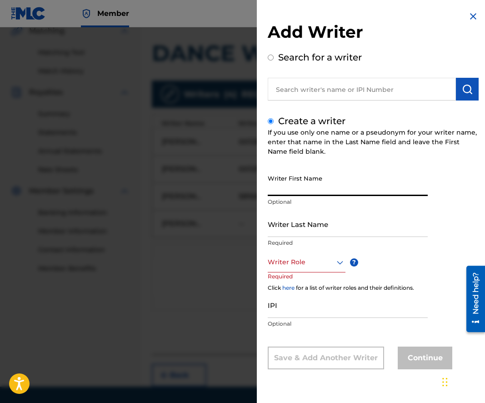
click at [308, 185] on input "Writer First Name" at bounding box center [348, 183] width 160 height 26
type input "[PERSON_NAME]"
click at [285, 229] on input "Writer Last Name" at bounding box center [348, 224] width 160 height 26
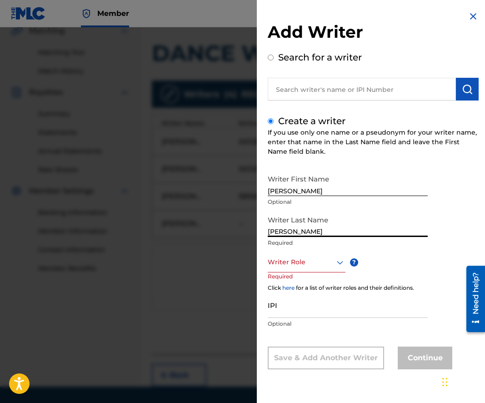
type input "[PERSON_NAME]"
click at [404, 208] on div "Writer First Name [PERSON_NAME] Optional" at bounding box center [348, 190] width 160 height 41
click at [339, 260] on icon at bounding box center [339, 262] width 11 height 11
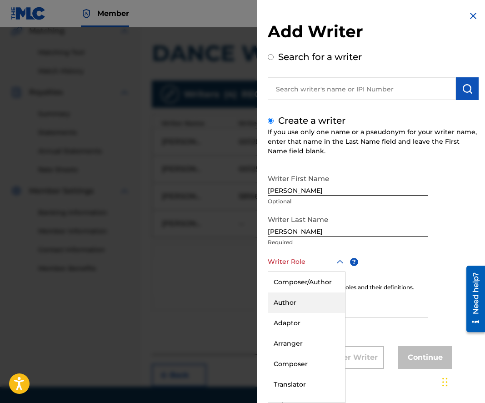
click at [278, 302] on div "Author" at bounding box center [306, 302] width 77 height 20
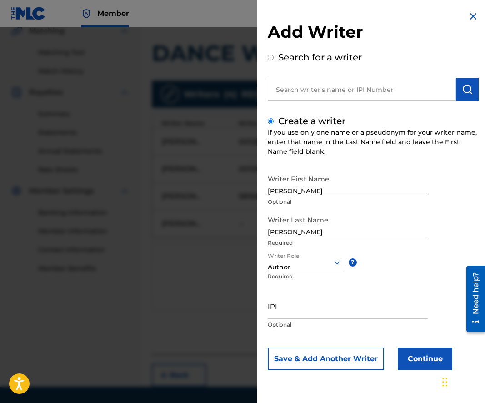
click at [416, 360] on button "Continue" at bounding box center [425, 358] width 55 height 23
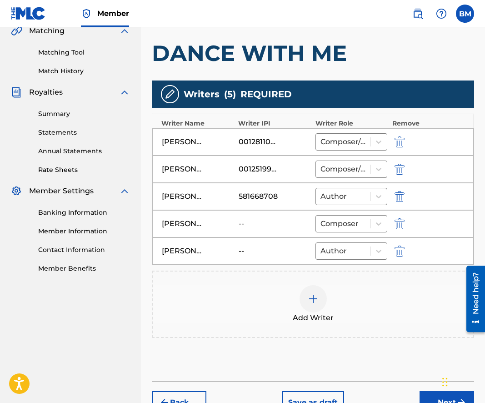
scroll to position [272, 0]
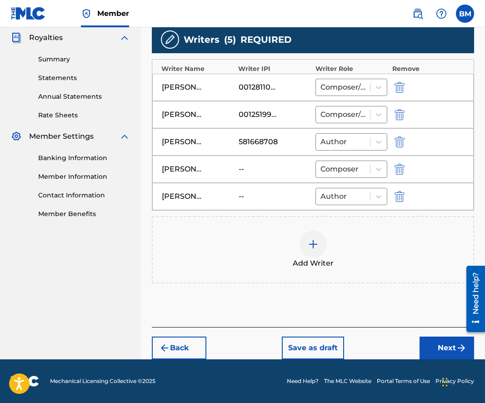
click at [435, 349] on button "Next" at bounding box center [446, 347] width 55 height 23
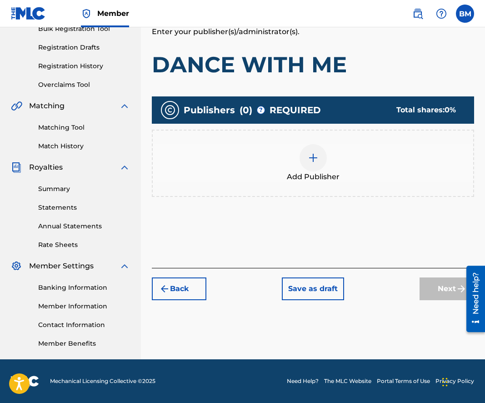
scroll to position [142, 0]
click at [314, 154] on img at bounding box center [313, 157] width 11 height 11
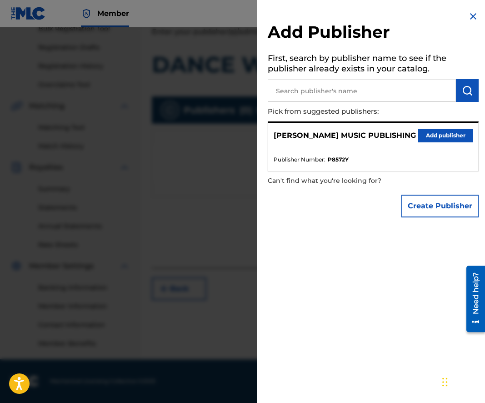
click at [438, 135] on button "Add publisher" at bounding box center [445, 136] width 55 height 14
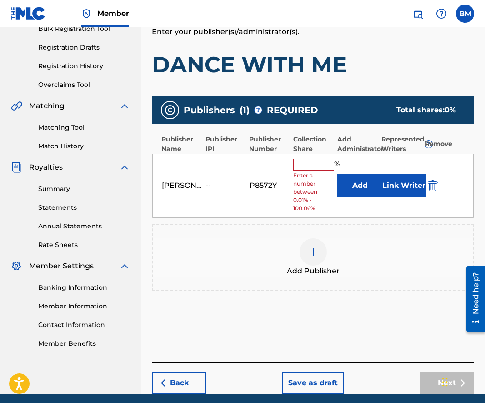
click at [305, 161] on input "text" at bounding box center [313, 165] width 41 height 12
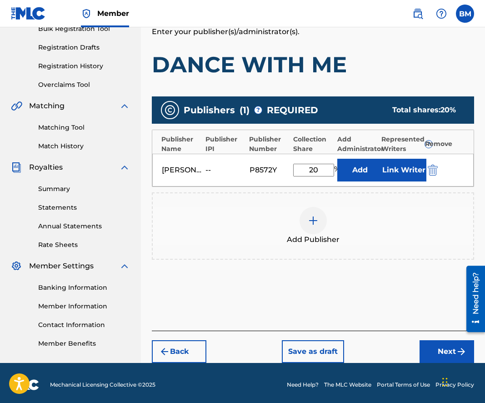
type input "20"
click at [449, 354] on button "Next" at bounding box center [446, 351] width 55 height 23
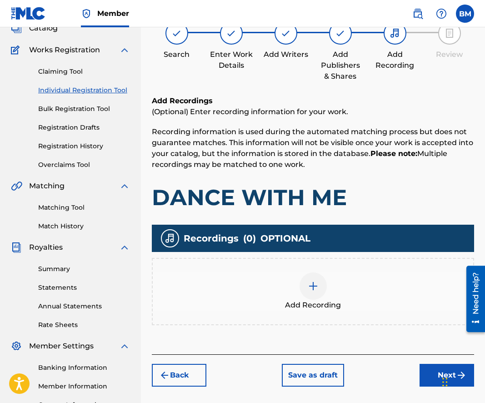
scroll to position [41, 0]
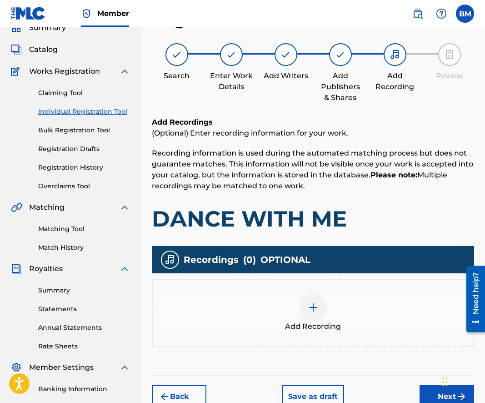
click at [314, 305] on img at bounding box center [313, 307] width 11 height 11
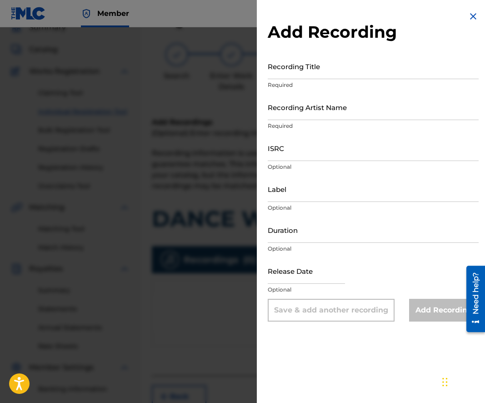
click at [309, 65] on input "Recording Title" at bounding box center [373, 66] width 211 height 26
type input "DANCE WITH ME"
click at [290, 113] on input "Recording Artist Name" at bounding box center [373, 107] width 211 height 26
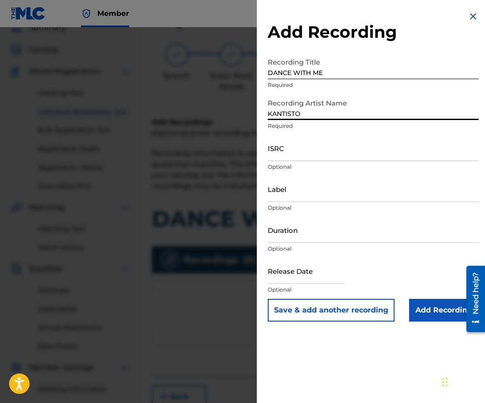
type input "KANTISTO"
click at [293, 149] on input "ISRC" at bounding box center [373, 148] width 211 height 26
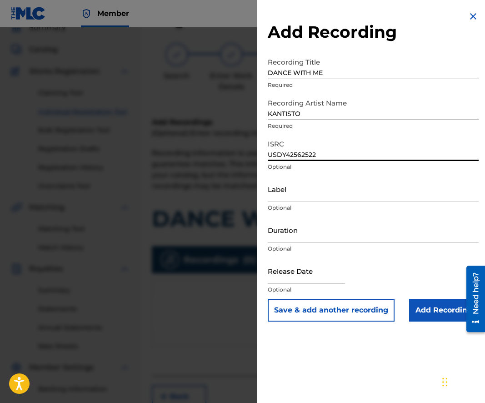
type input "USDY42562522"
click at [283, 190] on input "Label" at bounding box center [373, 189] width 211 height 26
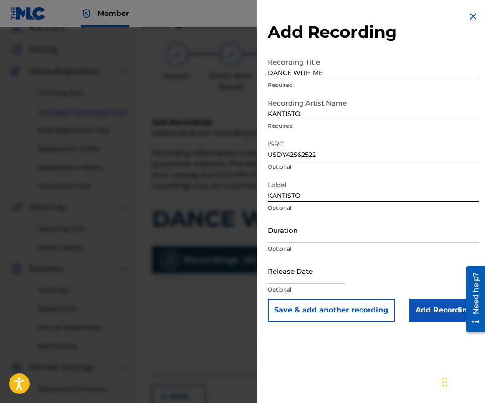
type input "KANTISTO"
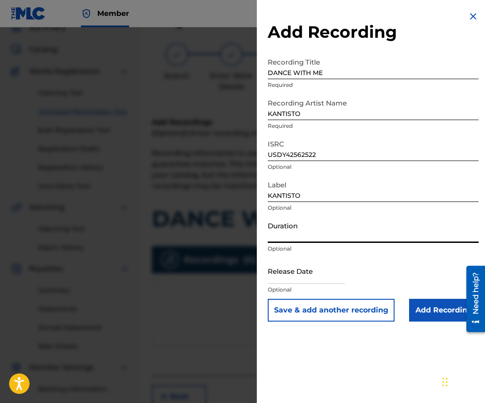
click at [280, 230] on input "Duration" at bounding box center [373, 230] width 211 height 26
type input "03:23"
click at [286, 277] on input "text" at bounding box center [306, 271] width 77 height 26
select select "8"
select select "2025"
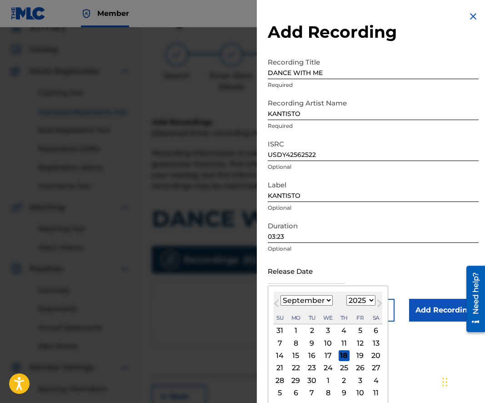
select select "3"
click at [354, 369] on div "25" at bounding box center [359, 367] width 11 height 11
type input "[DATE]"
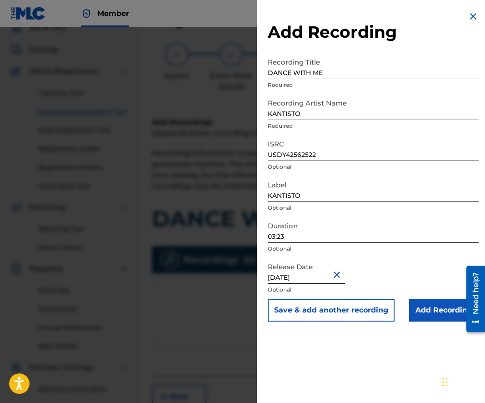
click at [437, 309] on input "Add Recording" at bounding box center [444, 310] width 70 height 23
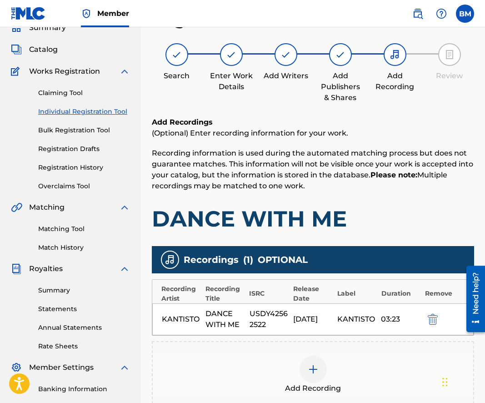
scroll to position [151, 0]
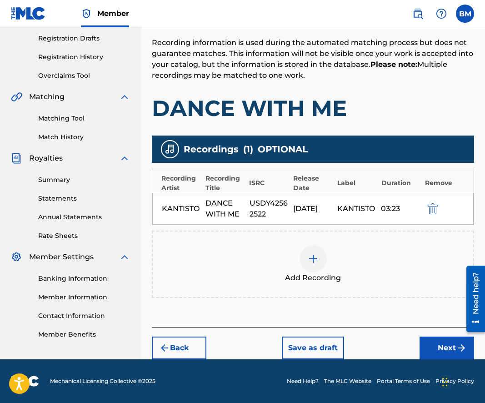
click at [447, 343] on button "Next" at bounding box center [446, 347] width 55 height 23
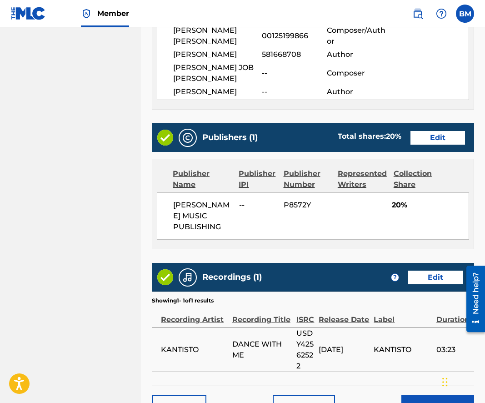
scroll to position [508, 0]
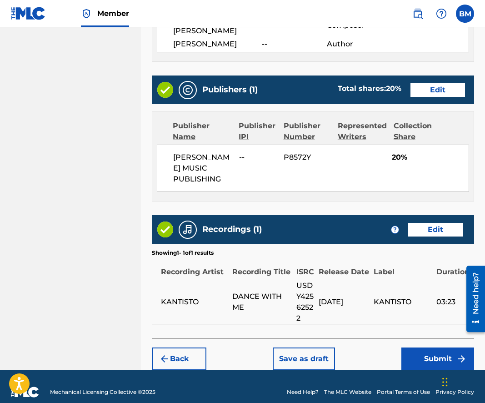
click at [432, 347] on button "Submit" at bounding box center [437, 358] width 73 height 23
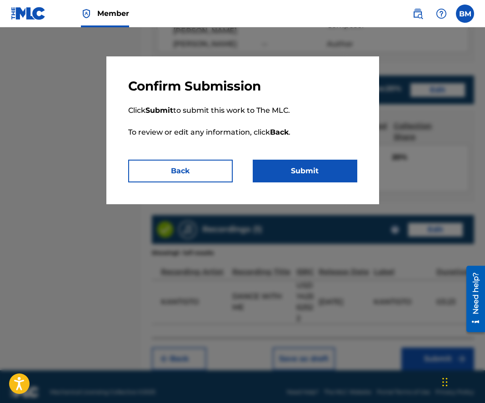
click at [318, 174] on button "Submit" at bounding box center [305, 170] width 105 height 23
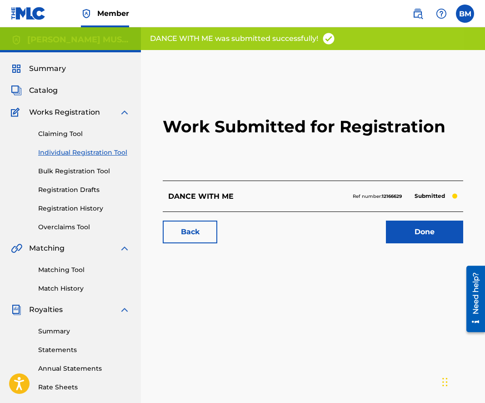
click at [423, 232] on link "Done" at bounding box center [424, 231] width 77 height 23
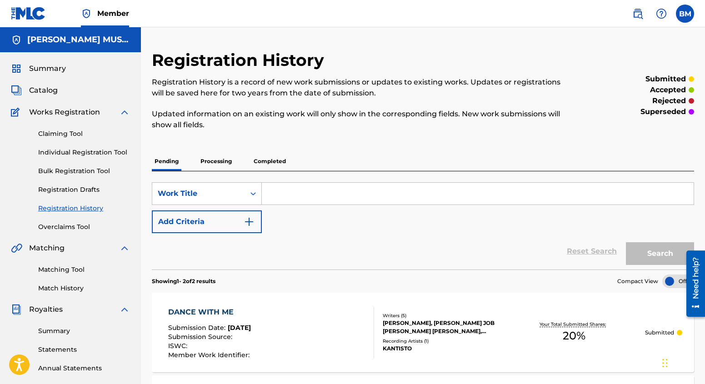
click at [49, 66] on span "Summary" at bounding box center [47, 68] width 37 height 11
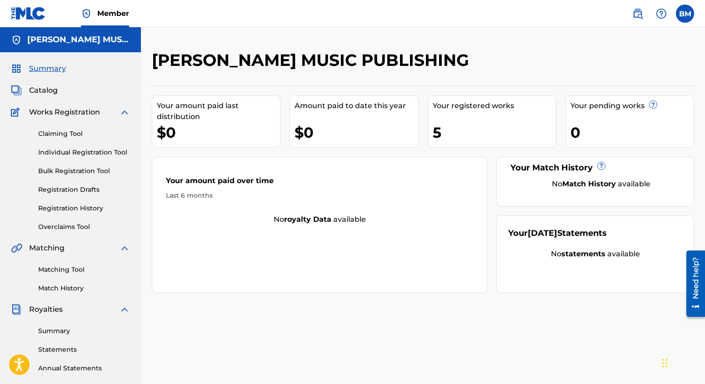
click at [630, 17] on label at bounding box center [685, 14] width 18 height 18
click at [630, 14] on input "[PERSON_NAME]-[PERSON_NAME] [EMAIL_ADDRESS][DOMAIN_NAME] Notification Preferenc…" at bounding box center [685, 14] width 0 height 0
click at [594, 126] on p "Log out" at bounding box center [596, 129] width 21 height 8
click at [630, 14] on input "[PERSON_NAME]-[PERSON_NAME] [EMAIL_ADDRESS][DOMAIN_NAME] Notification Preferenc…" at bounding box center [685, 14] width 0 height 0
